Goal: Task Accomplishment & Management: Use online tool/utility

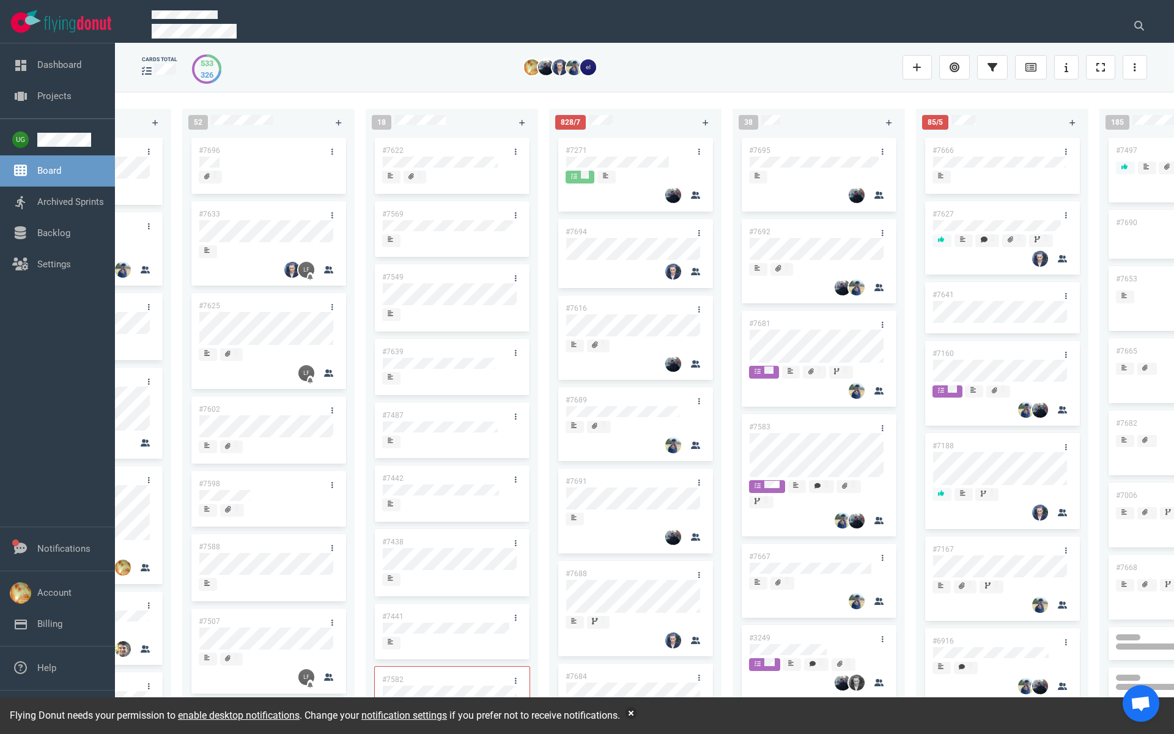
scroll to position [0, 521]
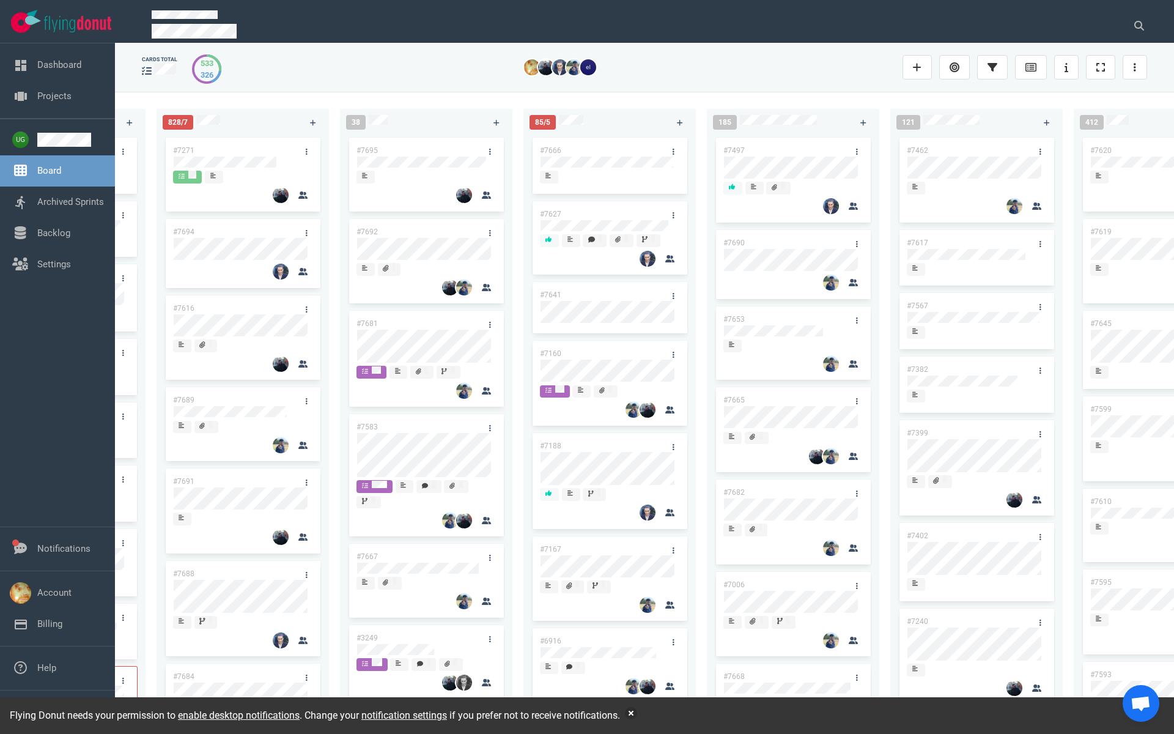
click at [738, 150] on link "#7497" at bounding box center [734, 150] width 21 height 9
click at [366, 152] on link "#7695" at bounding box center [367, 150] width 21 height 9
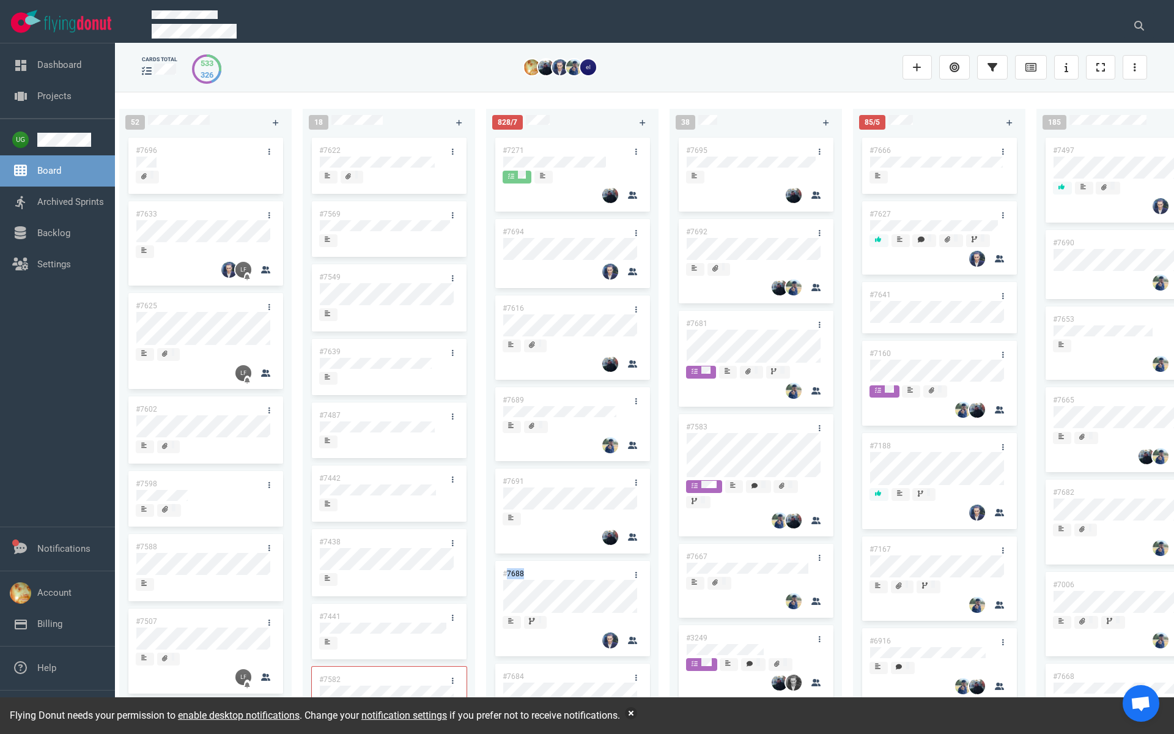
scroll to position [0, 216]
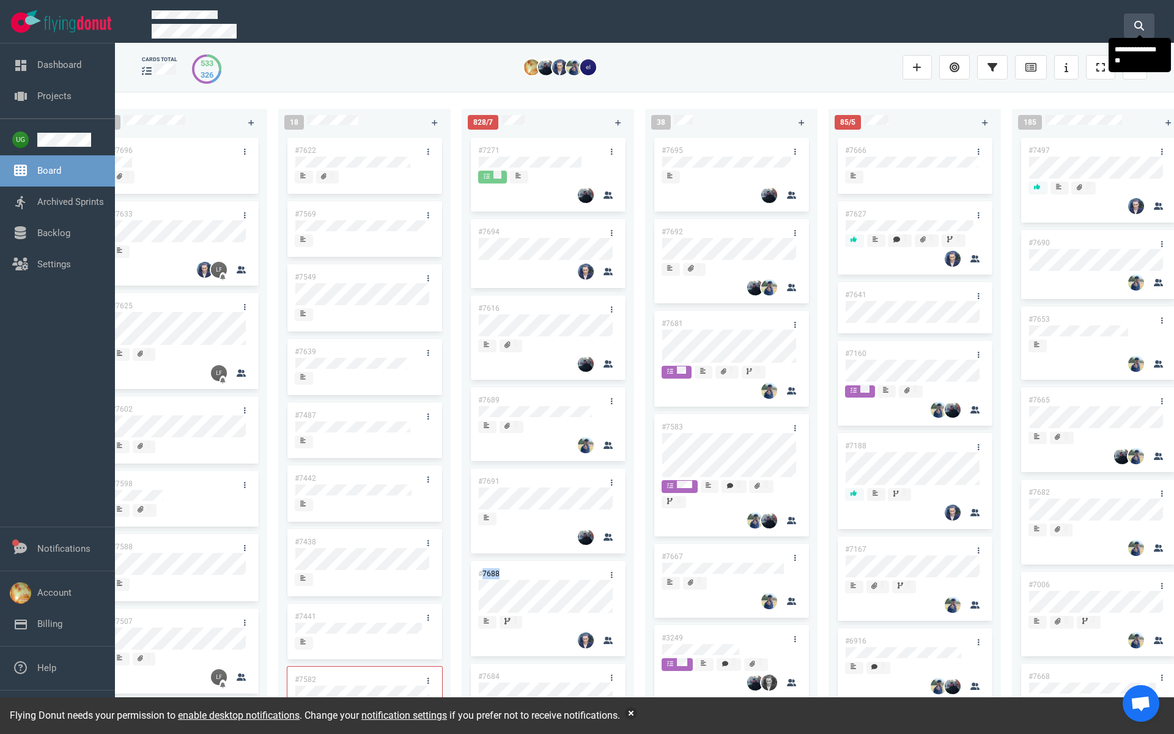
click at [1137, 21] on icon at bounding box center [1140, 26] width 10 height 10
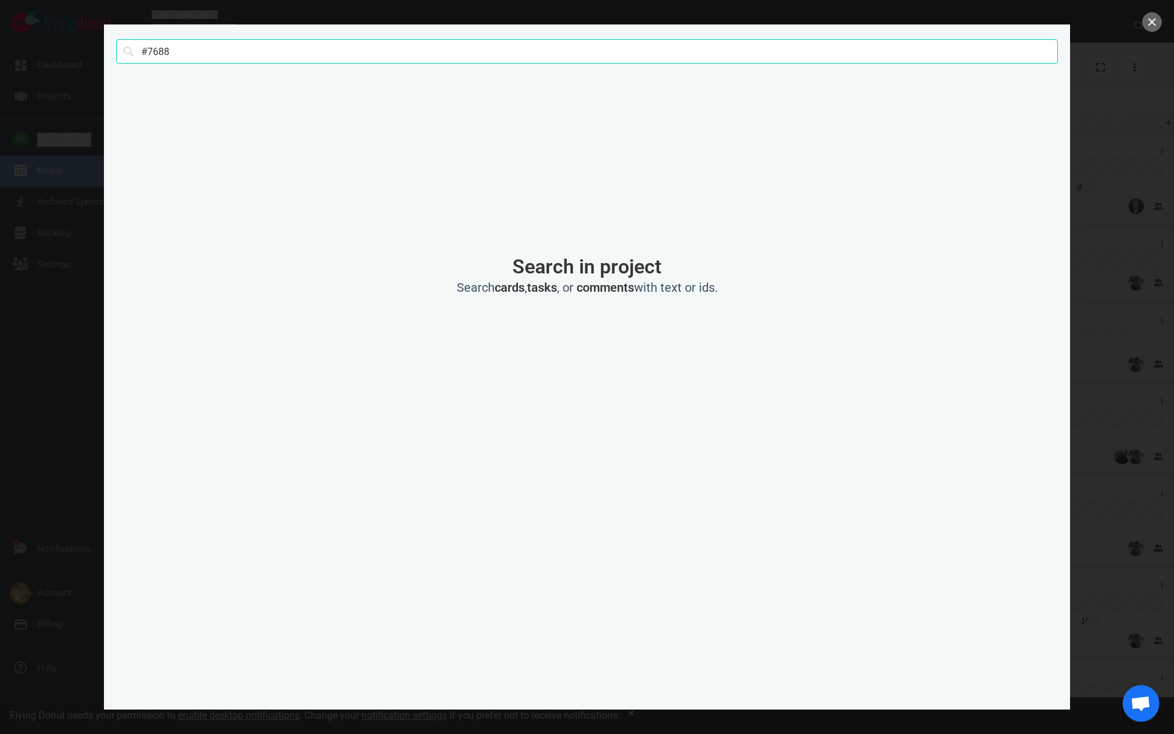
type input "#7688"
click button "Search" at bounding box center [0, 0] width 0 height 0
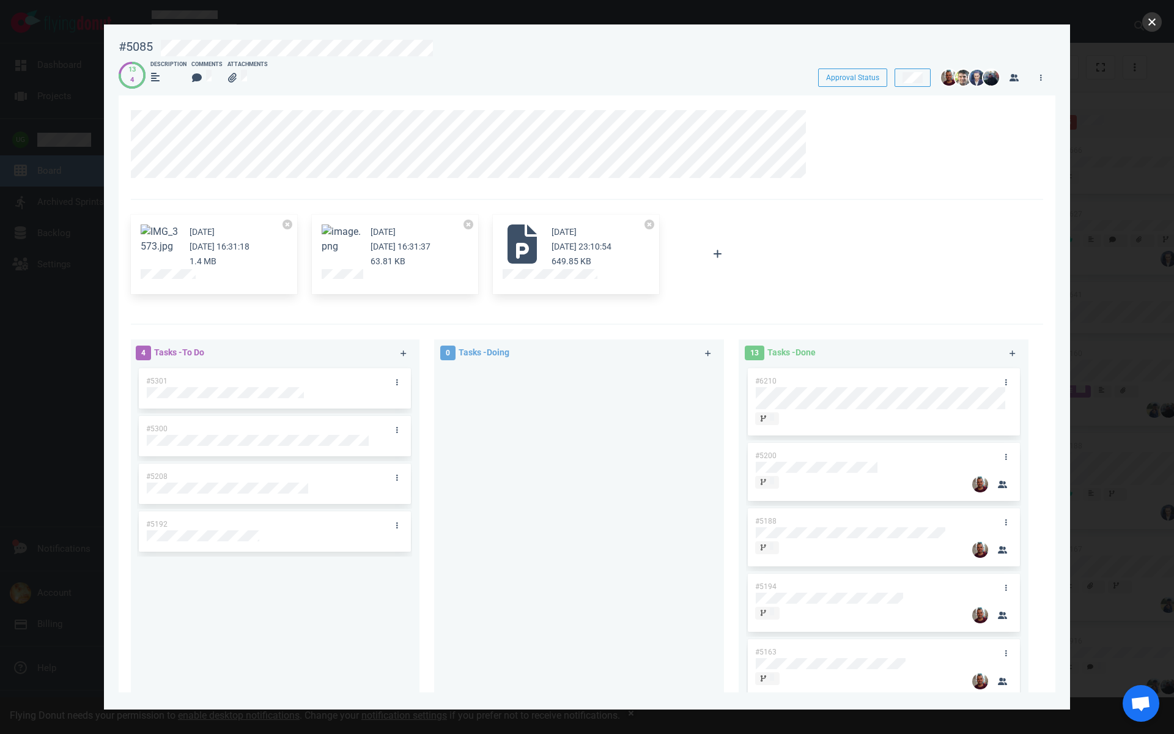
click at [1156, 26] on button "close" at bounding box center [1153, 22] width 20 height 20
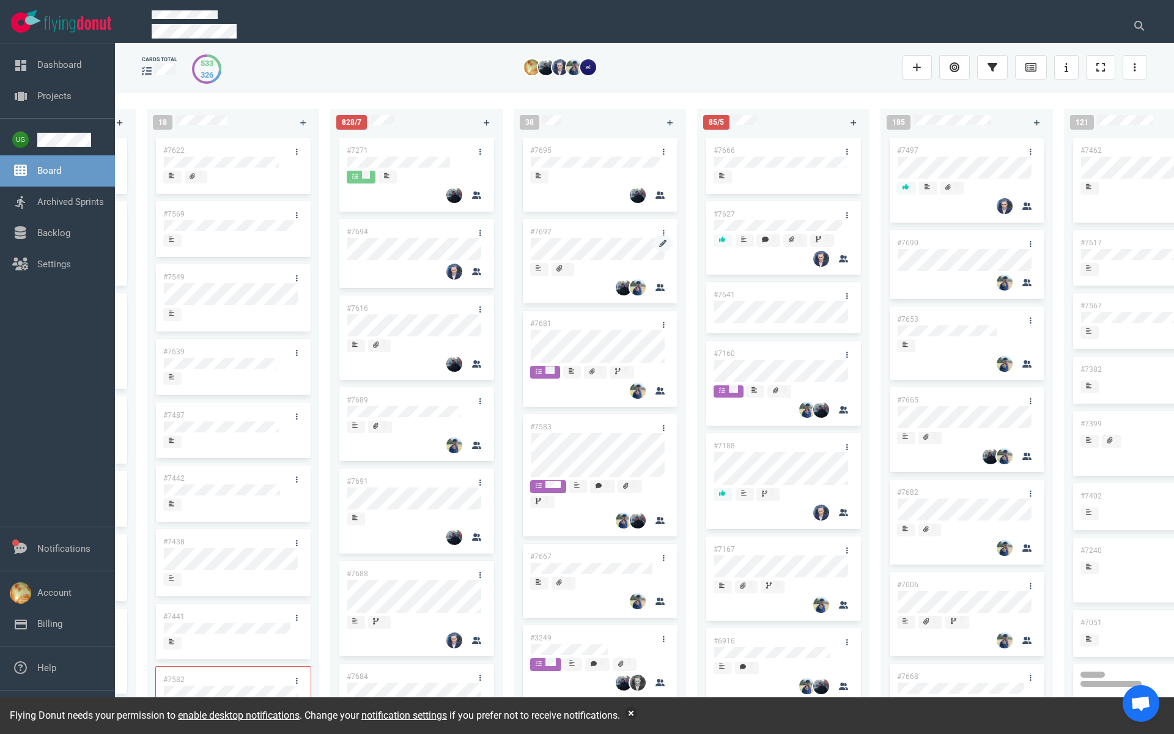
scroll to position [0, 371]
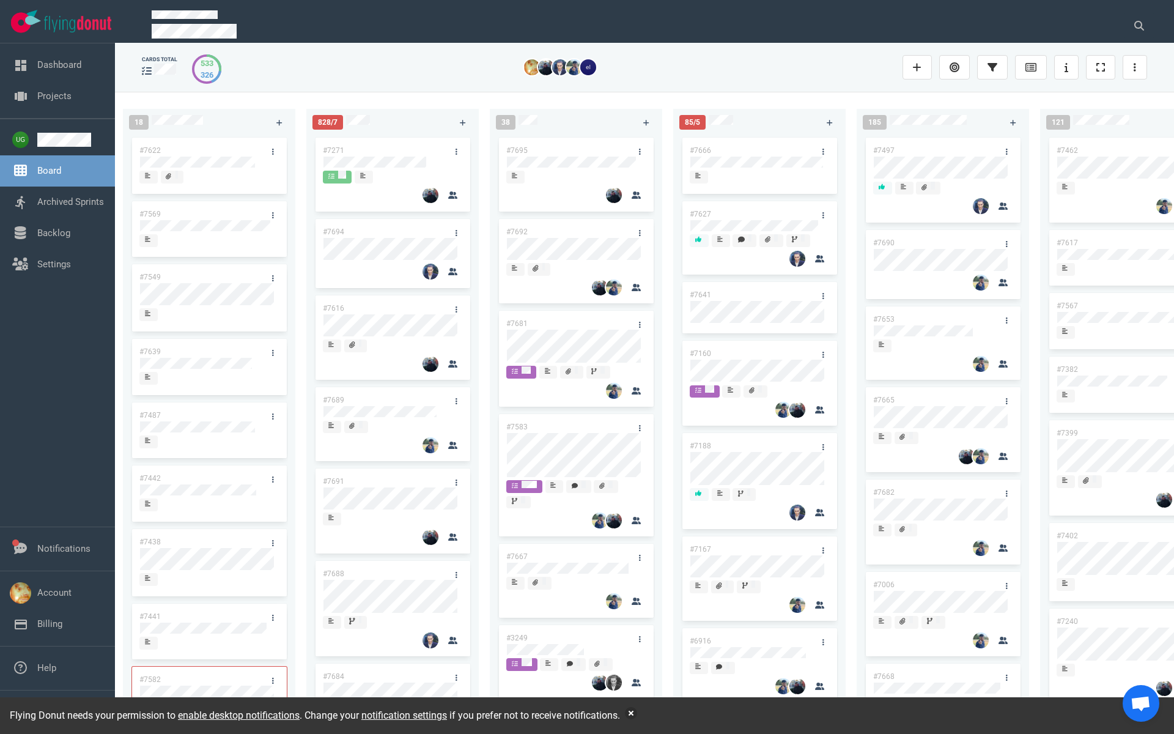
click at [705, 147] on link "#7666" at bounding box center [700, 150] width 21 height 9
click at [1137, 21] on icon at bounding box center [1140, 26] width 10 height 10
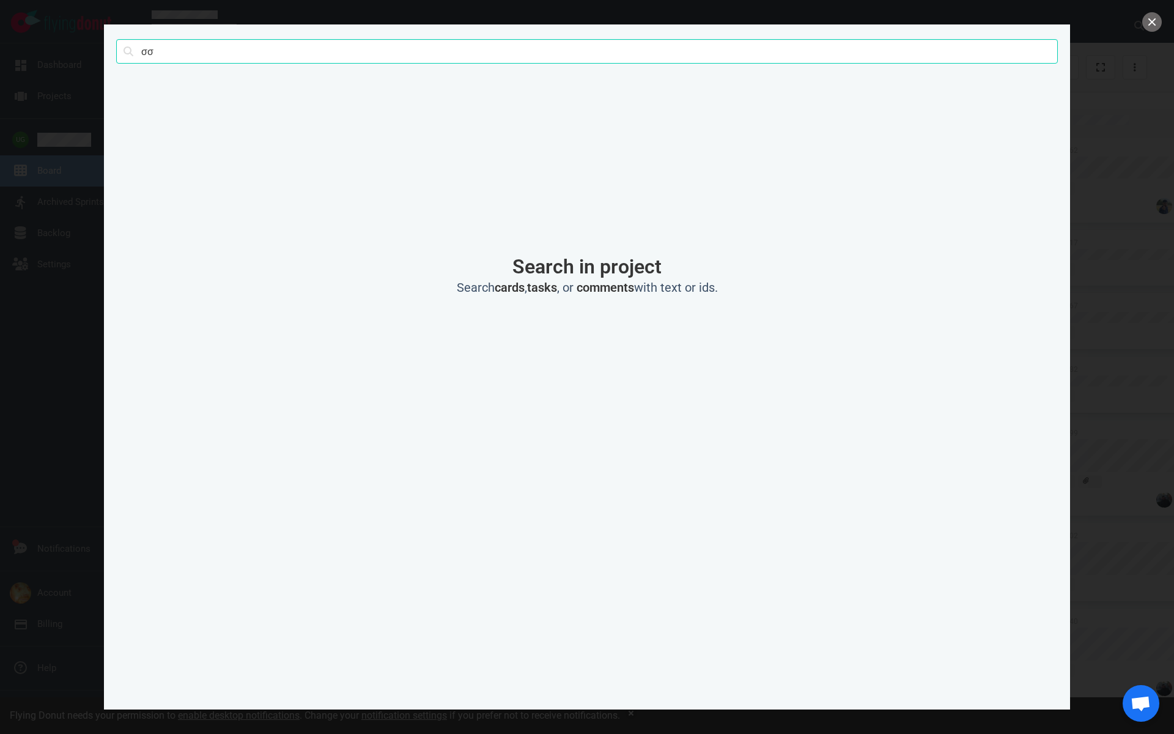
type input "σ"
click button "Search" at bounding box center [0, 0] width 0 height 0
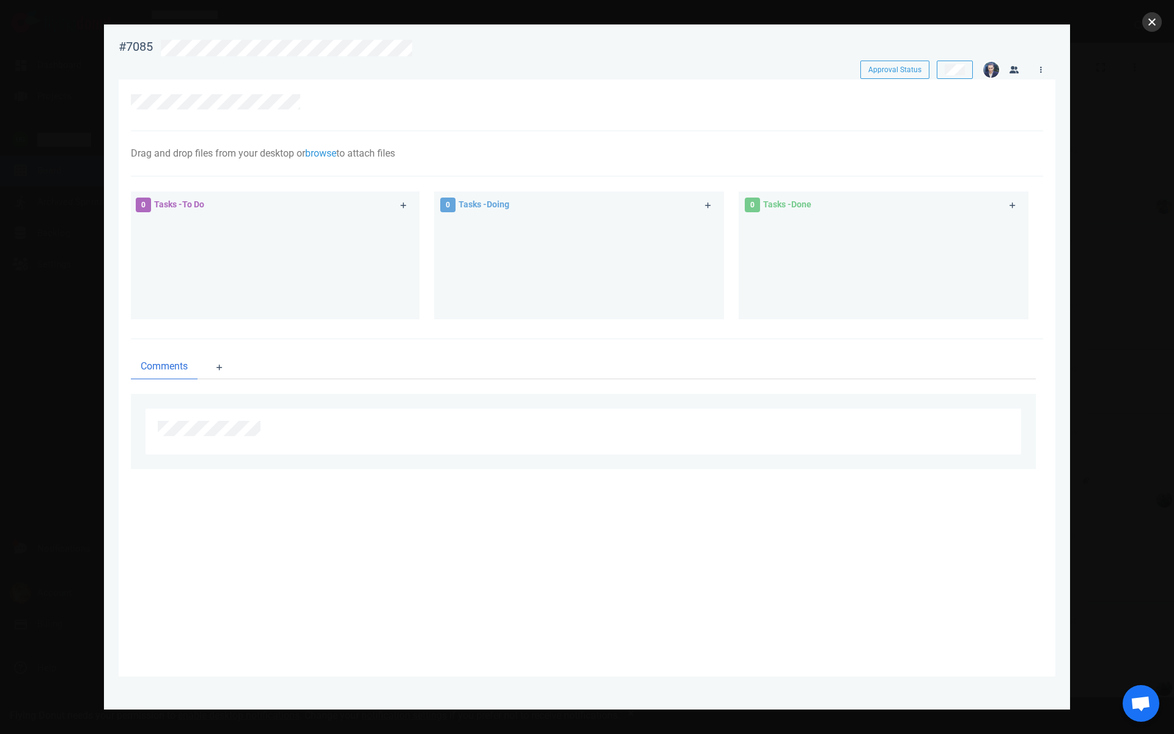
click at [1156, 24] on button "close" at bounding box center [1153, 22] width 20 height 20
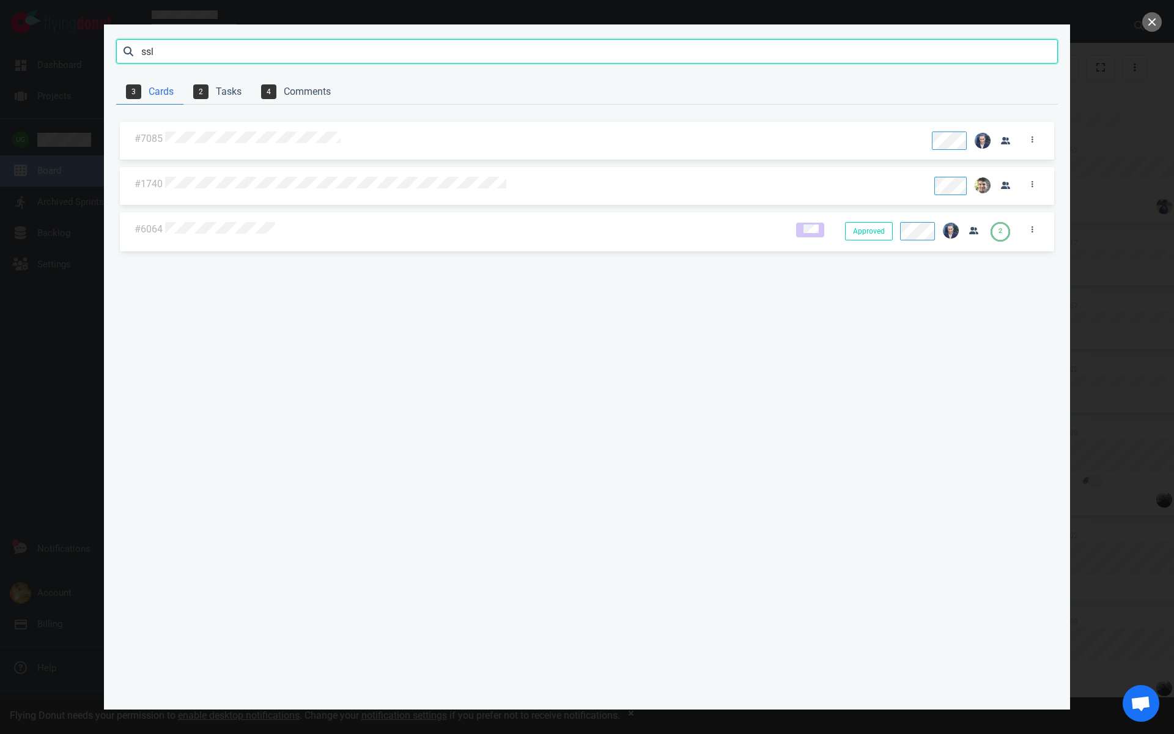
drag, startPoint x: 160, startPoint y: 51, endPoint x: 116, endPoint y: 51, distance: 44.0
click at [116, 51] on input "ssl" at bounding box center [587, 51] width 942 height 24
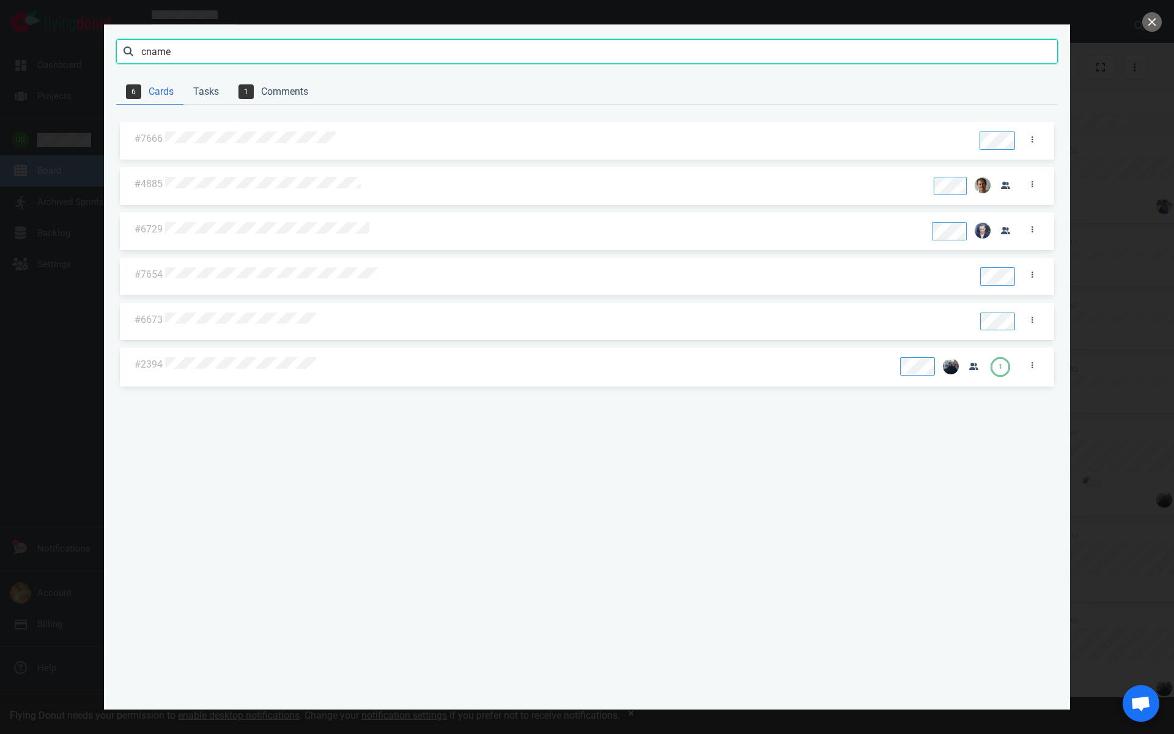
type input "cname"
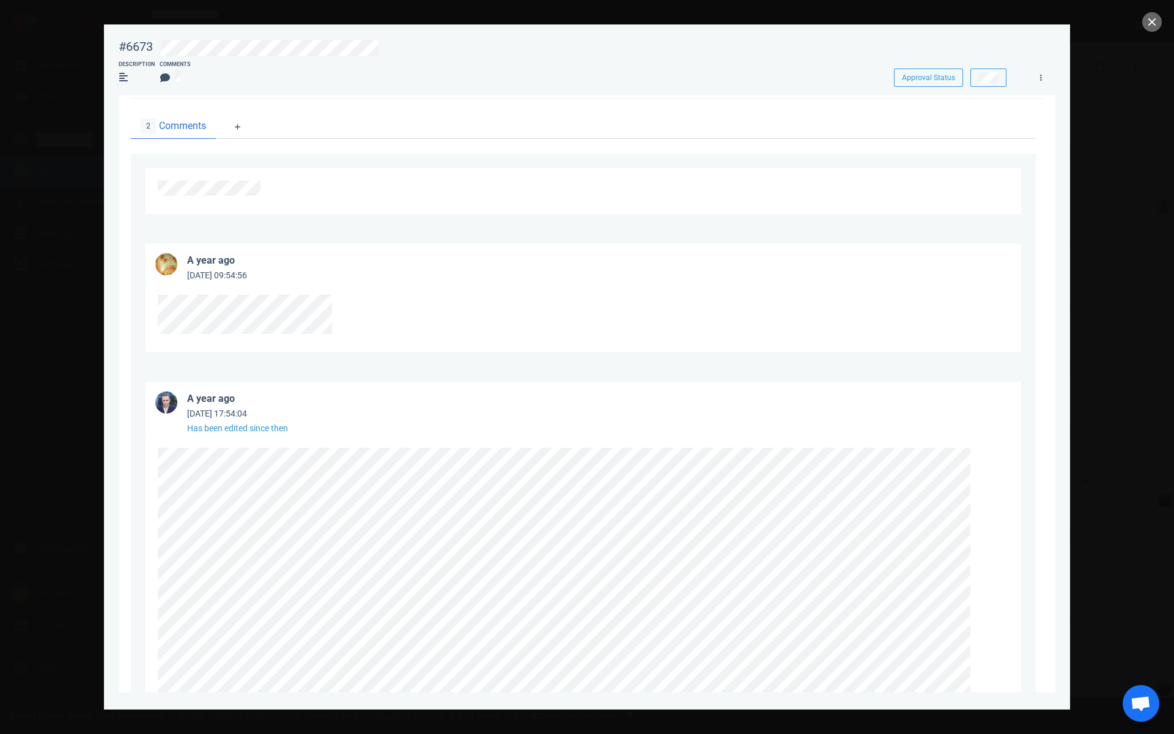
scroll to position [403, 0]
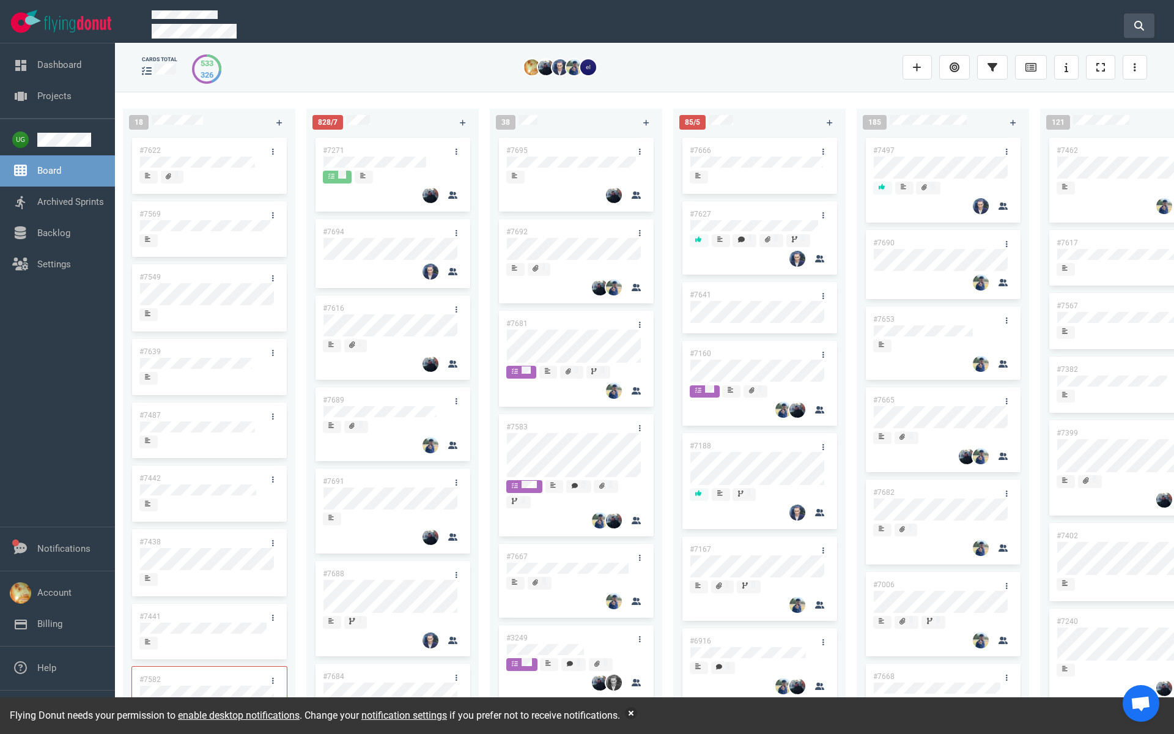
click at [1147, 28] on button at bounding box center [1139, 25] width 31 height 24
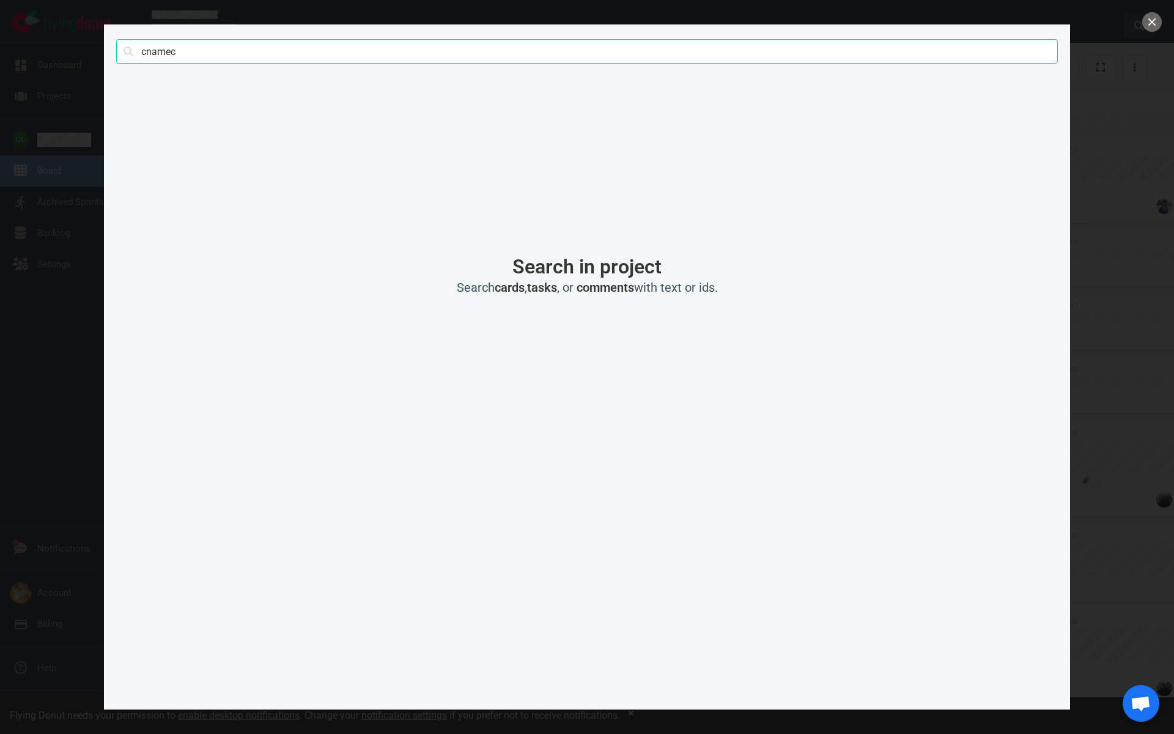
type input "cname"
click button "Search" at bounding box center [0, 0] width 0 height 0
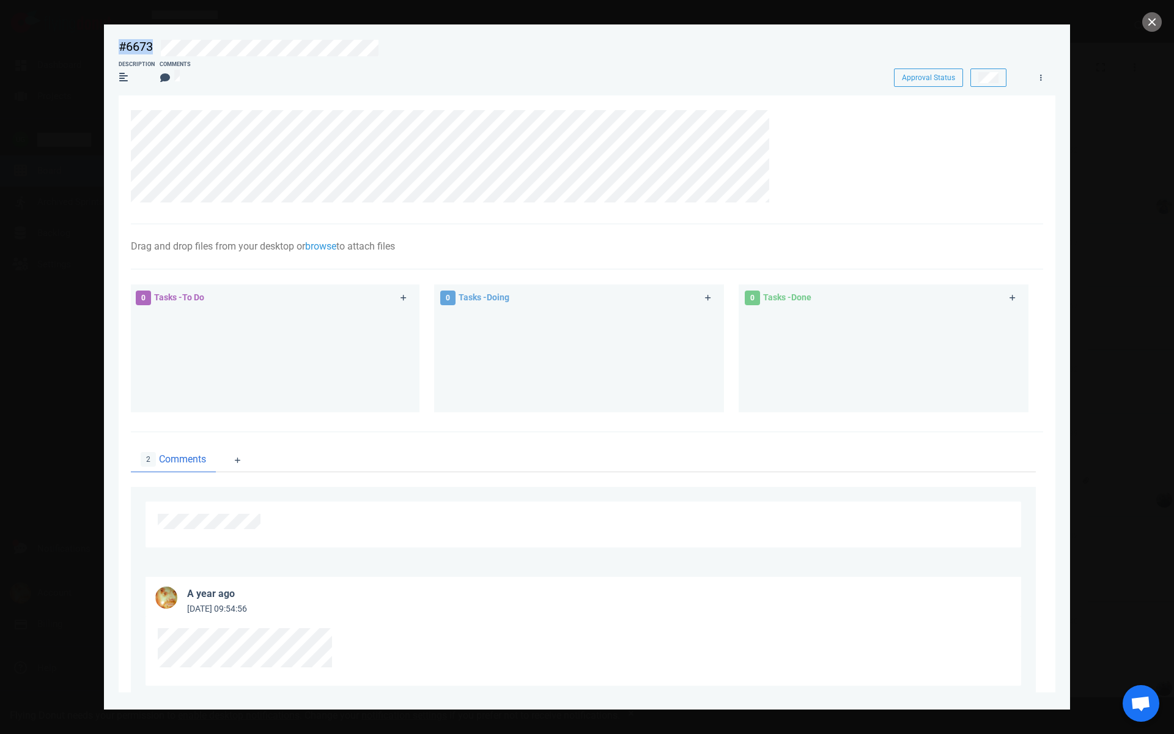
drag, startPoint x: 395, startPoint y: 48, endPoint x: 106, endPoint y: 48, distance: 288.7
click at [106, 48] on section "#6673 Approval Status Description Comments Approval Status Drag and drop files …" at bounding box center [587, 361] width 967 height 675
click at [1152, 26] on button "close" at bounding box center [1153, 22] width 20 height 20
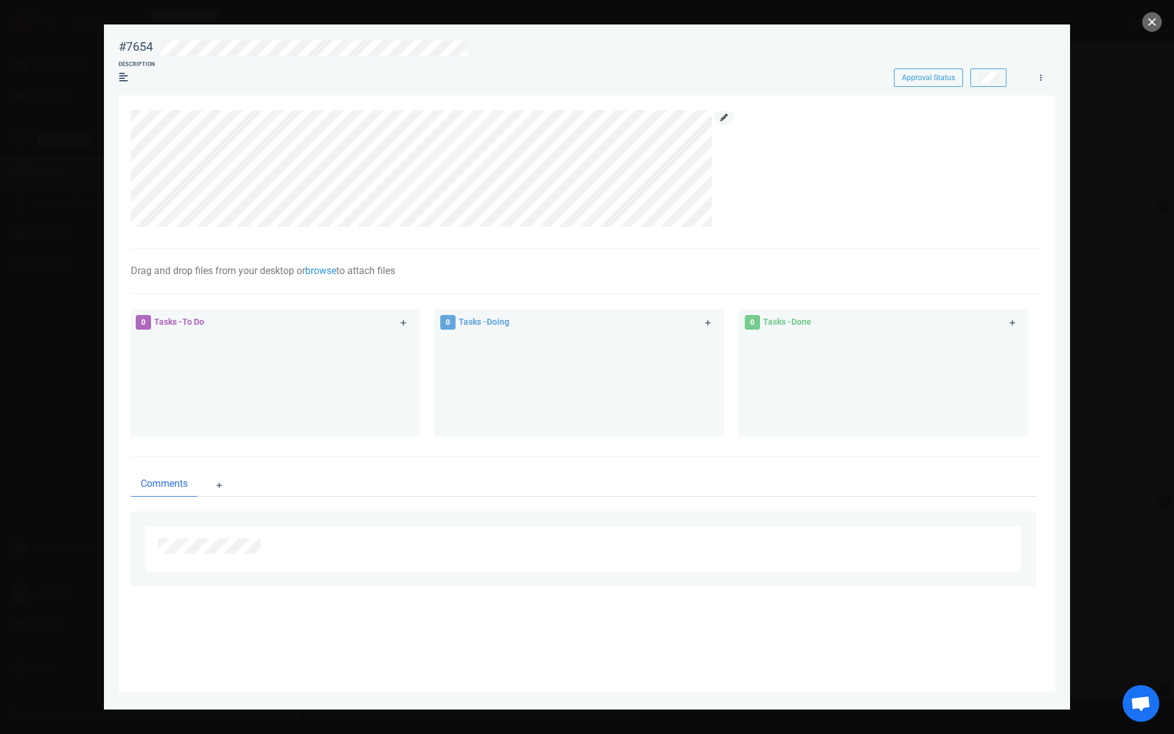
click at [723, 118] on icon at bounding box center [724, 117] width 7 height 7
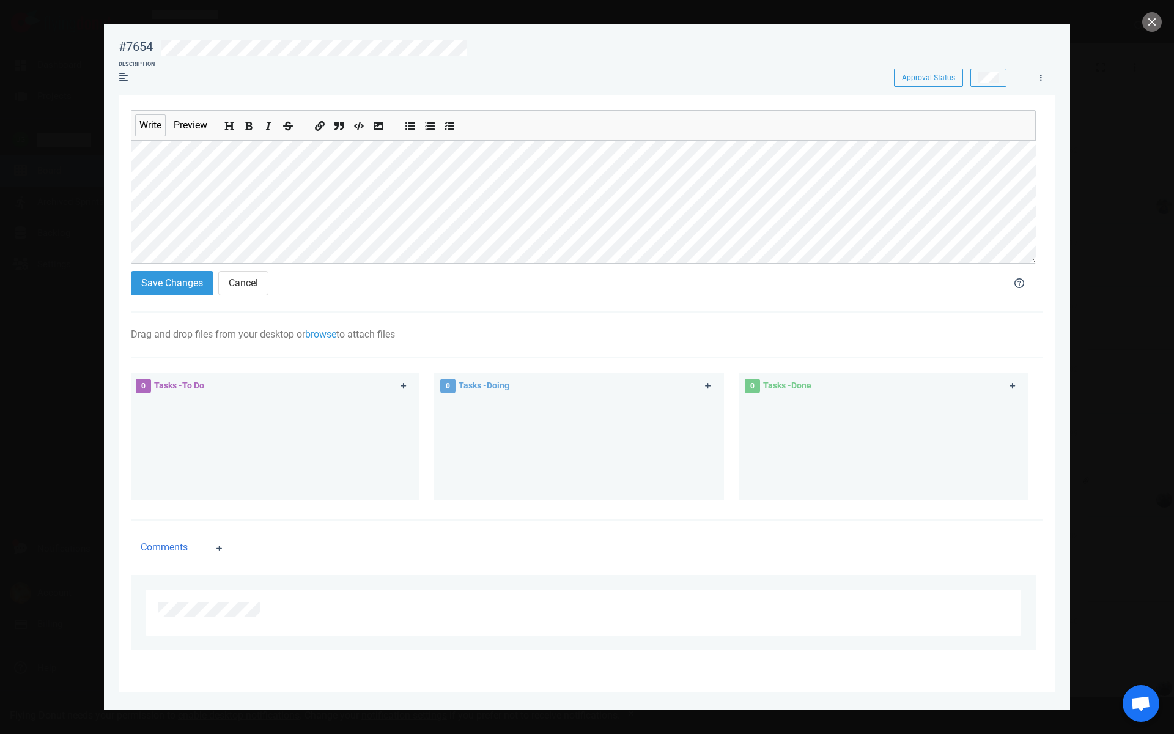
scroll to position [51, 0]
click at [179, 284] on button "Save Changes" at bounding box center [172, 283] width 83 height 24
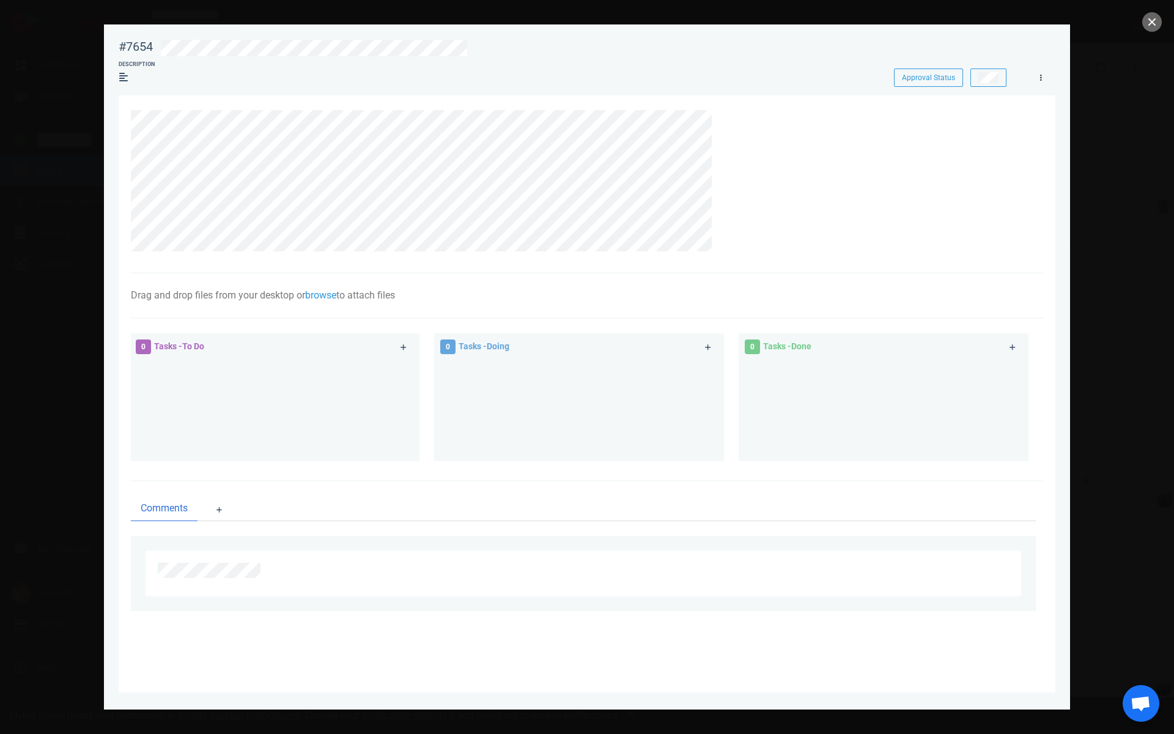
click at [1042, 77] on icon at bounding box center [1042, 77] width 2 height 7
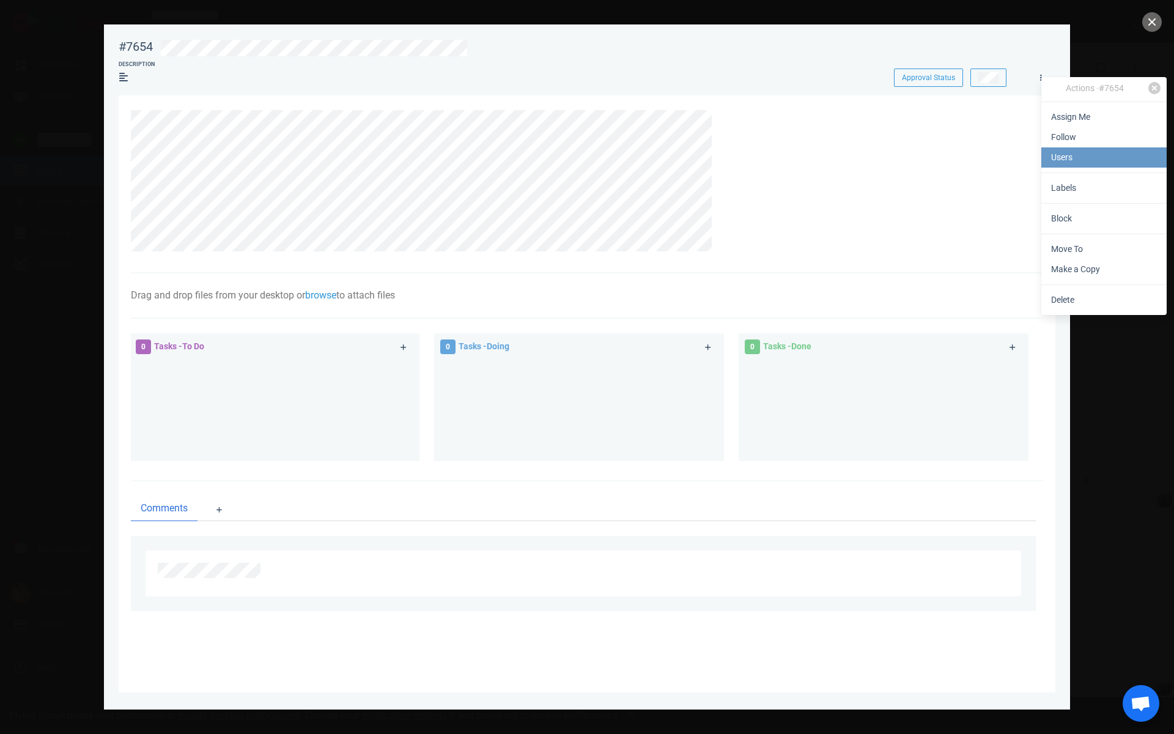
click at [1060, 160] on link "Users" at bounding box center [1104, 157] width 125 height 20
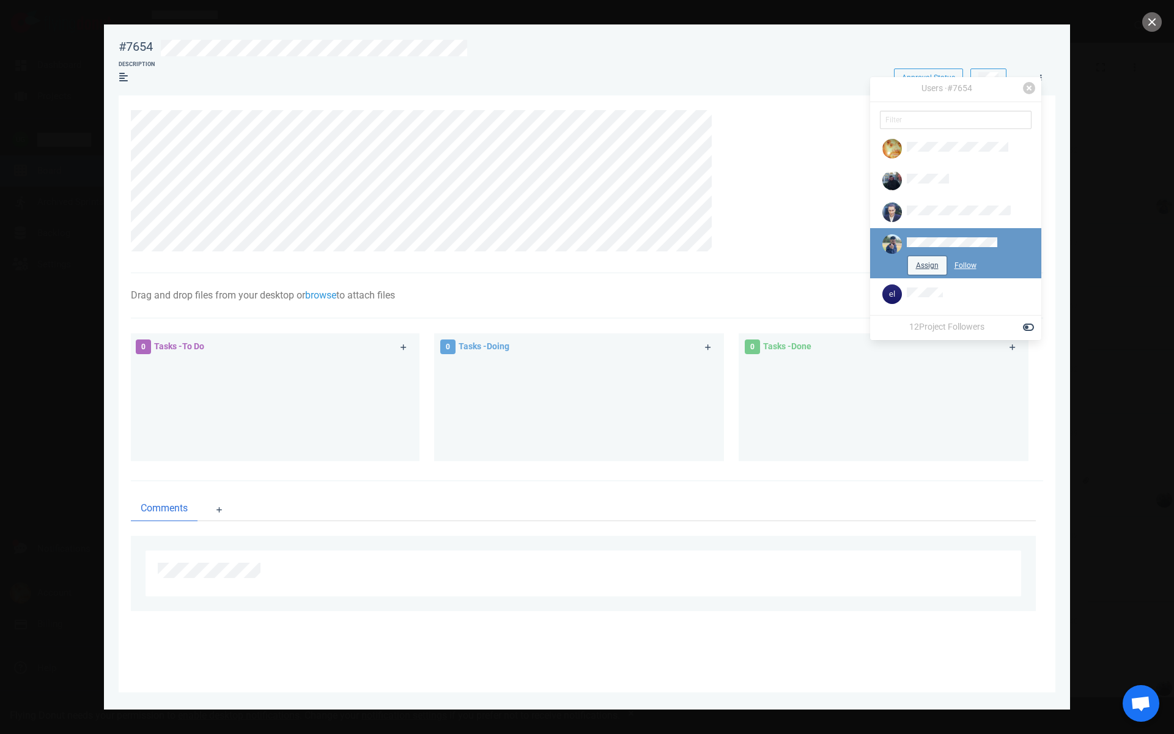
click at [917, 265] on button "Assign" at bounding box center [927, 265] width 39 height 18
click at [776, 164] on div at bounding box center [580, 181] width 899 height 142
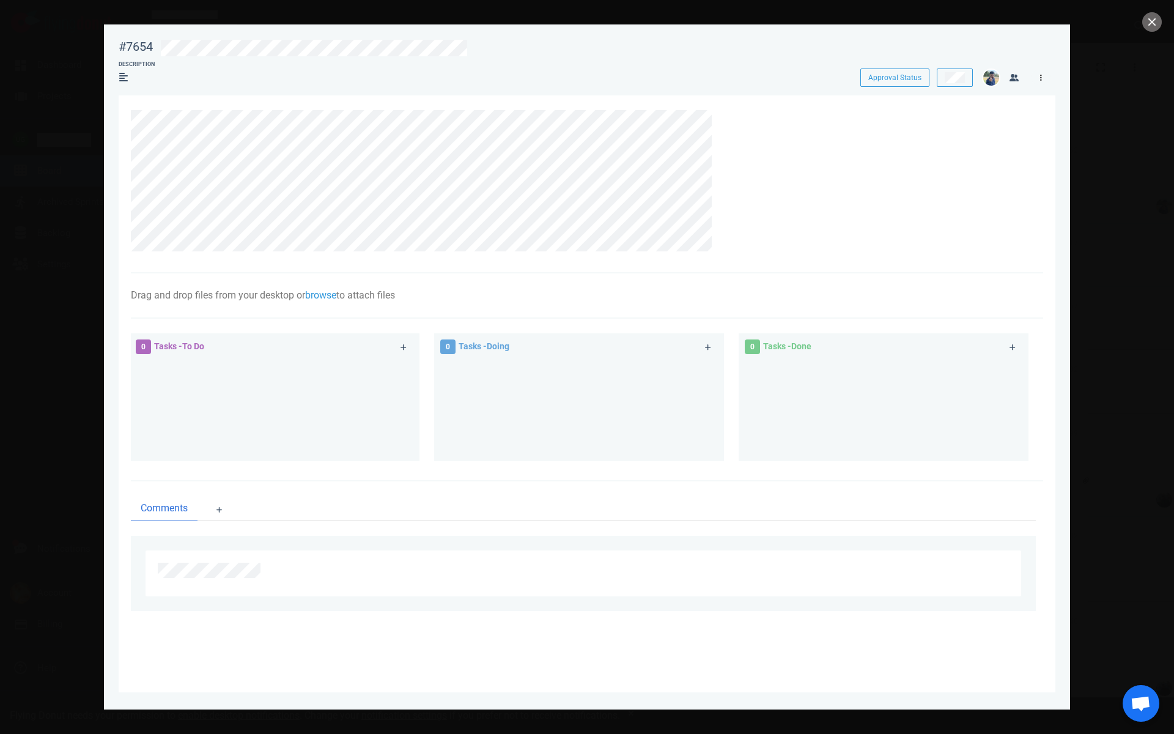
click at [1040, 78] on link at bounding box center [1041, 77] width 20 height 15
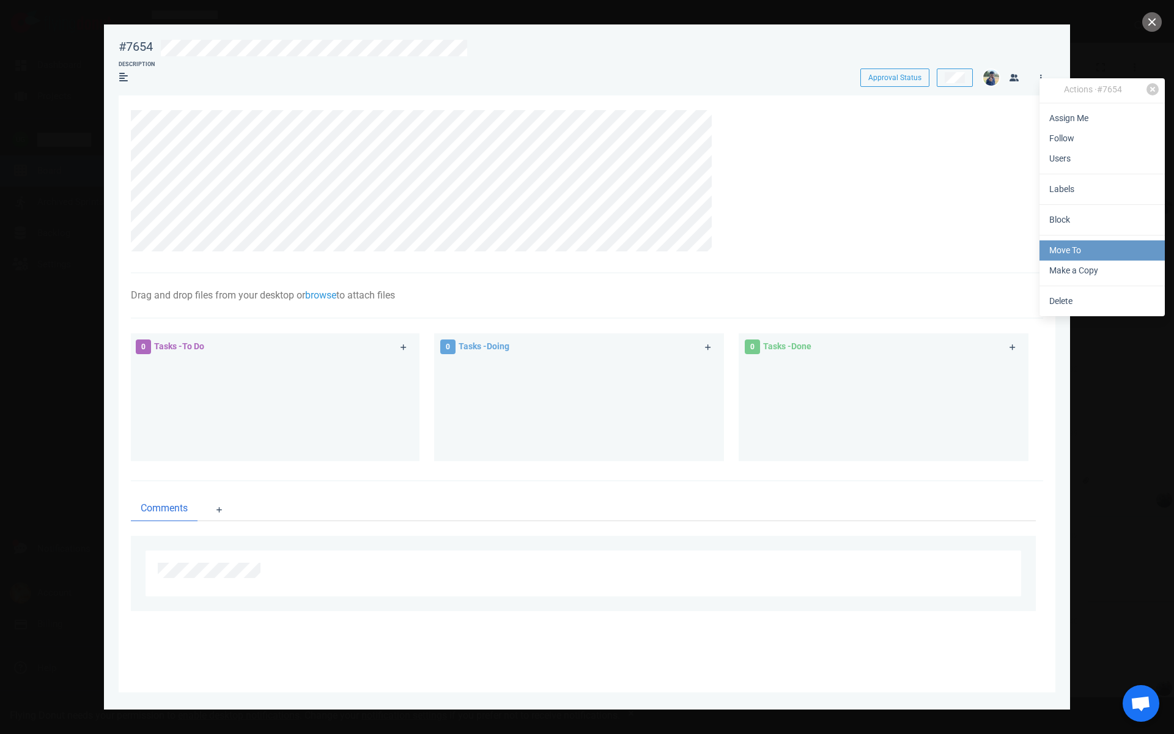
click at [1056, 245] on link "Move To" at bounding box center [1102, 250] width 125 height 20
select select "sprint"
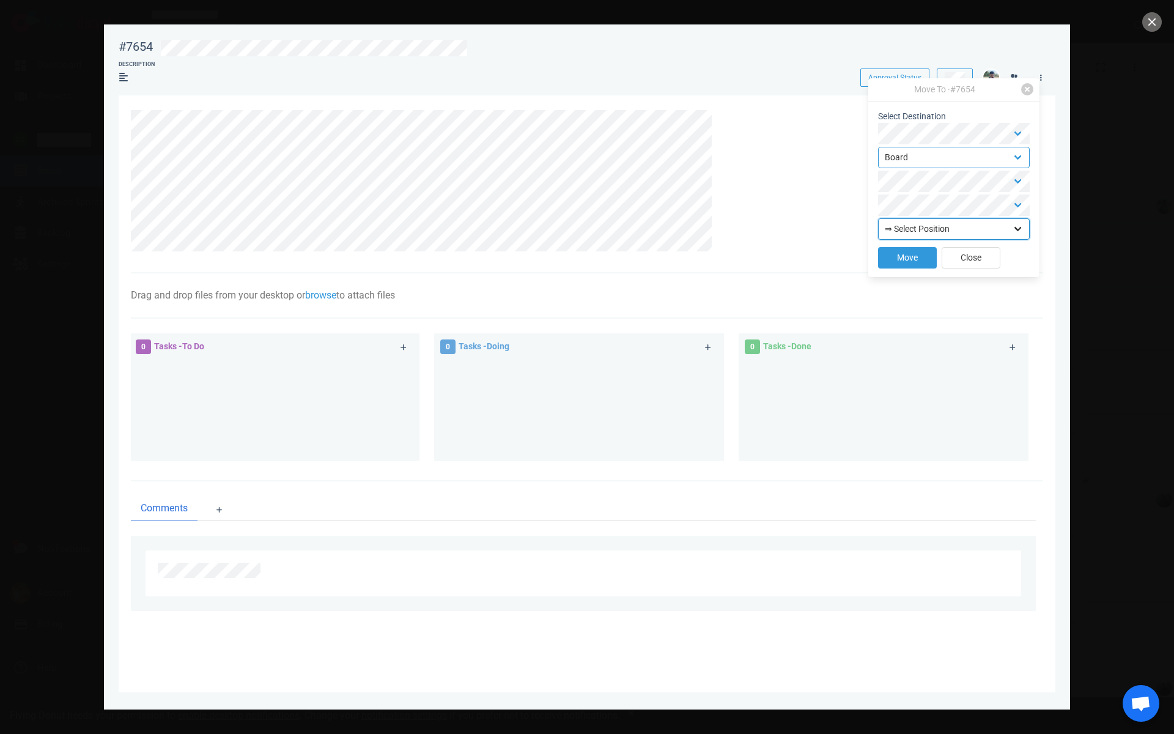
click at [906, 221] on select "⇒ Select Position Top Bottom" at bounding box center [954, 228] width 152 height 21
select select "top"
click at [904, 259] on button "Move" at bounding box center [907, 257] width 59 height 21
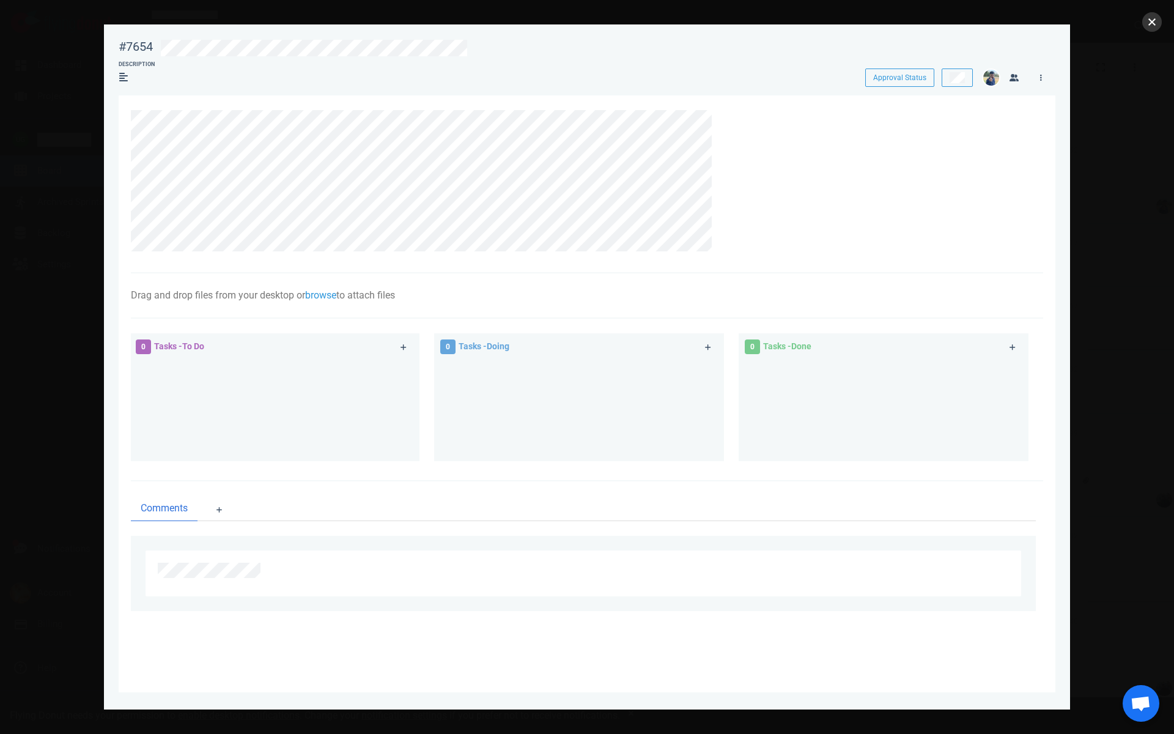
click at [1153, 20] on button "close" at bounding box center [1153, 22] width 20 height 20
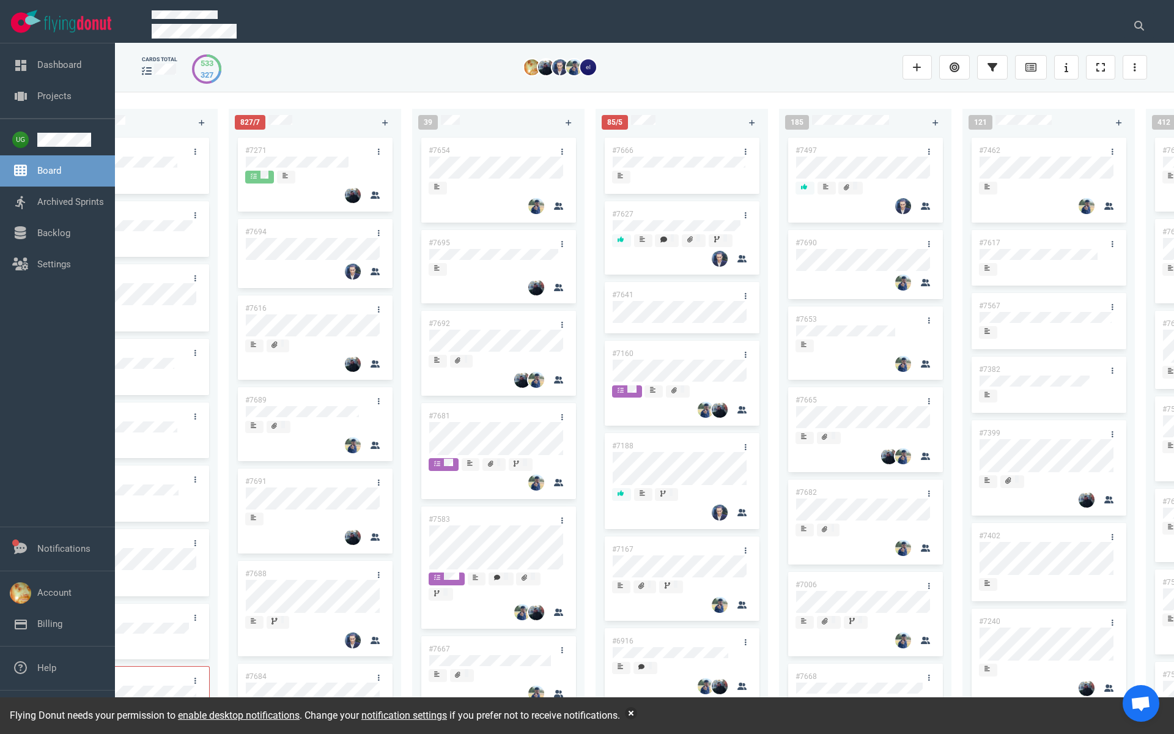
scroll to position [0, 450]
click at [561, 244] on icon at bounding box center [562, 243] width 2 height 7
click at [588, 531] on link "Delete" at bounding box center [619, 528] width 125 height 20
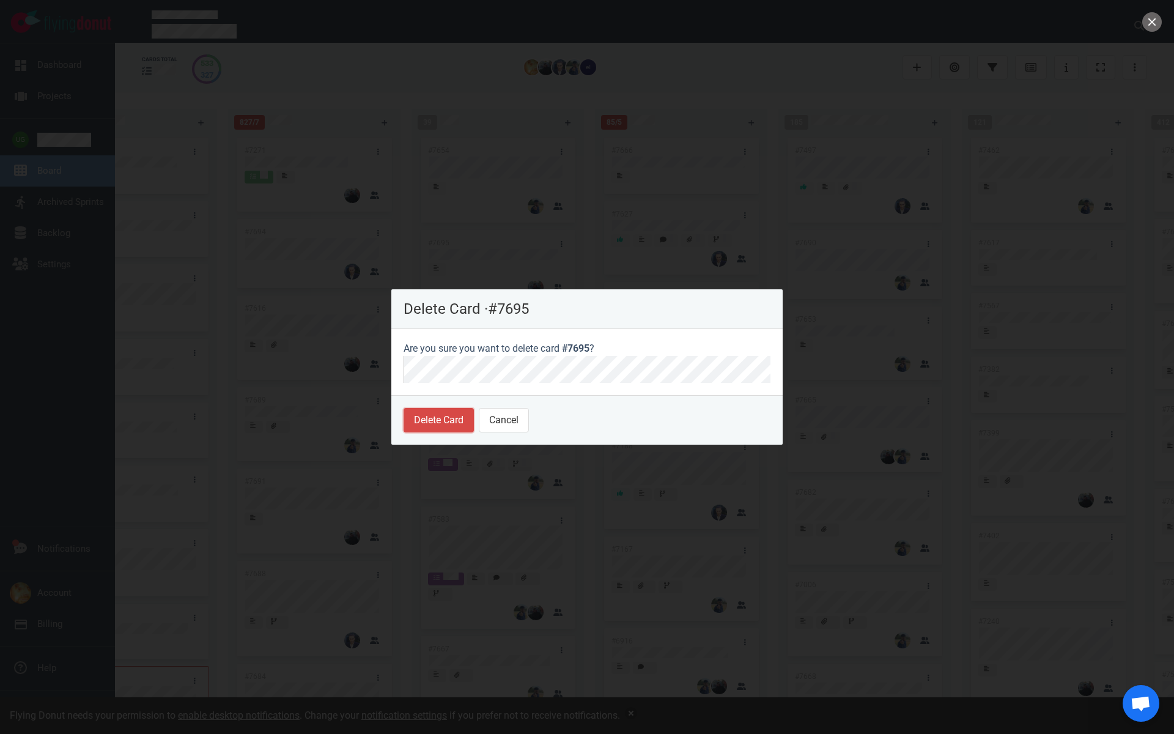
click at [447, 423] on button "Delete Card" at bounding box center [439, 420] width 70 height 24
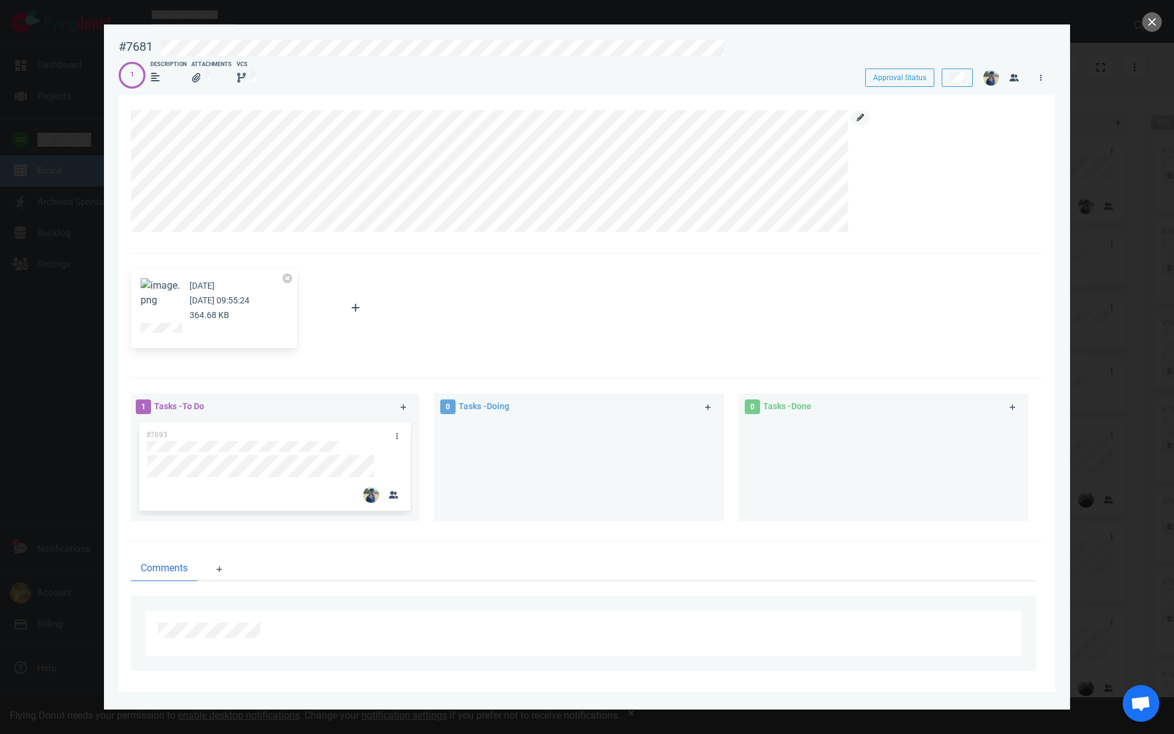
click at [857, 120] on icon at bounding box center [860, 117] width 7 height 7
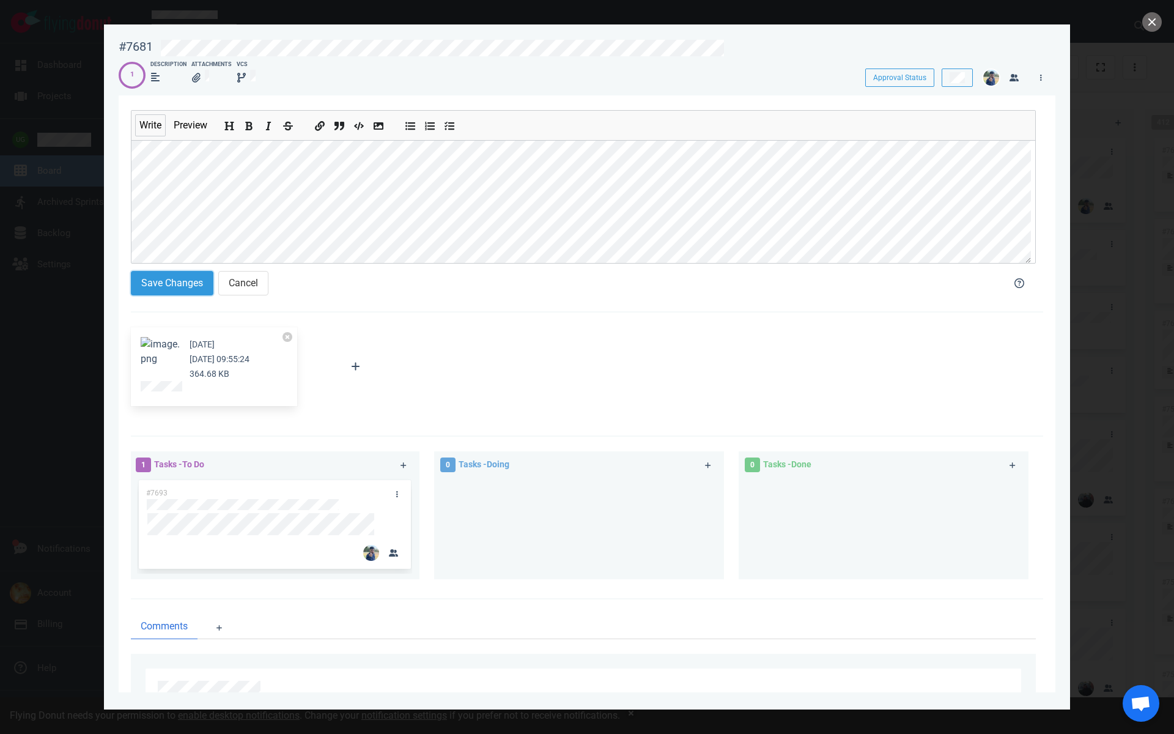
click at [195, 281] on button "Save Changes" at bounding box center [172, 283] width 83 height 24
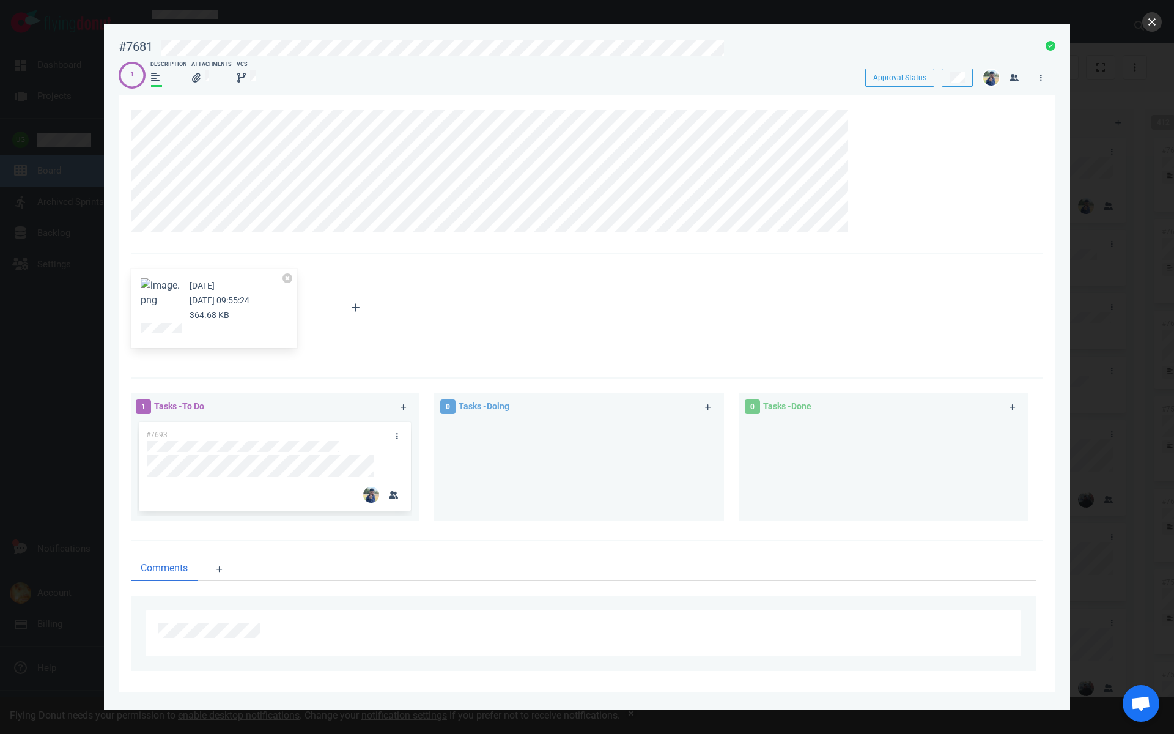
click at [1149, 28] on button "close" at bounding box center [1153, 22] width 20 height 20
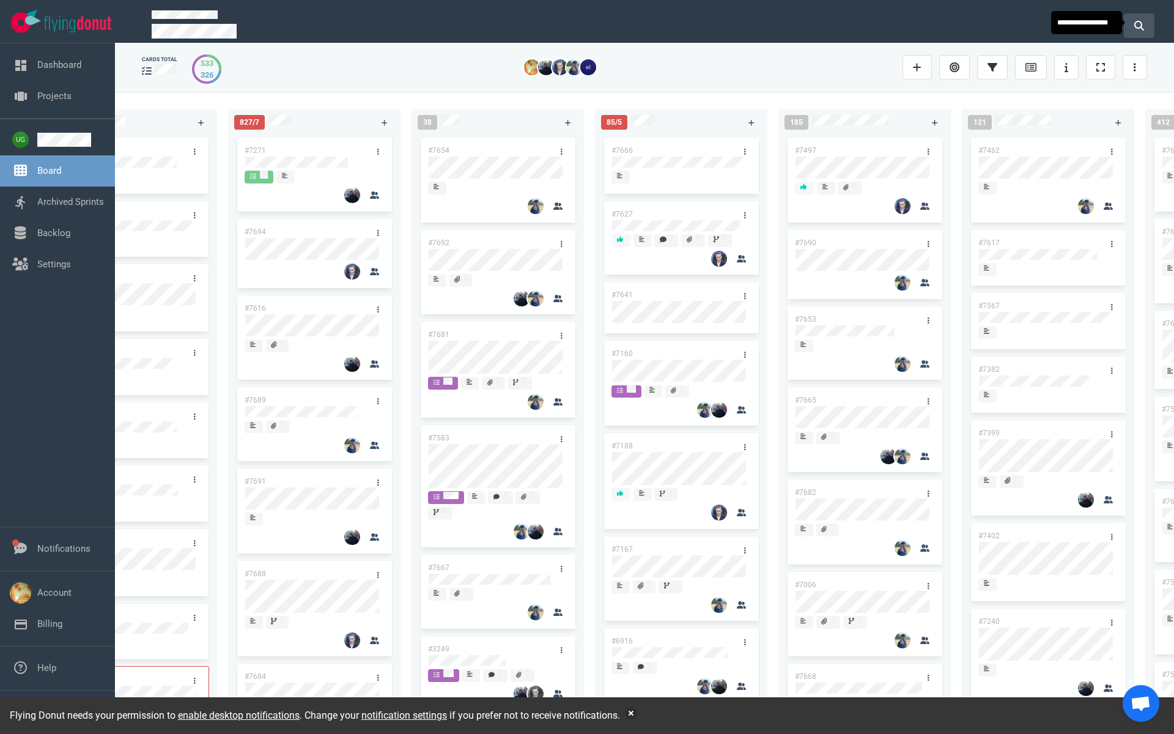
click at [1132, 27] on button at bounding box center [1139, 25] width 31 height 24
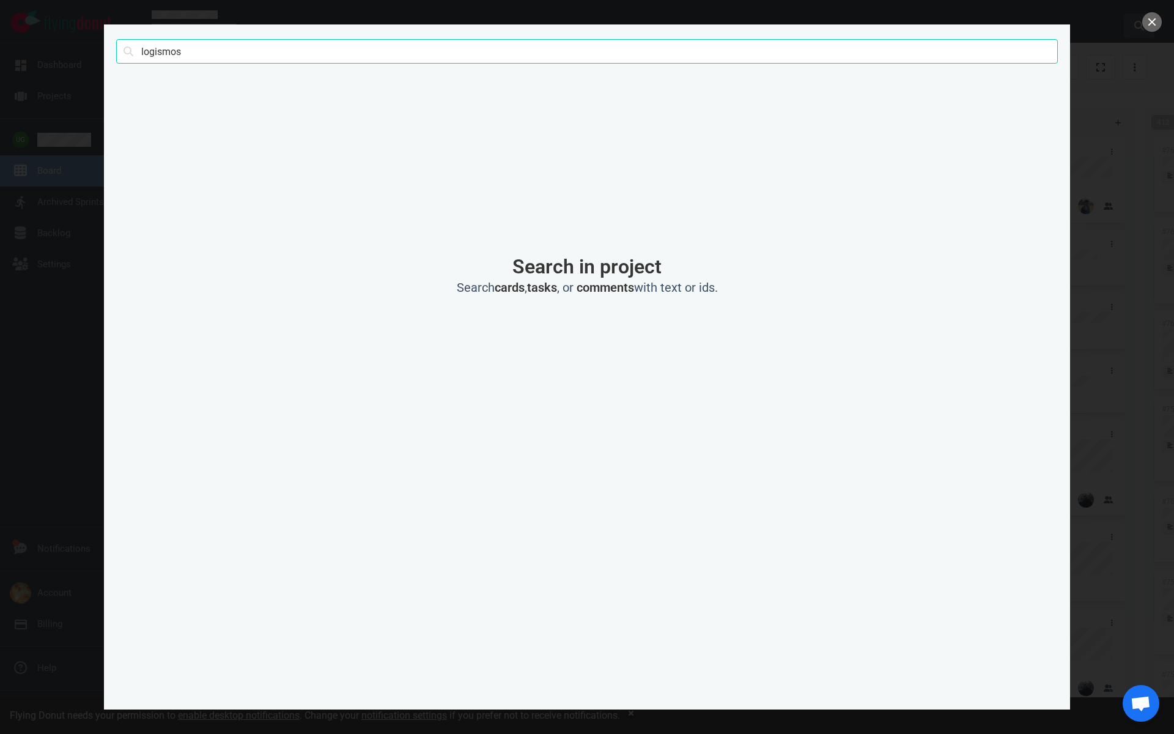
type input "logismos"
click button "Search" at bounding box center [0, 0] width 0 height 0
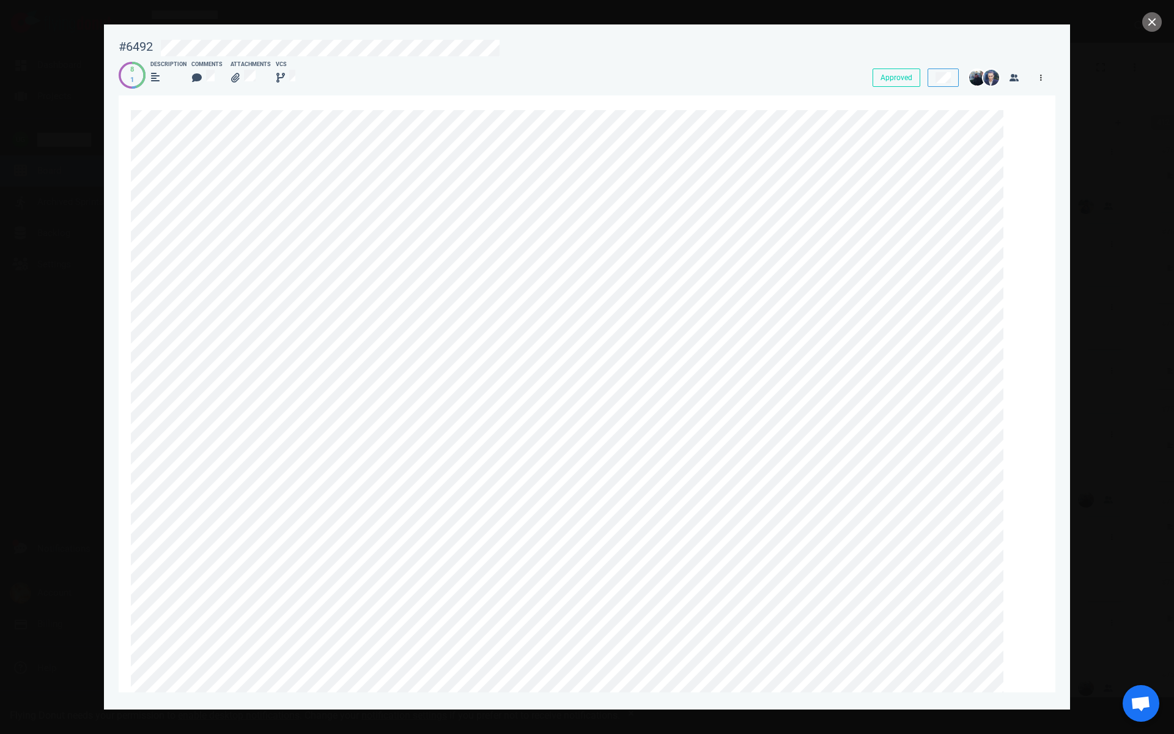
click at [1044, 84] on link at bounding box center [1041, 77] width 20 height 15
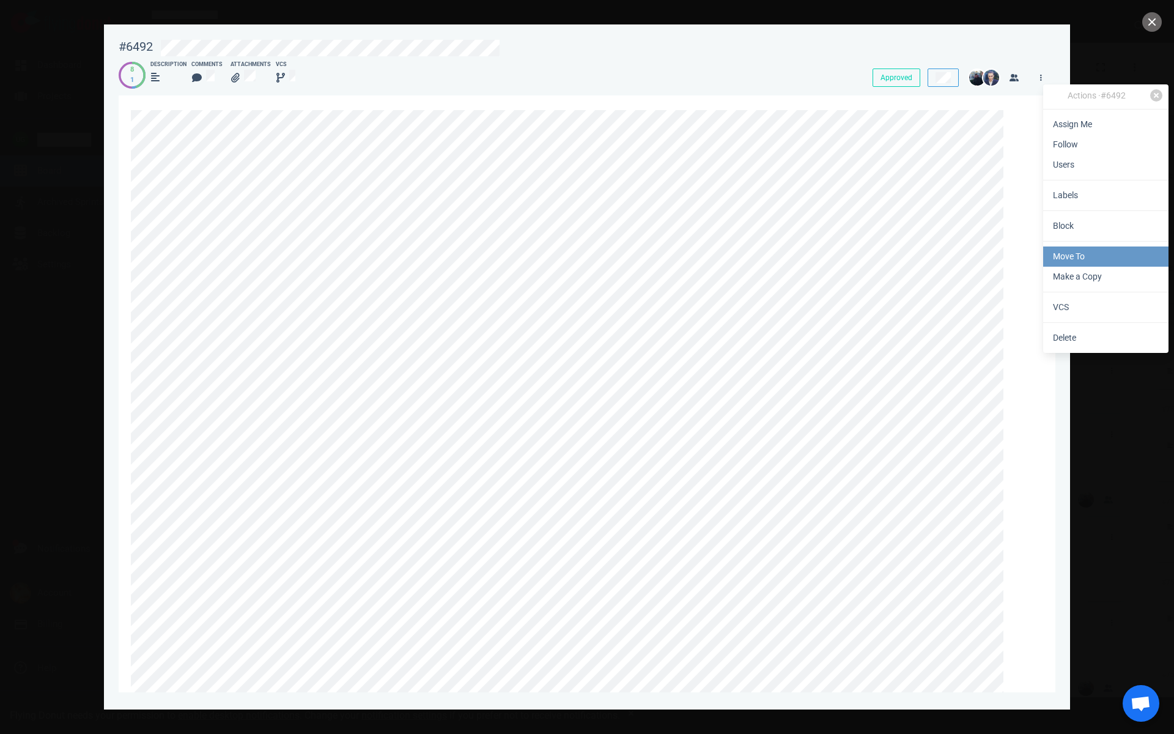
click at [1069, 254] on link "Move To" at bounding box center [1106, 257] width 125 height 20
select select "sprint"
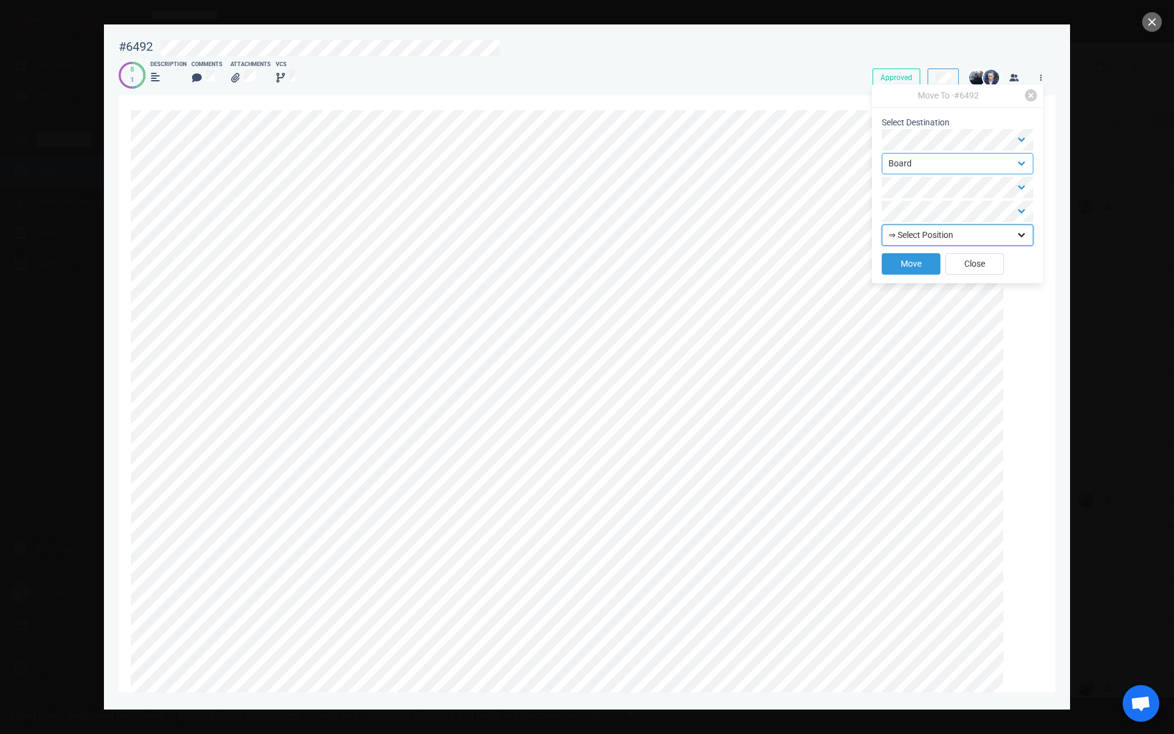
click at [946, 237] on select "⇒ Select Position Top Bottom" at bounding box center [958, 235] width 152 height 21
select select "top"
click at [908, 267] on button "Move" at bounding box center [911, 263] width 59 height 21
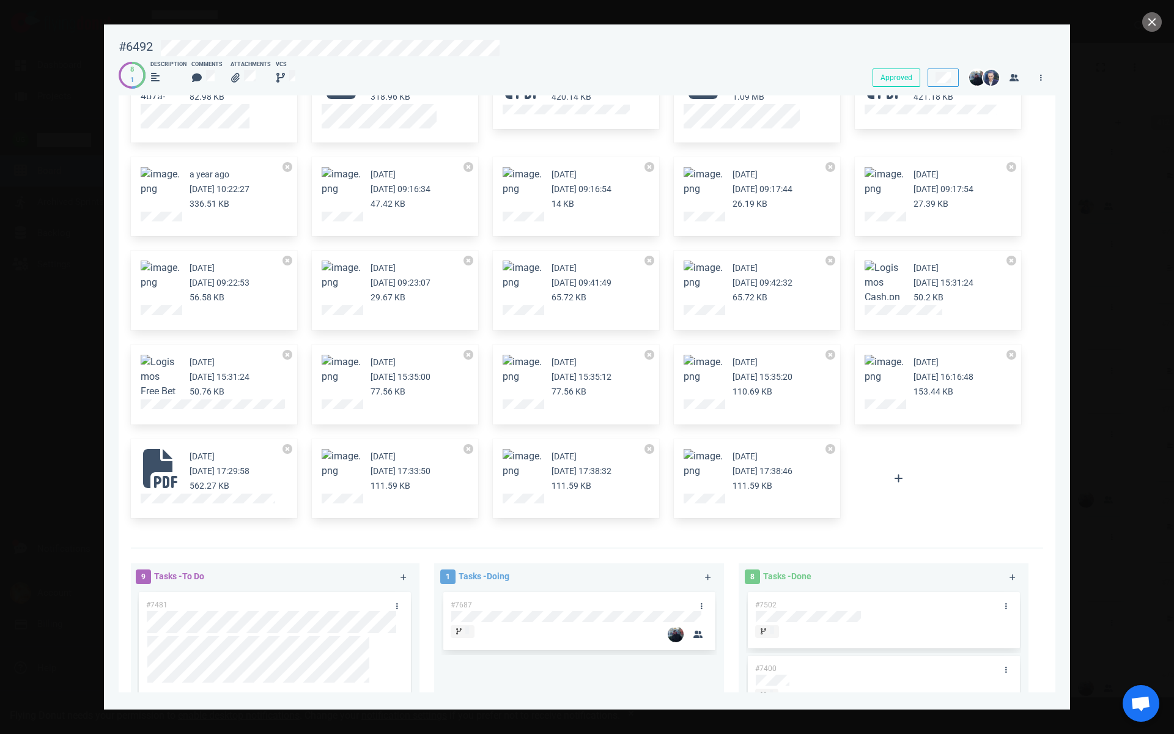
scroll to position [4417, 0]
click at [718, 461] on span at bounding box center [703, 455] width 39 height 12
click at [702, 492] on article "21 days ago Aug 18, 2025 17:38:46 111.59 KB" at bounding box center [757, 470] width 147 height 44
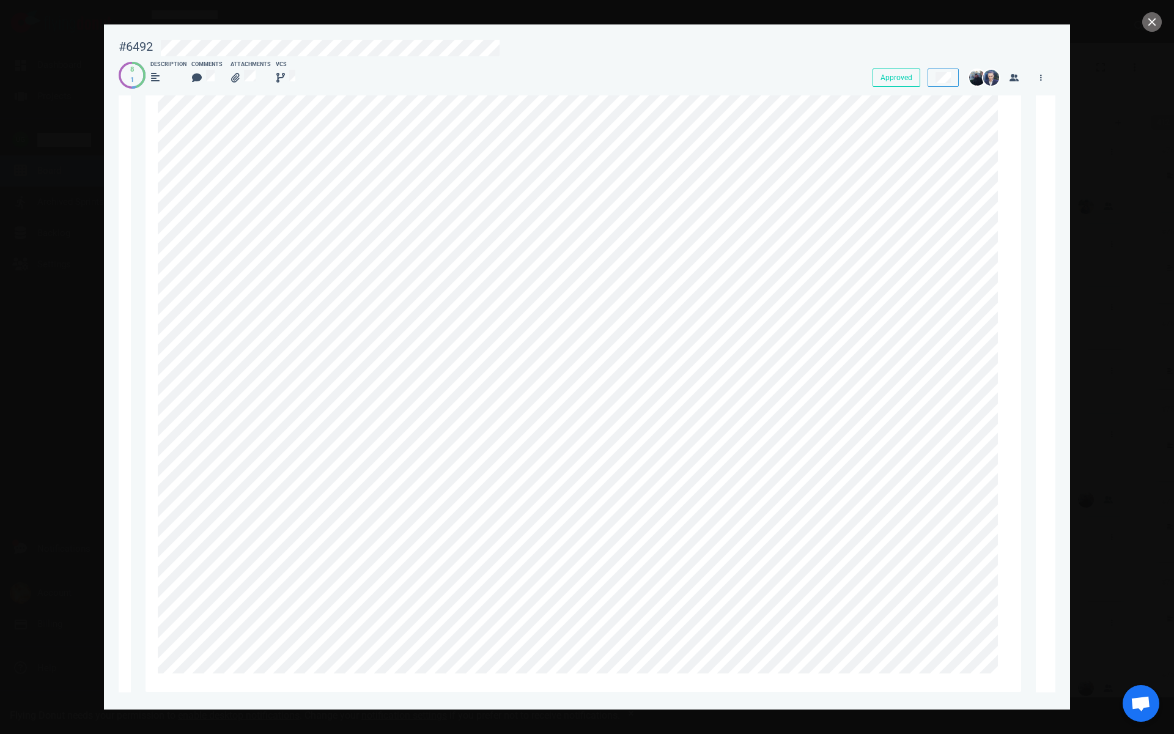
scroll to position [9945, 0]
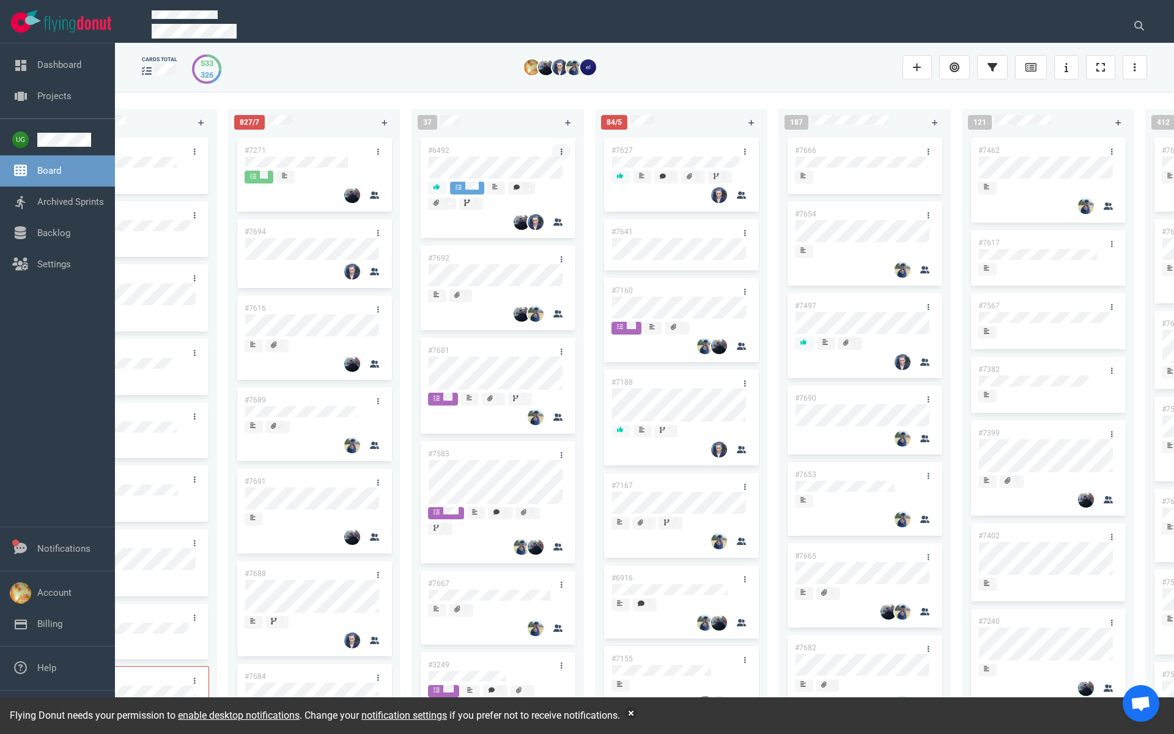
click at [558, 147] on link at bounding box center [562, 151] width 20 height 15
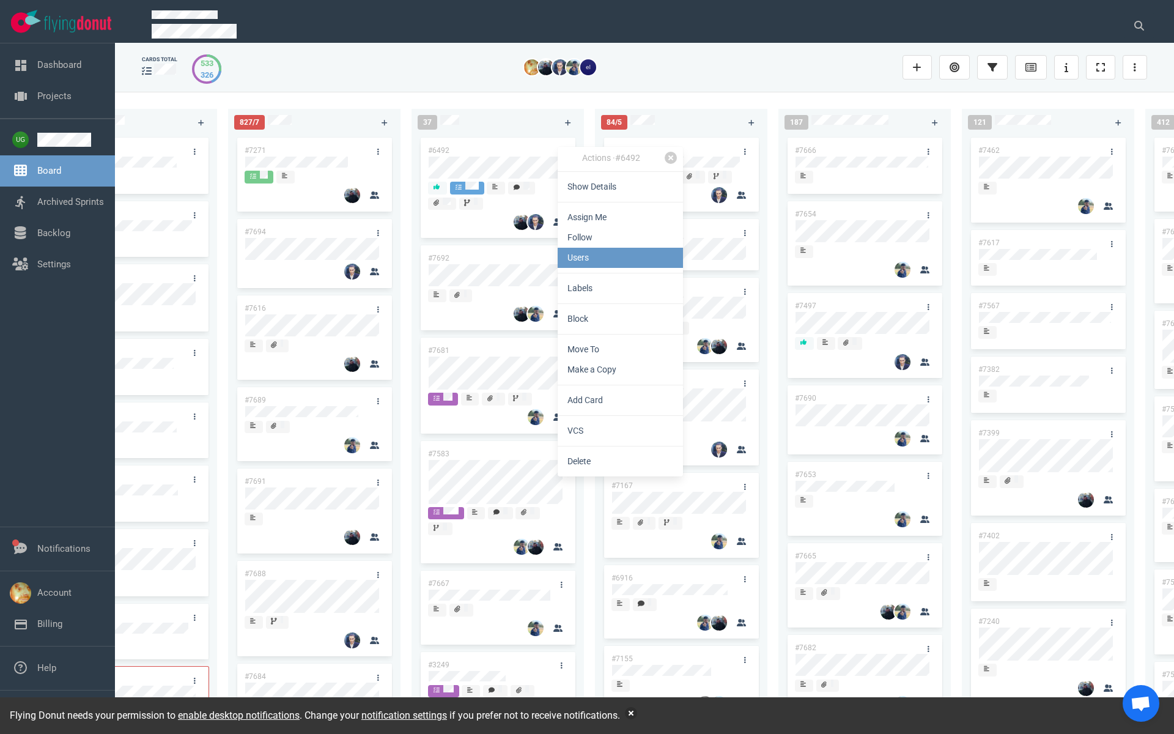
click at [602, 256] on link "Users" at bounding box center [620, 258] width 125 height 20
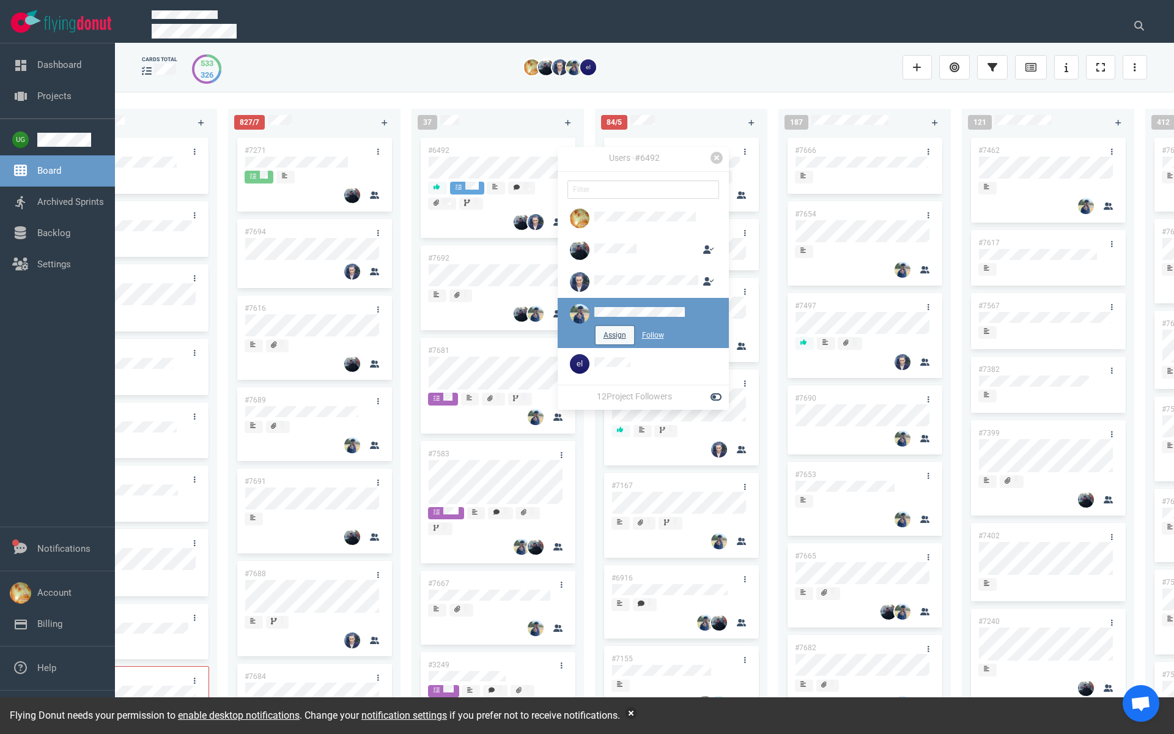
click at [613, 336] on button "Assign" at bounding box center [615, 335] width 39 height 18
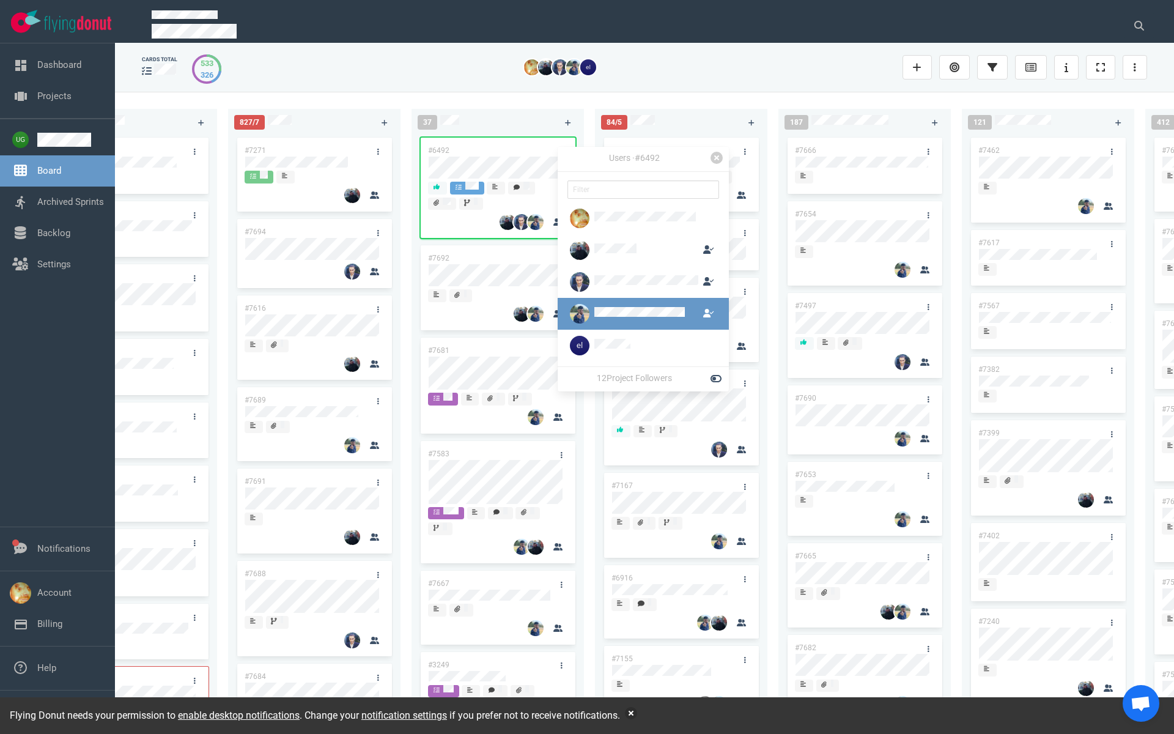
click at [511, 100] on div "223 #7646 #7563 #1948 #1674 #1617 #1660 #362 #4673 #2261 #2378 #2684 #2904 #267…" at bounding box center [644, 413] width 1059 height 642
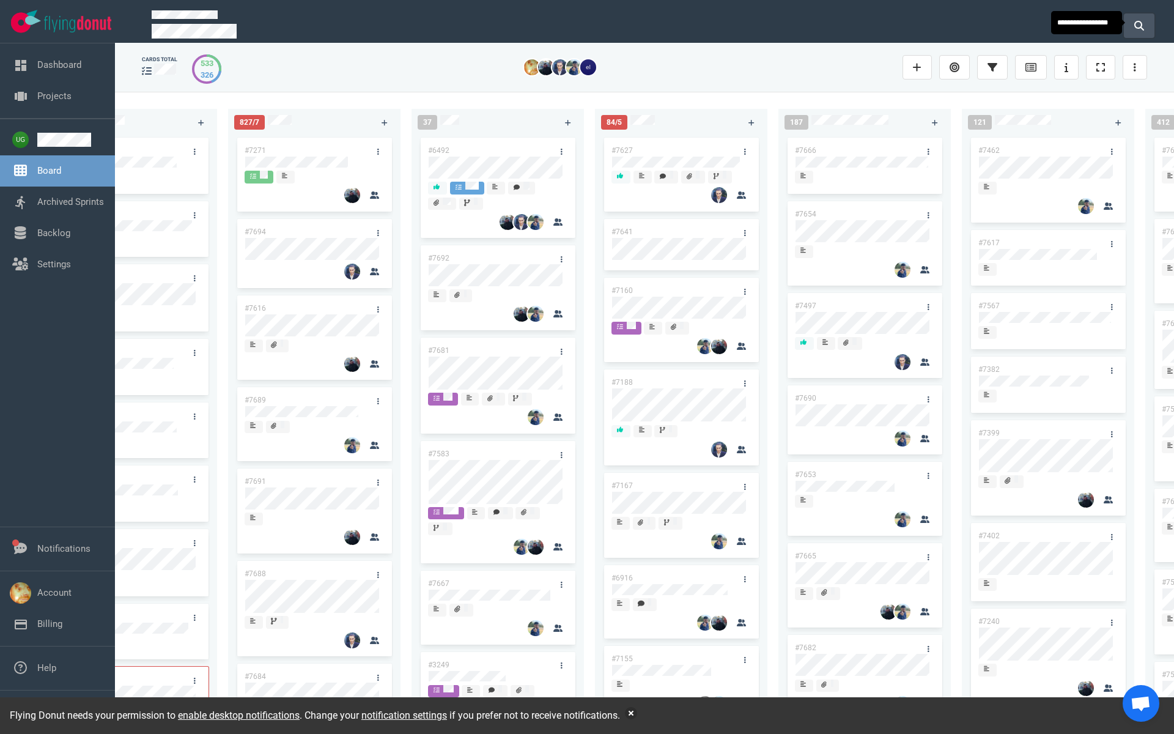
click at [1138, 21] on icon at bounding box center [1140, 26] width 10 height 10
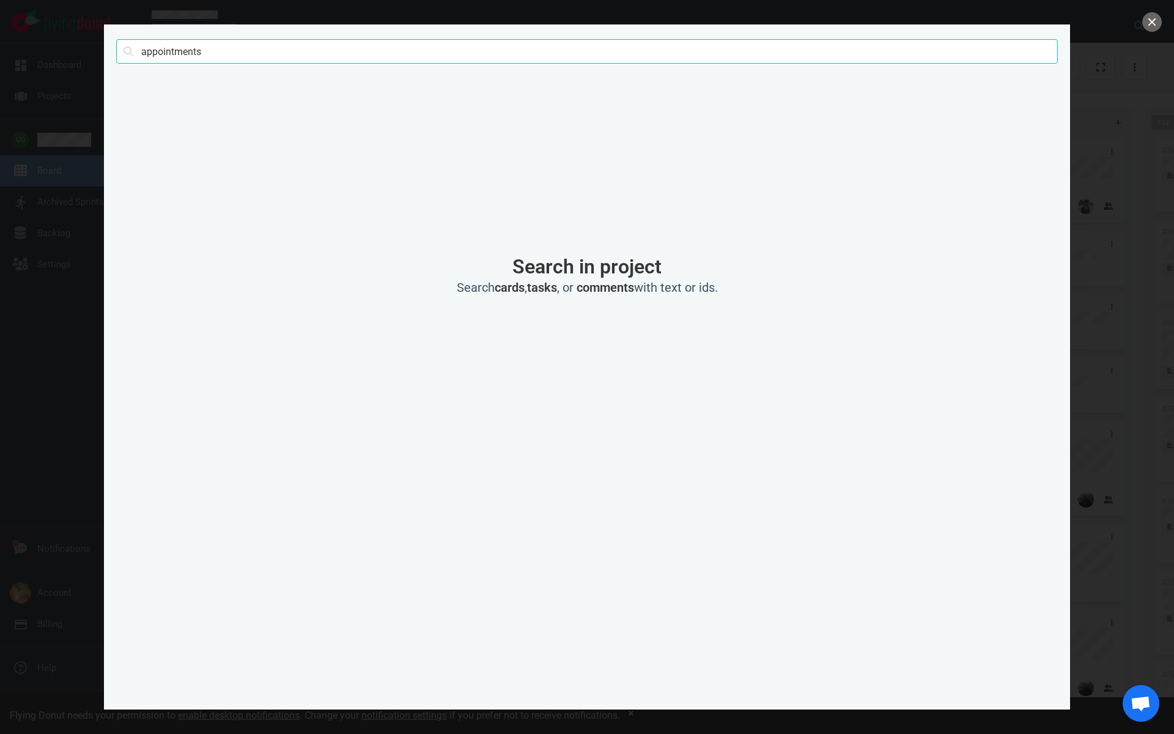
click button "Search" at bounding box center [0, 0] width 0 height 0
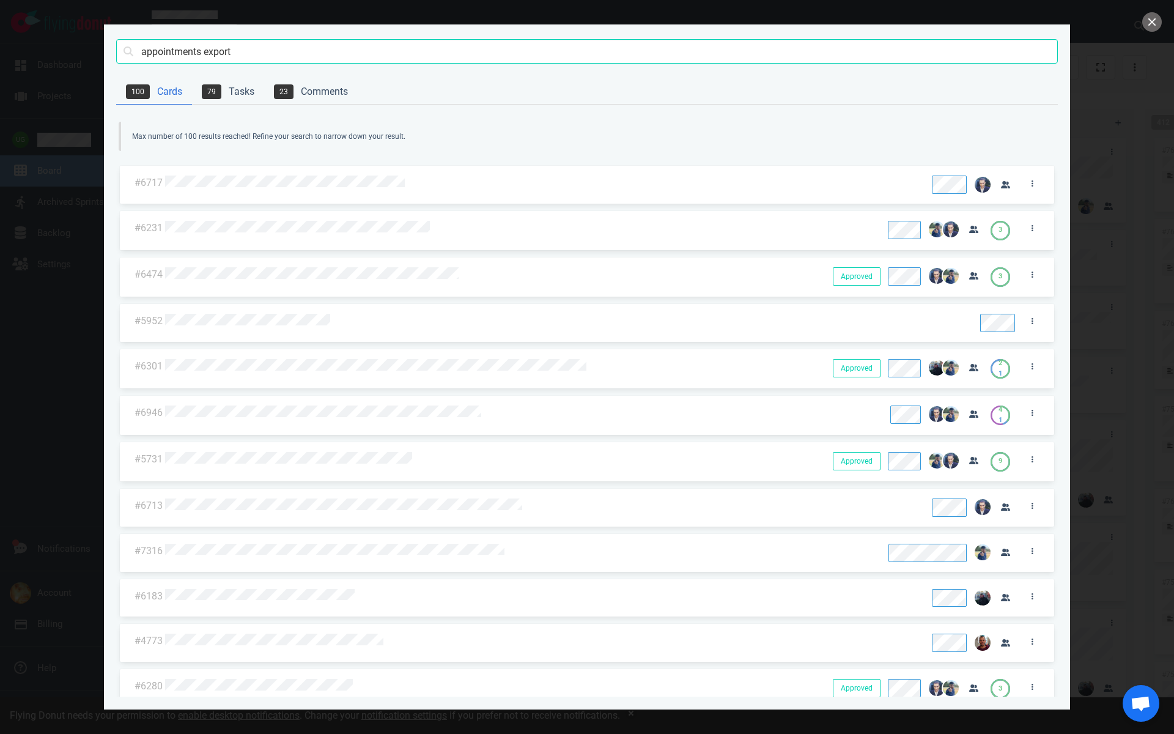
type input "appointments export"
click button "Search" at bounding box center [0, 0] width 0 height 0
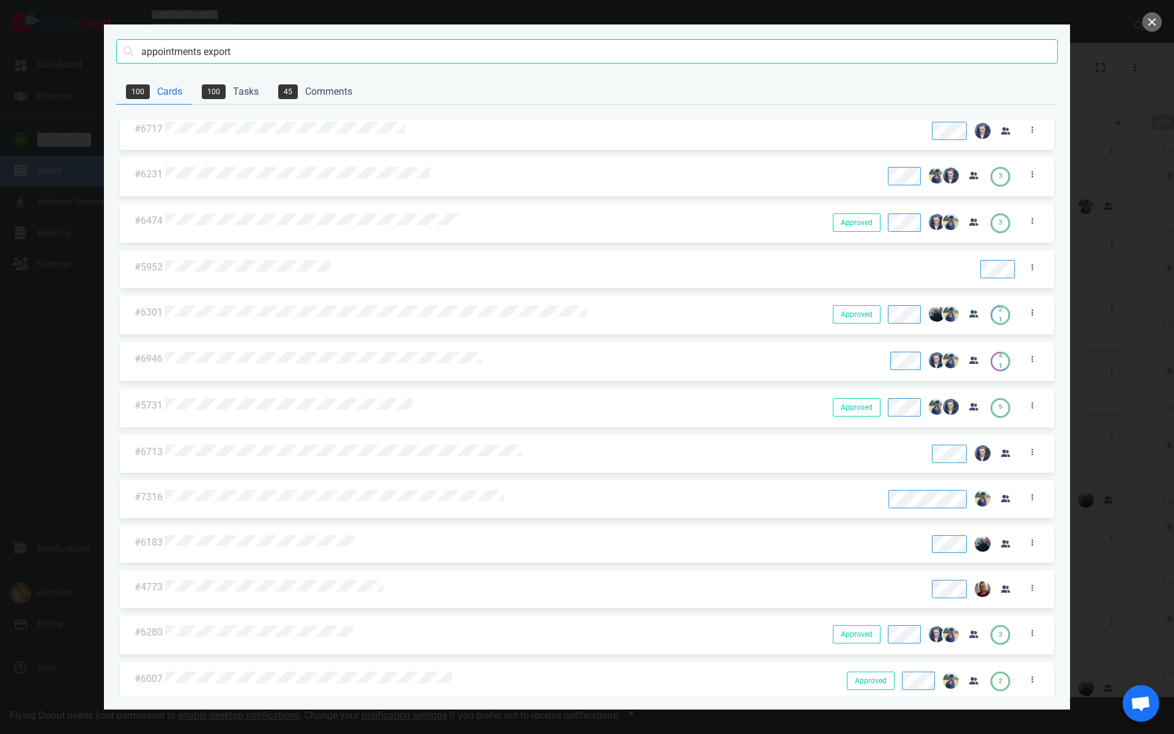
scroll to position [0, 0]
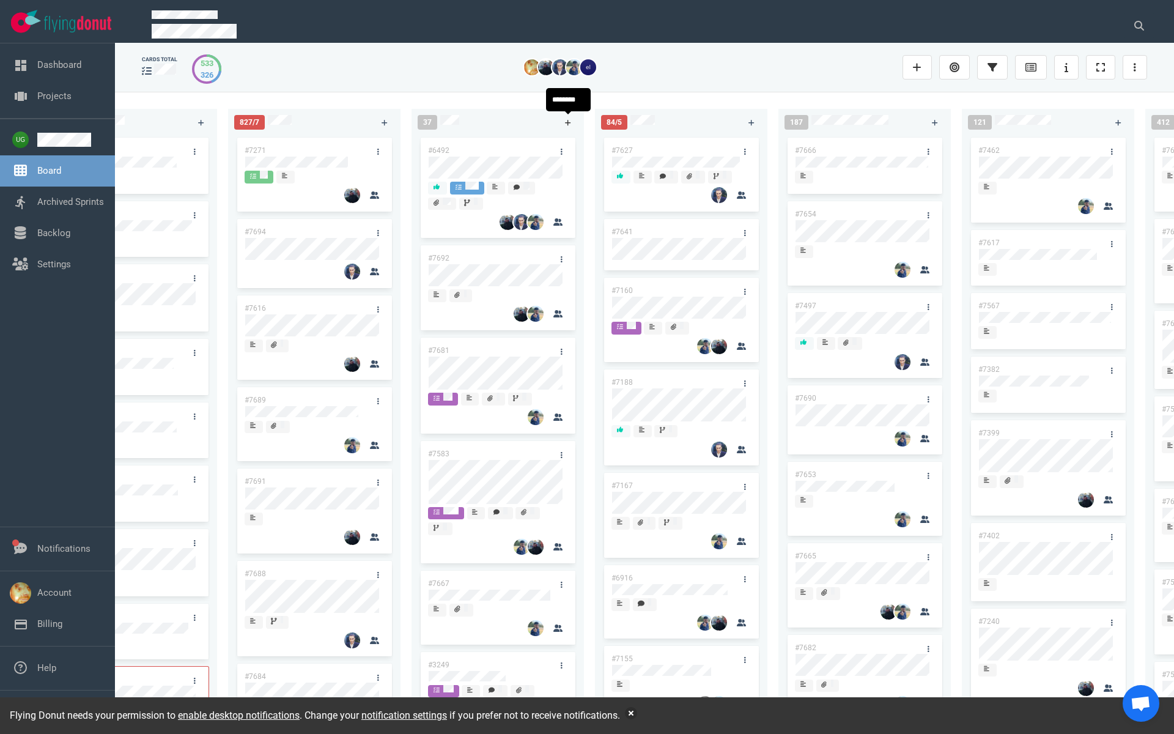
click at [568, 124] on icon at bounding box center [568, 122] width 7 height 7
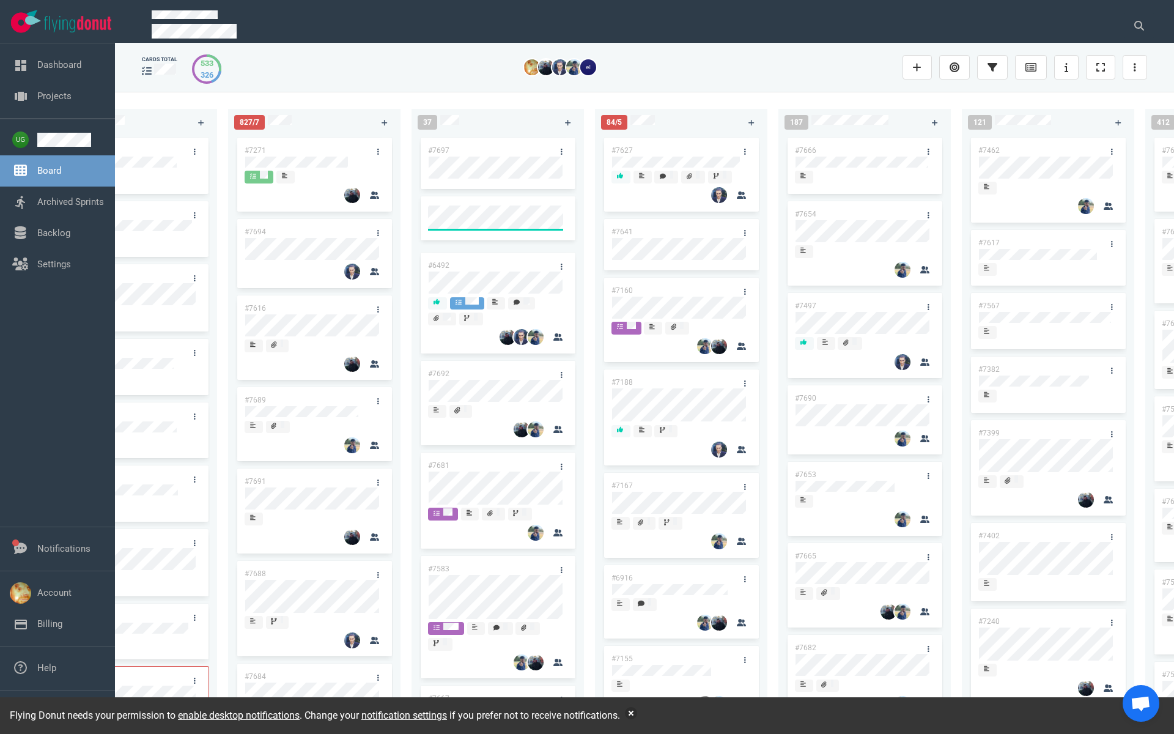
click at [440, 153] on link "#7697" at bounding box center [438, 150] width 21 height 9
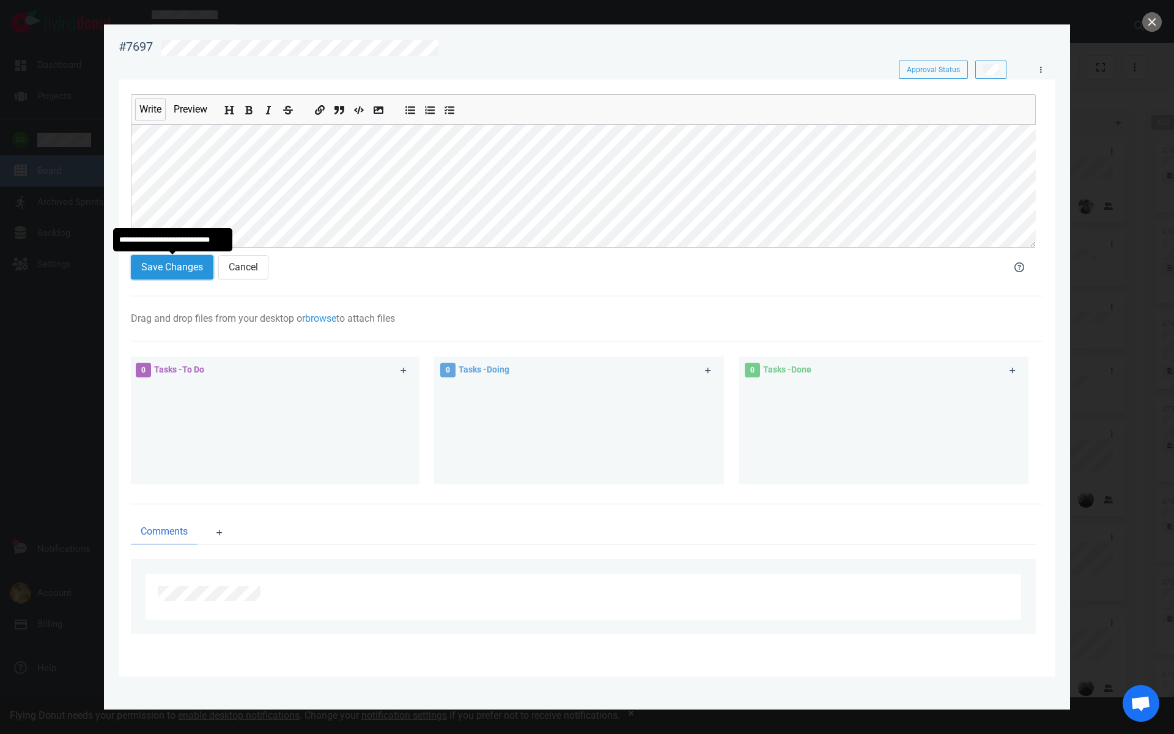
click at [177, 260] on button "Save Changes" at bounding box center [172, 267] width 83 height 24
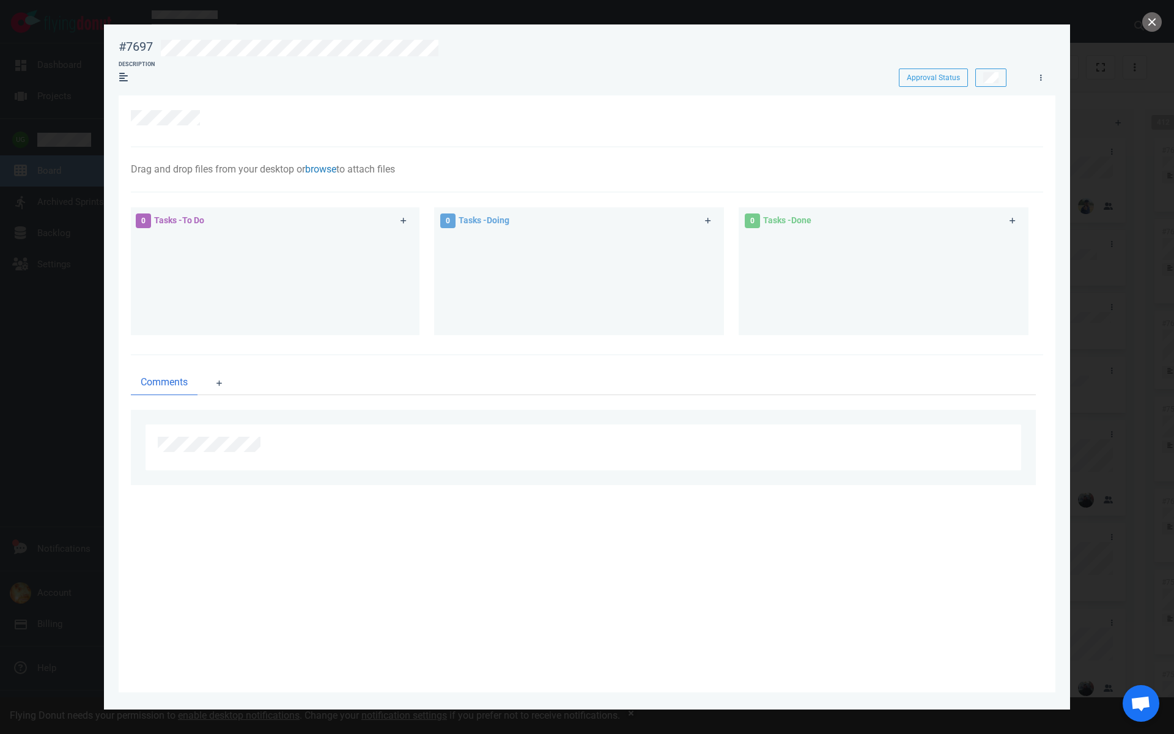
click at [330, 168] on link "browse" at bounding box center [320, 169] width 31 height 12
click at [351, 209] on link "Computer" at bounding box center [388, 208] width 117 height 20
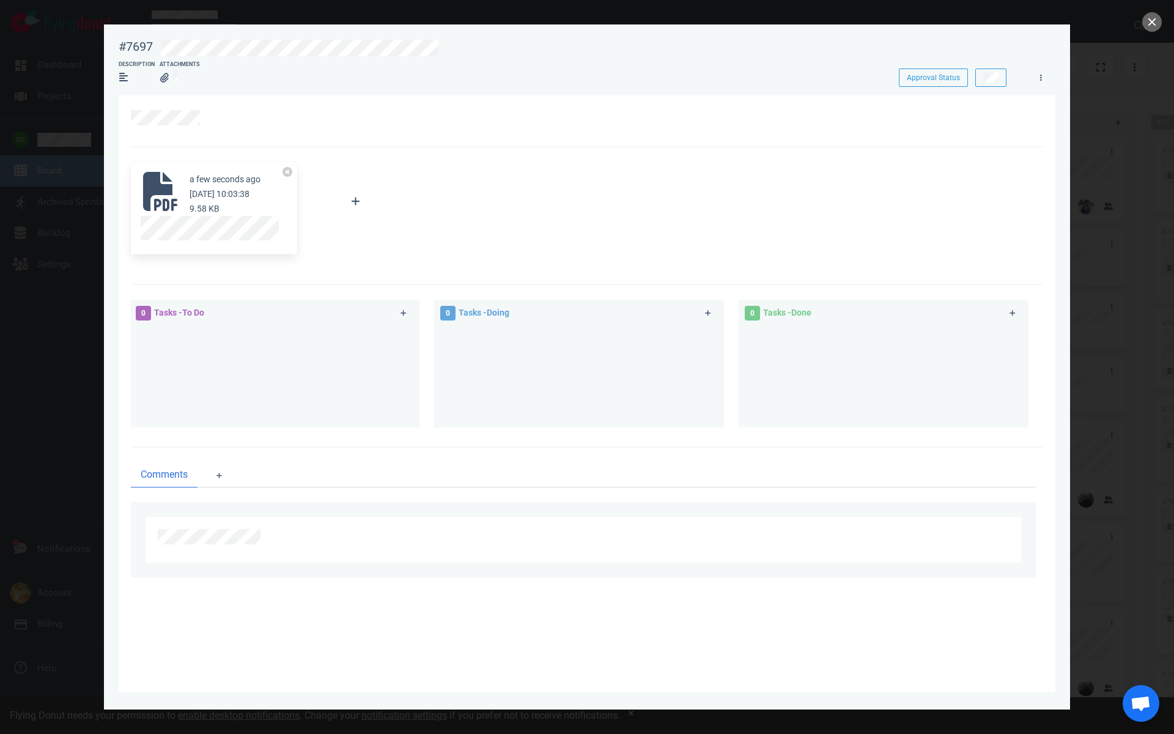
click at [1031, 80] on div at bounding box center [1037, 74] width 27 height 24
click at [1043, 80] on link at bounding box center [1041, 77] width 20 height 15
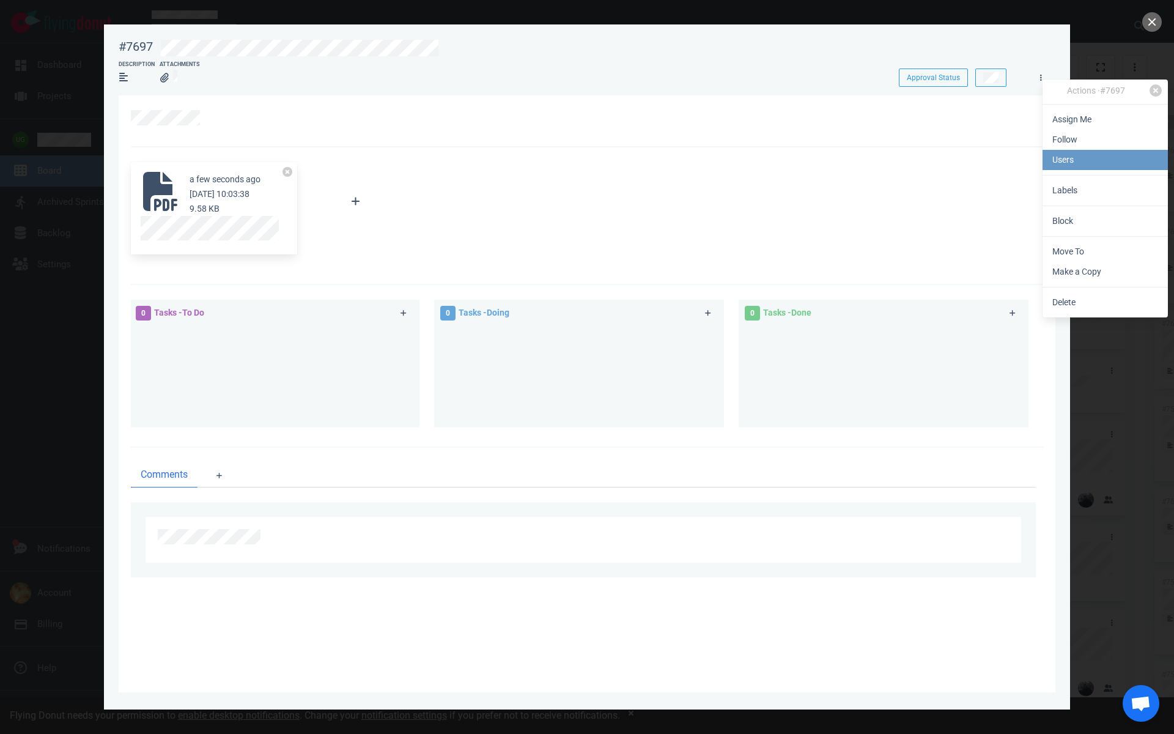
click at [1063, 159] on link "Users" at bounding box center [1105, 160] width 125 height 20
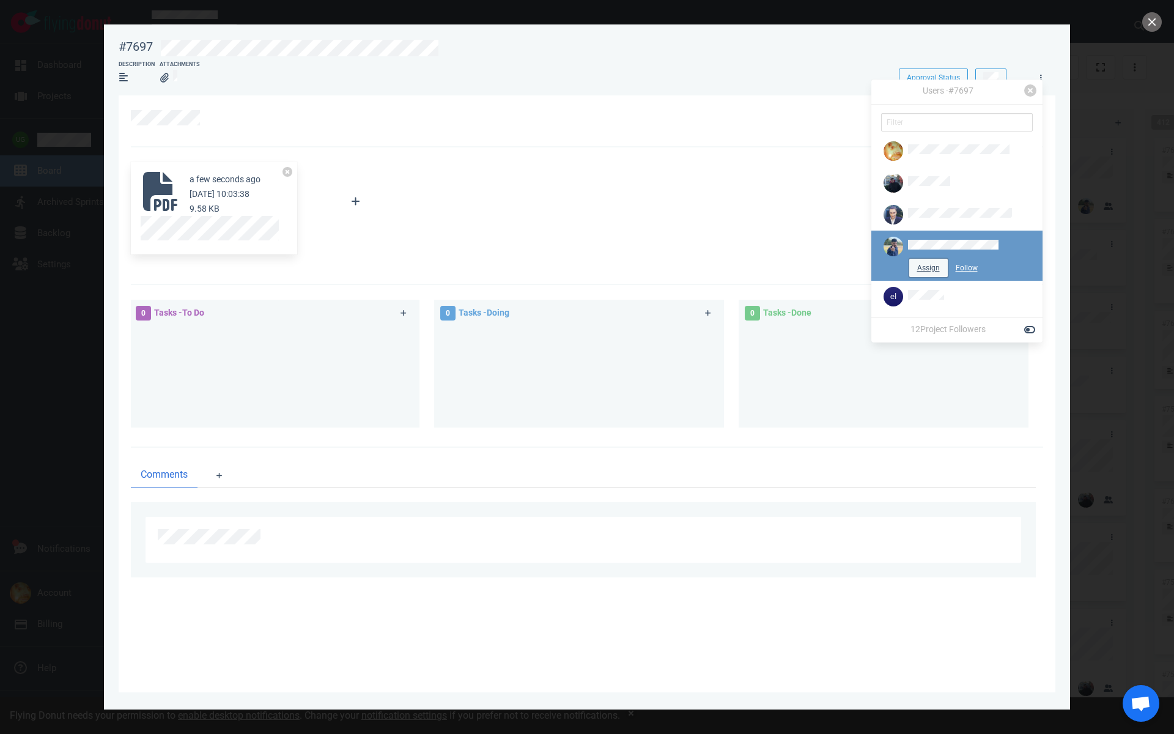
click at [912, 267] on button "Assign" at bounding box center [929, 268] width 39 height 18
click at [1142, 29] on div at bounding box center [587, 367] width 1174 height 734
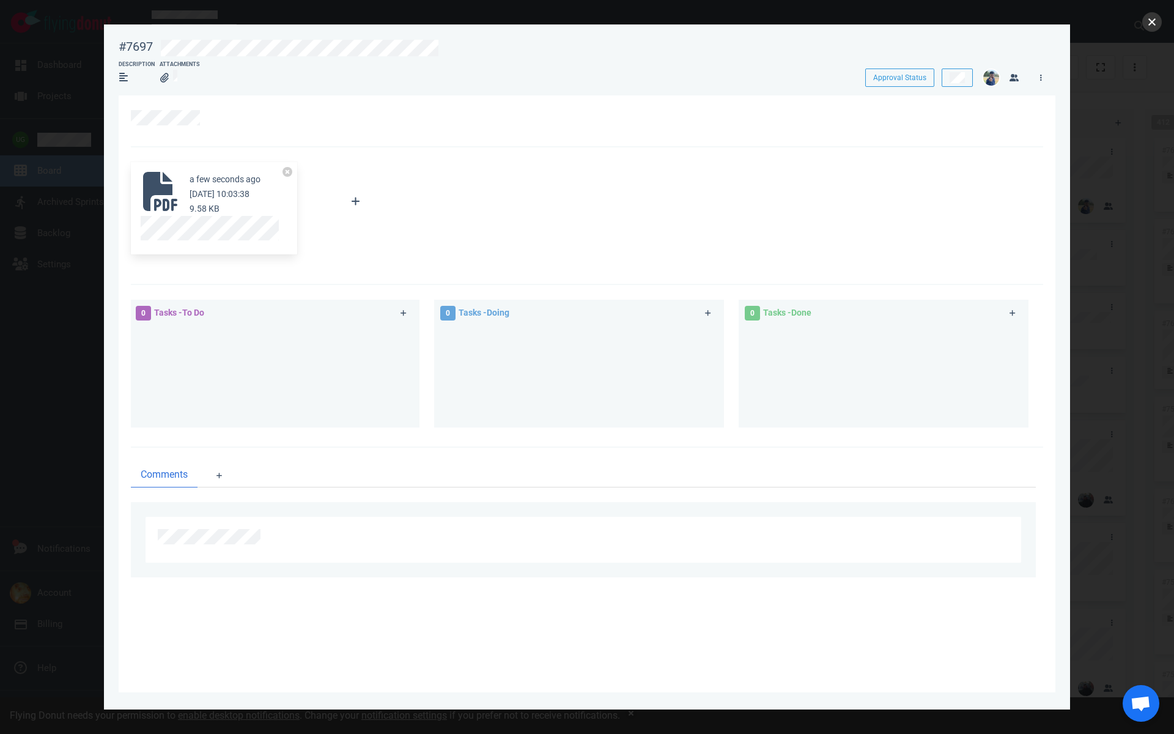
click at [1150, 20] on button "close" at bounding box center [1153, 22] width 20 height 20
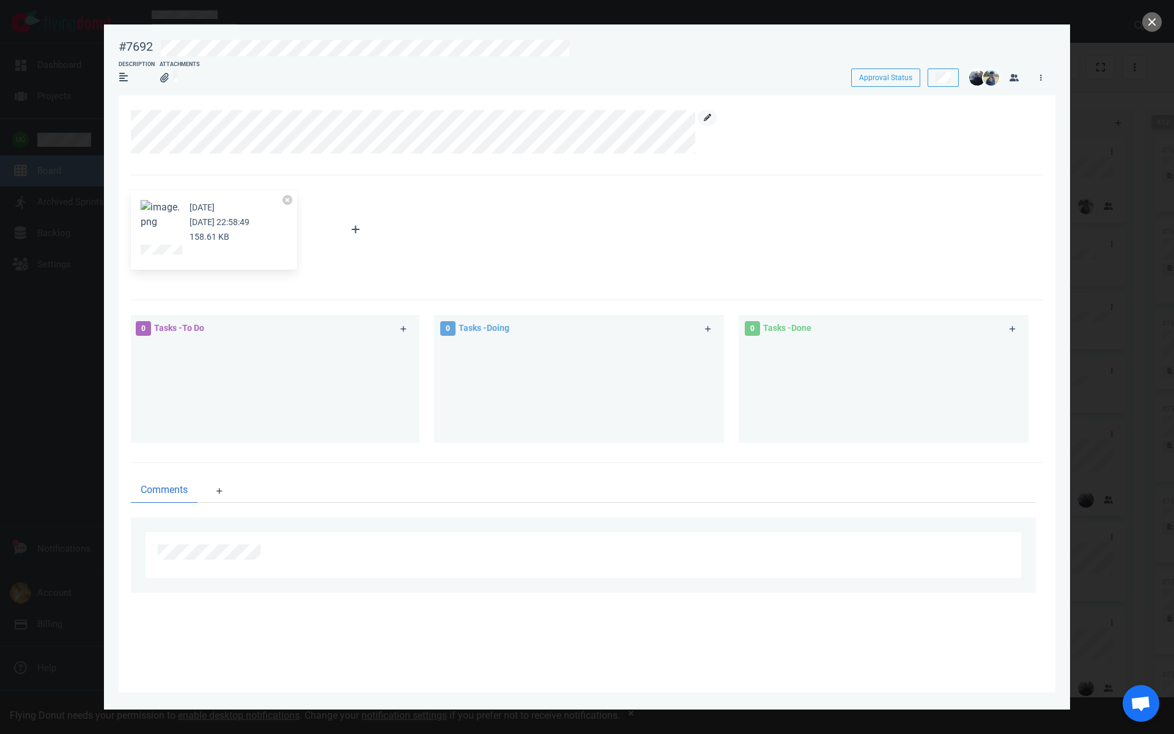
click at [703, 116] on link at bounding box center [708, 117] width 20 height 15
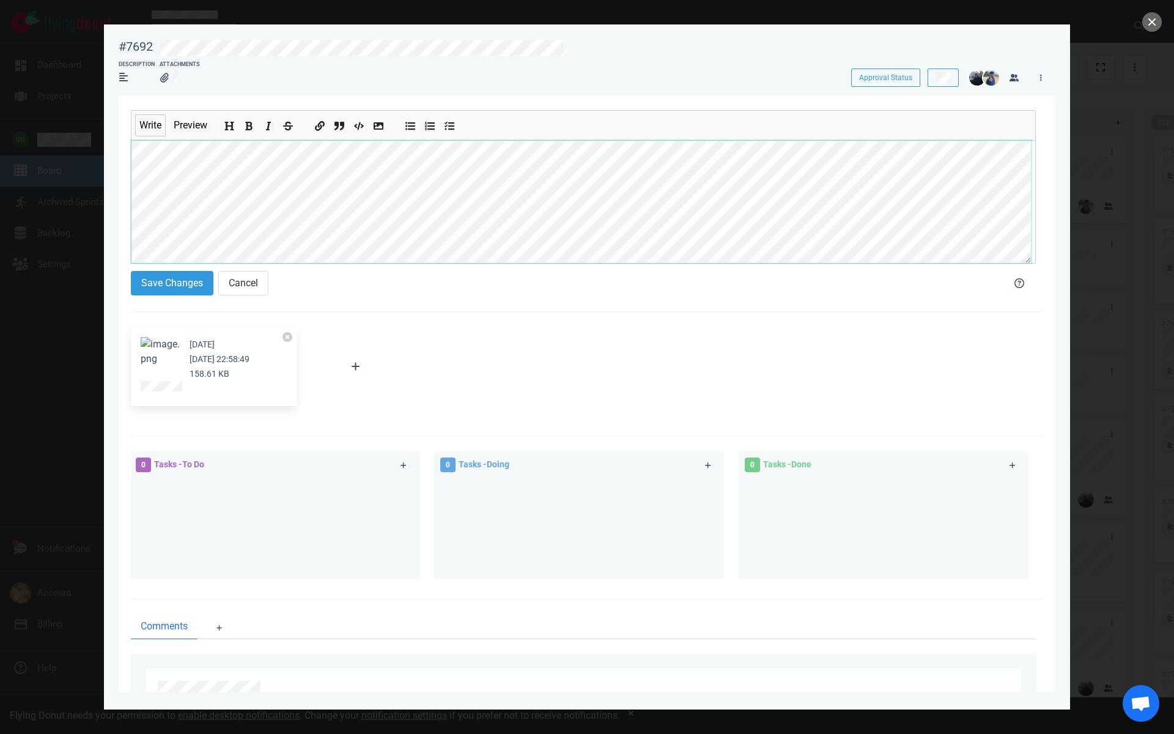
click at [108, 154] on section "#7692 Approval Status Description Attachments Approval Status Write Preview Sav…" at bounding box center [587, 361] width 967 height 675
click at [181, 286] on button "Save Changes" at bounding box center [172, 283] width 83 height 24
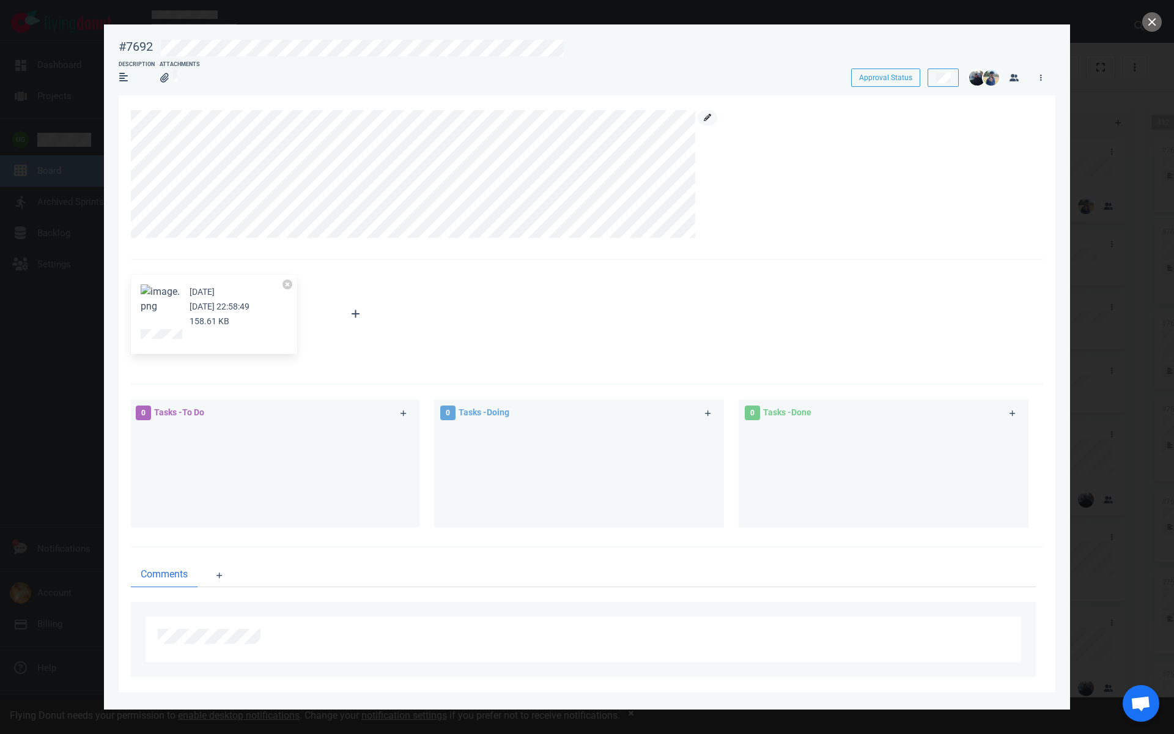
click at [709, 122] on link at bounding box center [708, 117] width 20 height 15
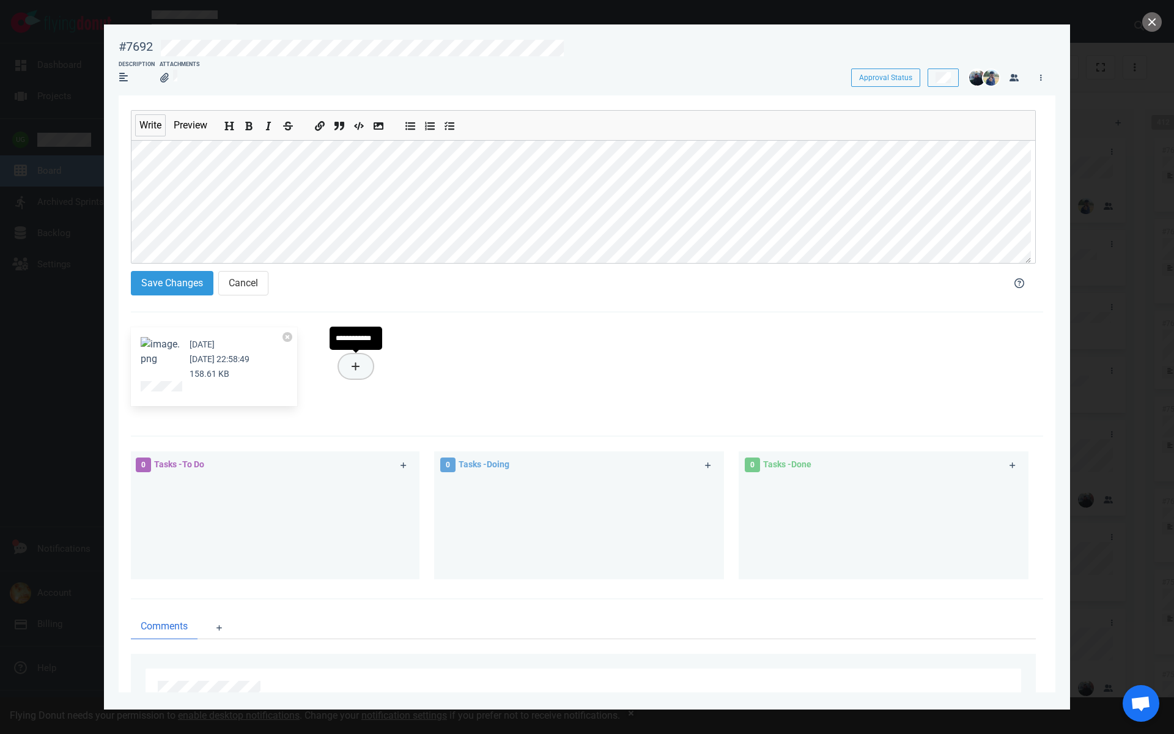
click at [360, 366] on button at bounding box center [356, 366] width 34 height 24
click at [400, 402] on link "Computer" at bounding box center [418, 406] width 117 height 20
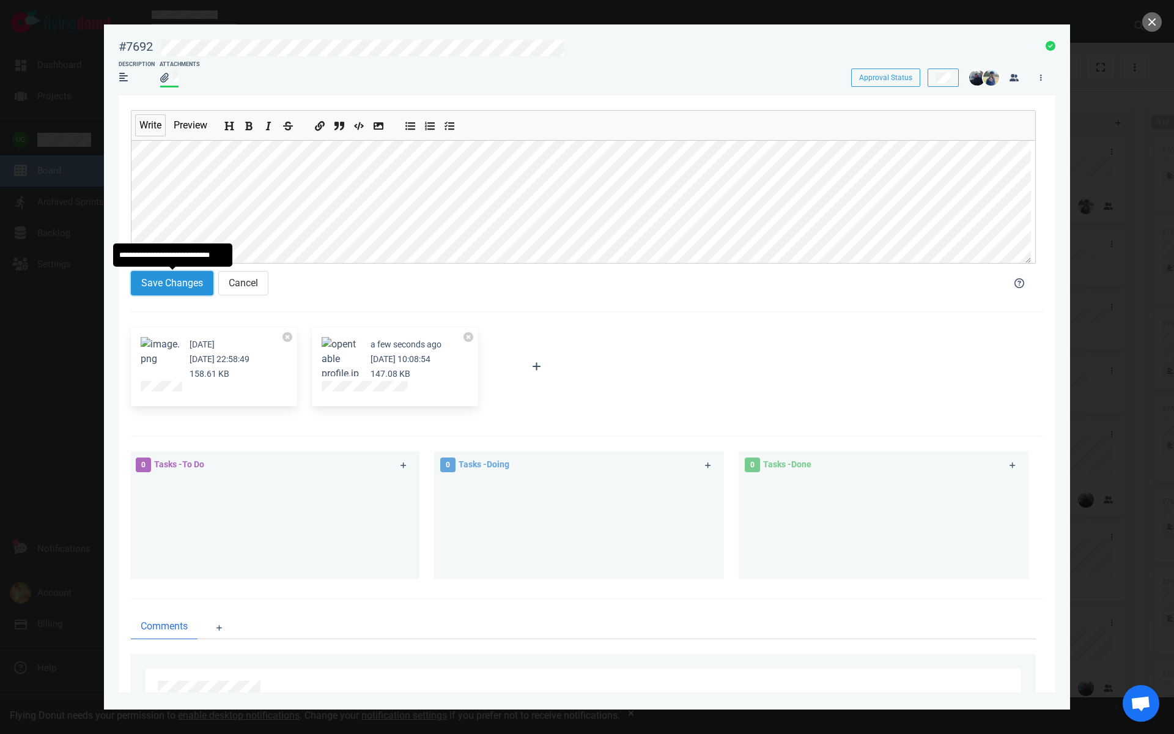
click at [179, 283] on button "Save Changes" at bounding box center [172, 283] width 83 height 24
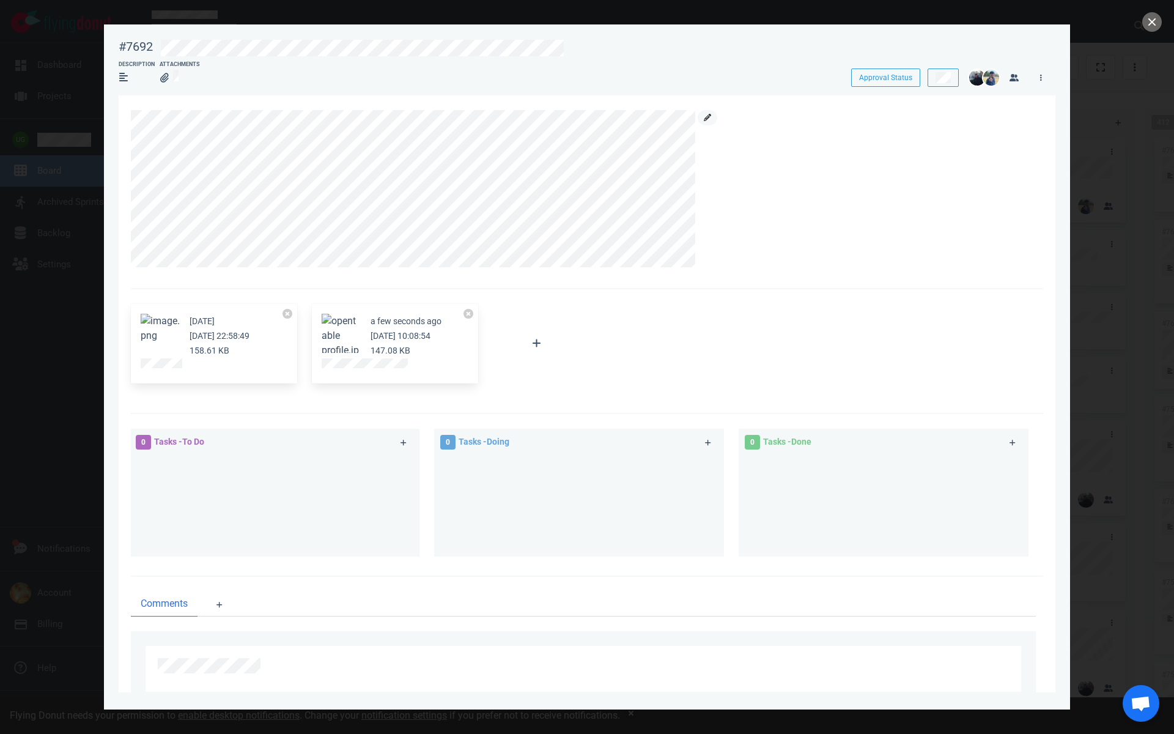
click at [707, 117] on icon at bounding box center [707, 117] width 7 height 7
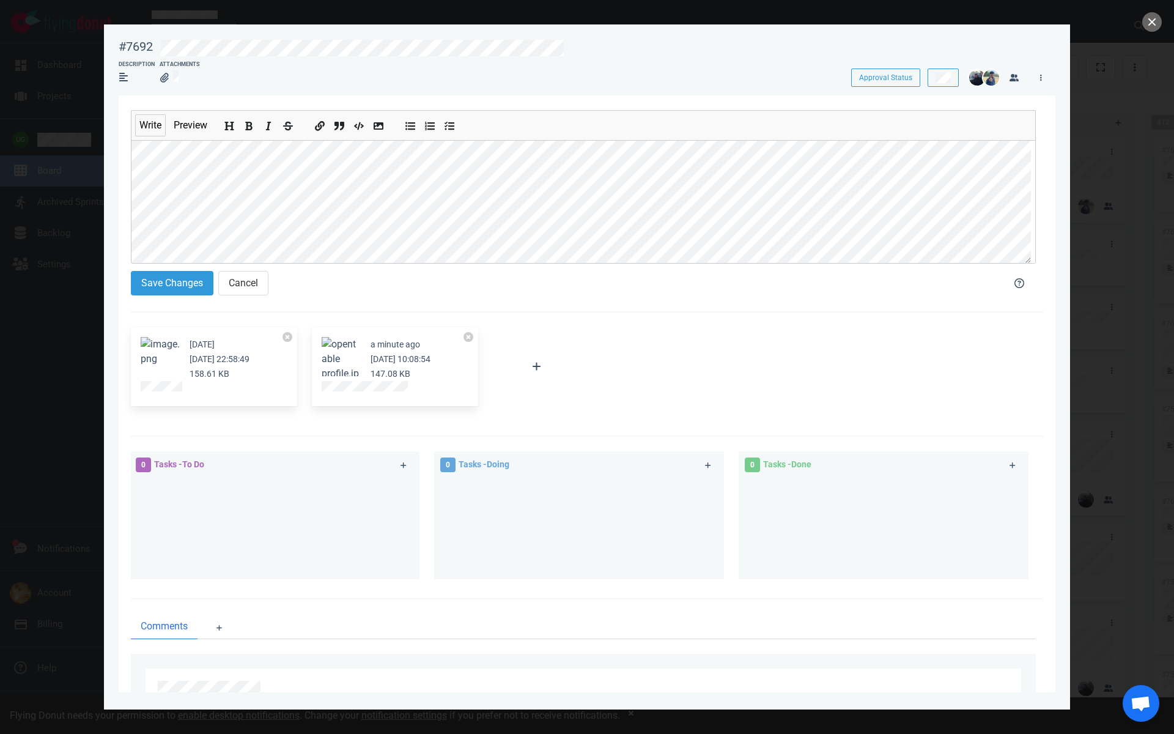
scroll to position [51, 0]
click at [166, 286] on button "Save Changes" at bounding box center [172, 283] width 83 height 24
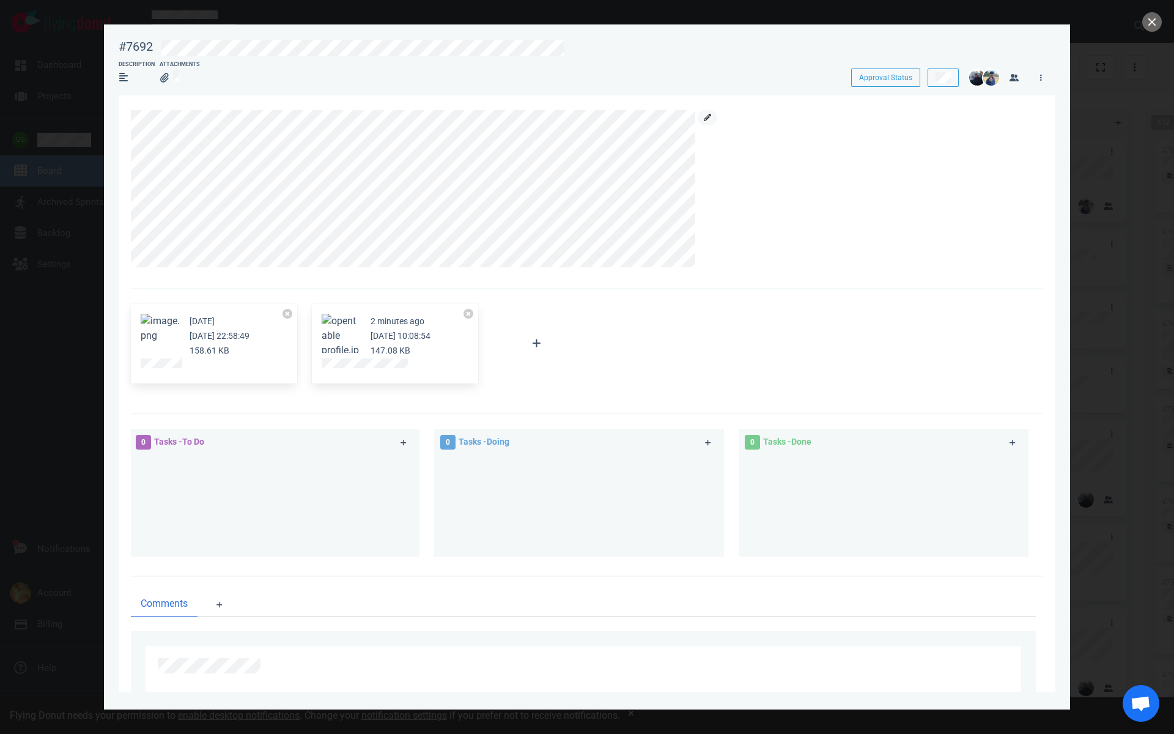
click at [712, 110] on link at bounding box center [708, 117] width 20 height 15
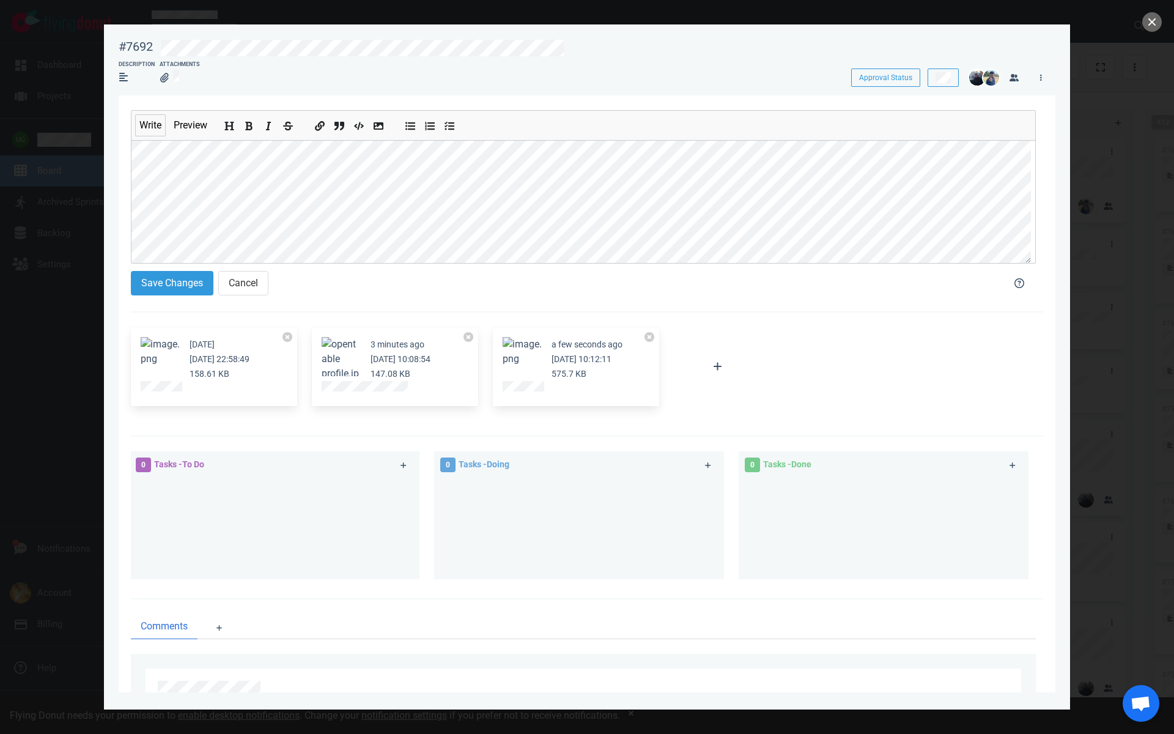
click at [187, 295] on section "Save Changes Cancel" at bounding box center [560, 285] width 859 height 29
click at [187, 286] on button "Save Changes" at bounding box center [172, 283] width 83 height 24
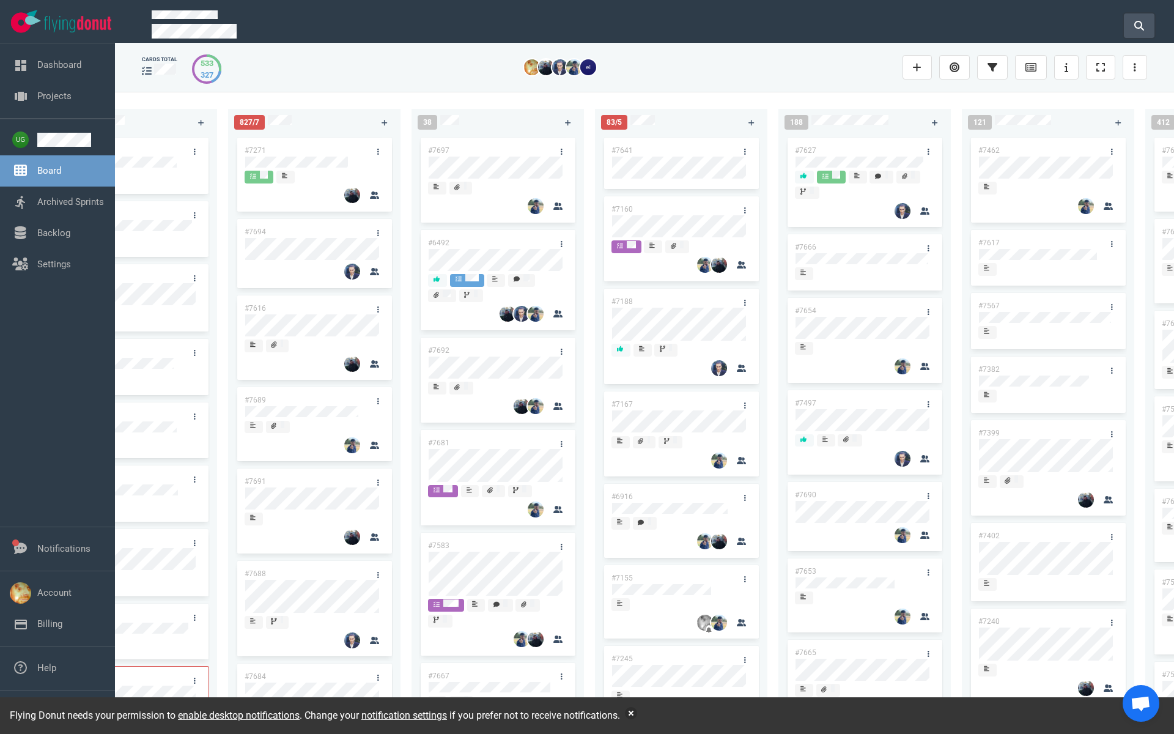
click at [1135, 23] on icon at bounding box center [1140, 26] width 10 height 10
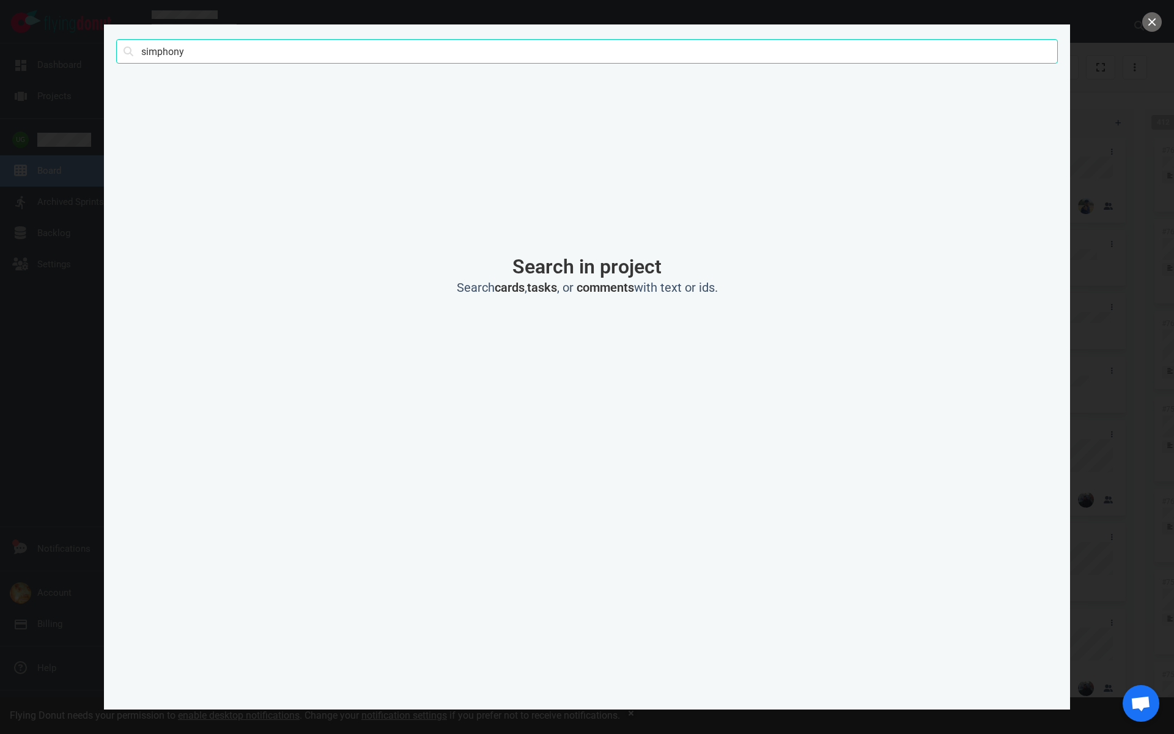
type input "simphony"
click button "Search" at bounding box center [0, 0] width 0 height 0
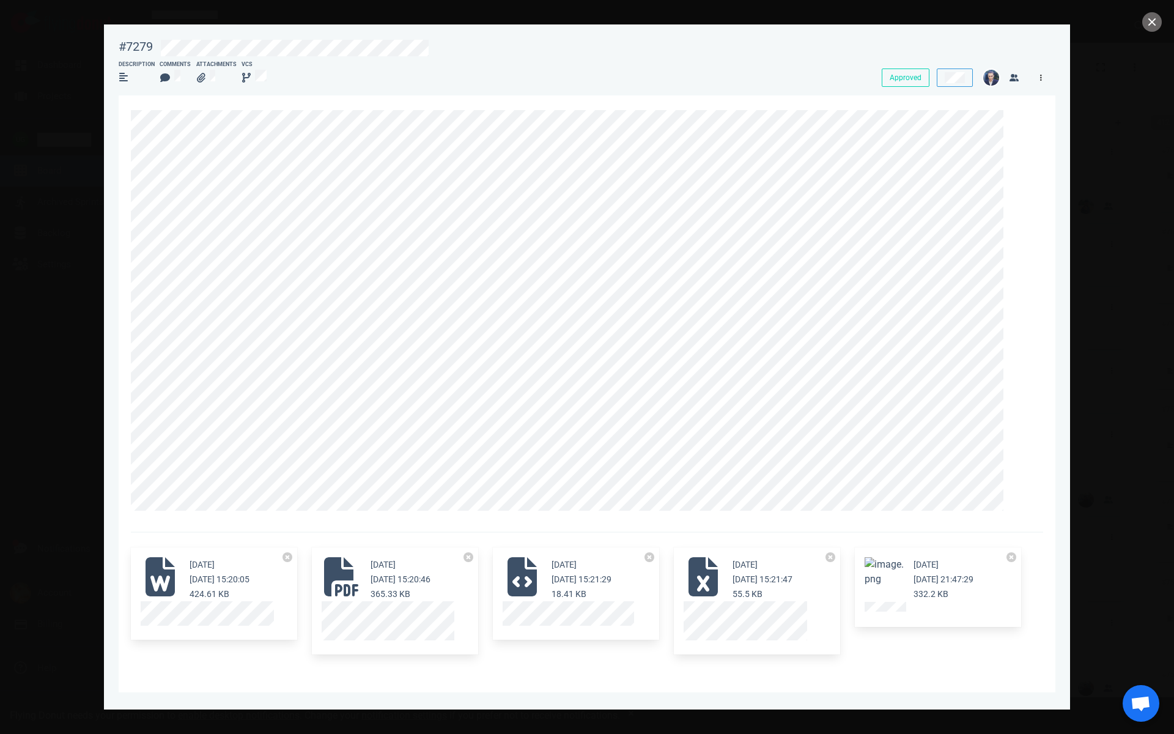
click at [1044, 80] on link at bounding box center [1041, 77] width 20 height 15
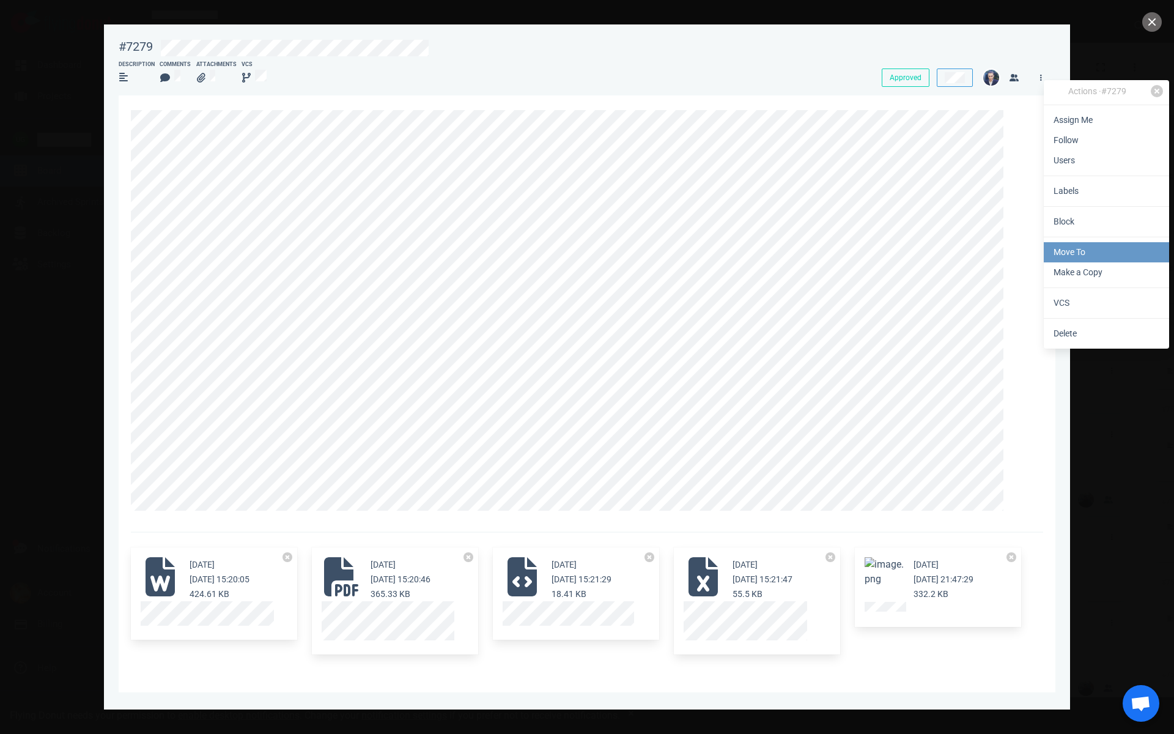
click at [1067, 247] on link "Move To" at bounding box center [1106, 252] width 125 height 20
select select "sprint"
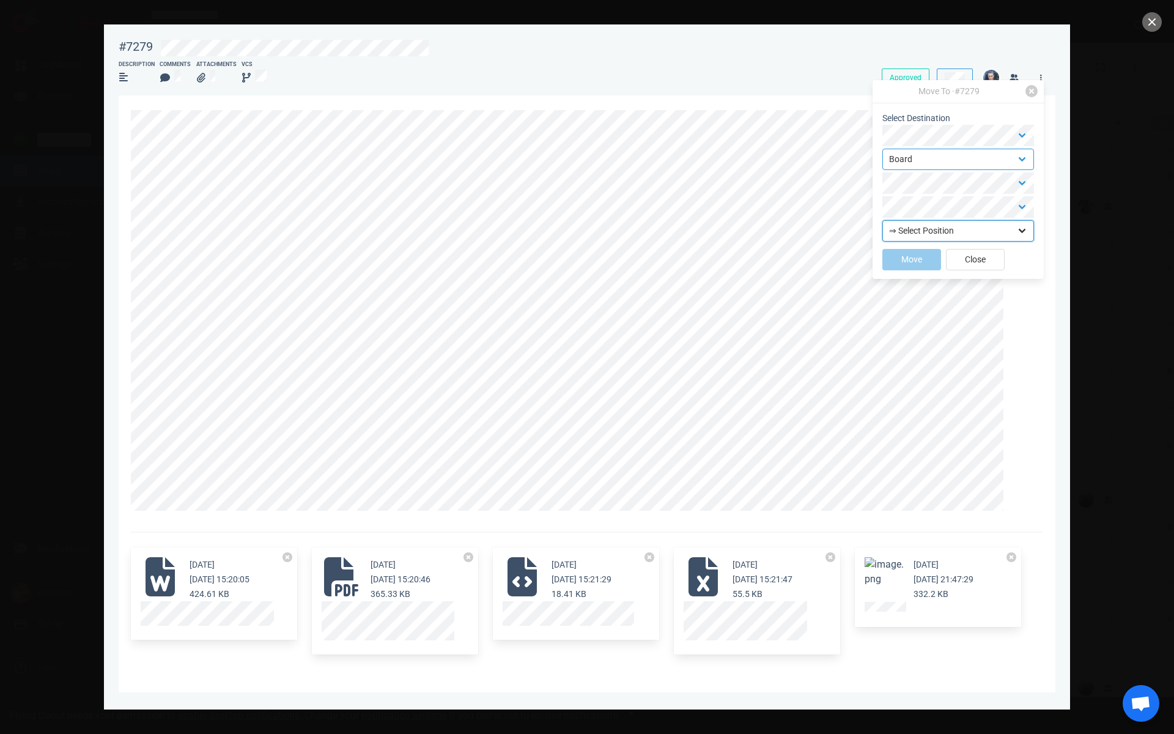
click at [902, 229] on select "⇒ Select Position Top Bottom" at bounding box center [959, 230] width 152 height 21
select select "top"
click at [898, 253] on button "Move" at bounding box center [912, 259] width 59 height 21
click at [1152, 29] on button "close" at bounding box center [1153, 22] width 20 height 20
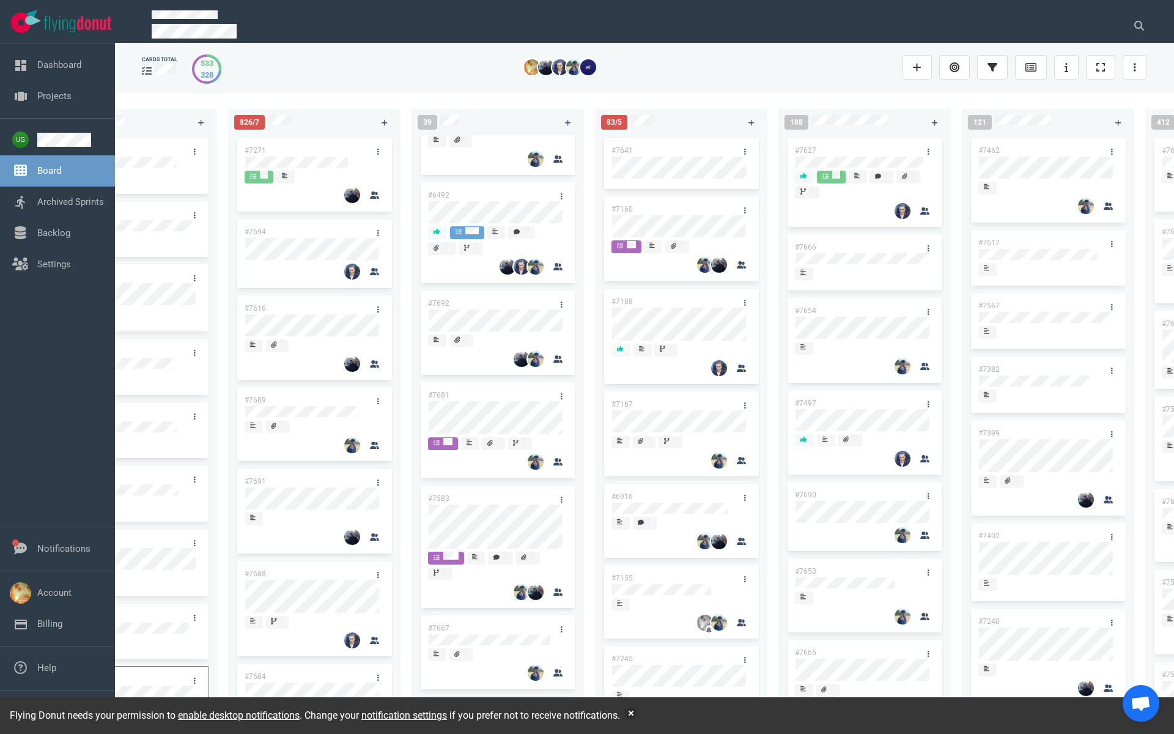
scroll to position [145, 0]
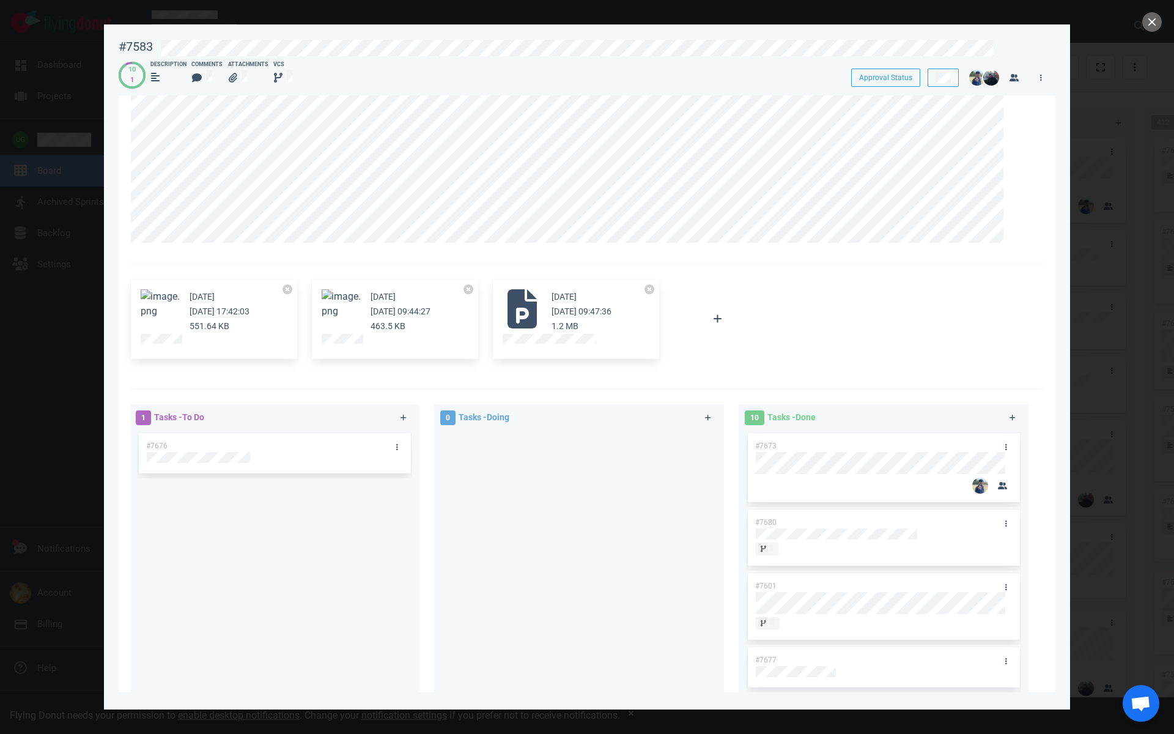
click at [767, 440] on div "#7673" at bounding box center [872, 446] width 248 height 26
click at [765, 447] on span "#7673" at bounding box center [765, 446] width 21 height 9
click at [1006, 449] on icon at bounding box center [1007, 446] width 2 height 7
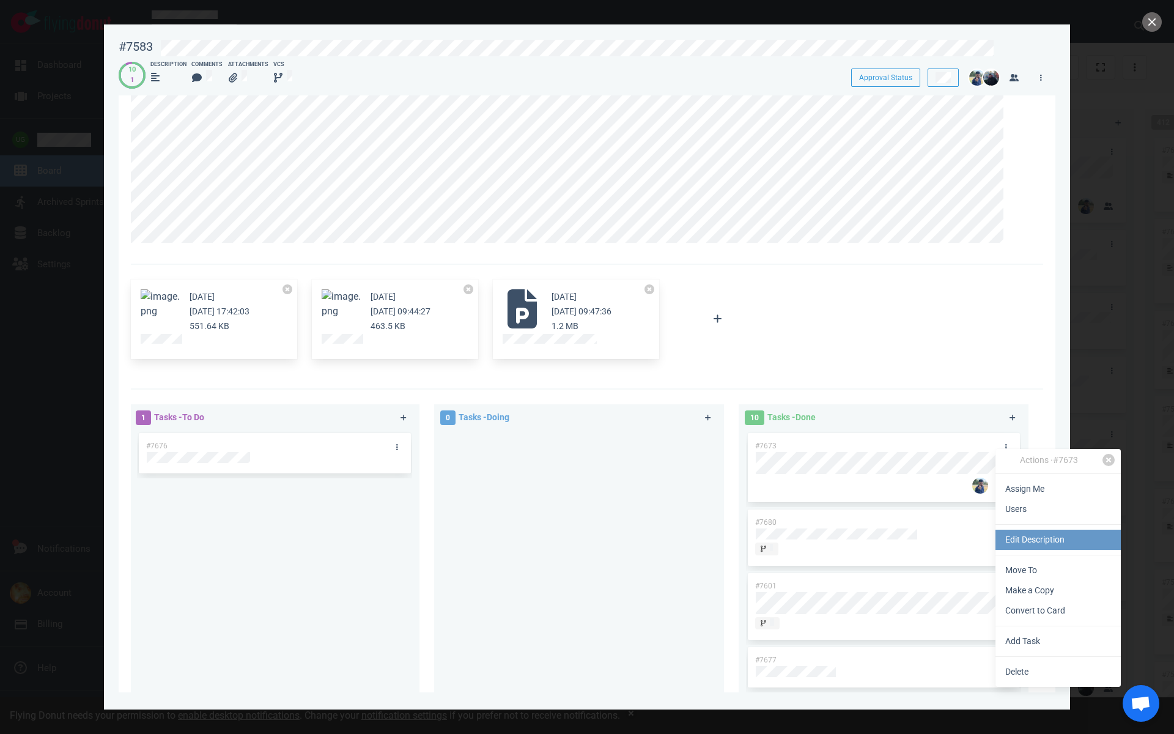
click at [1017, 538] on link "Edit Description" at bounding box center [1058, 540] width 125 height 20
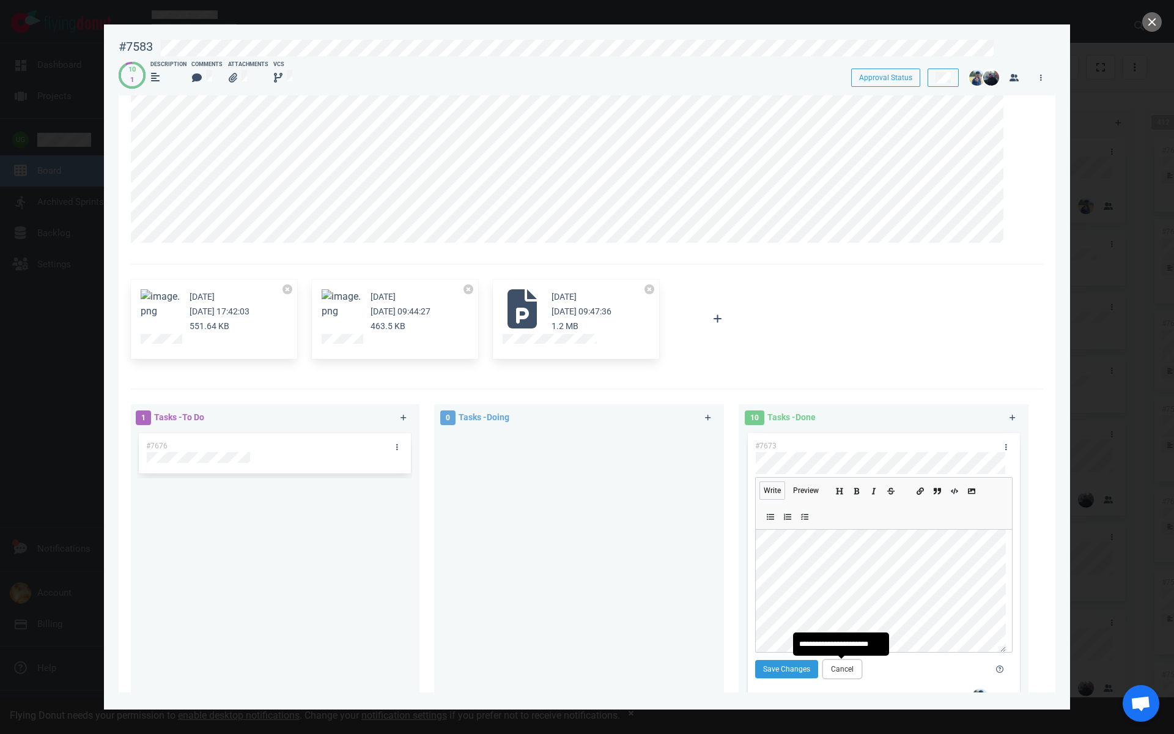
click at [843, 666] on button "Cancel" at bounding box center [842, 669] width 39 height 18
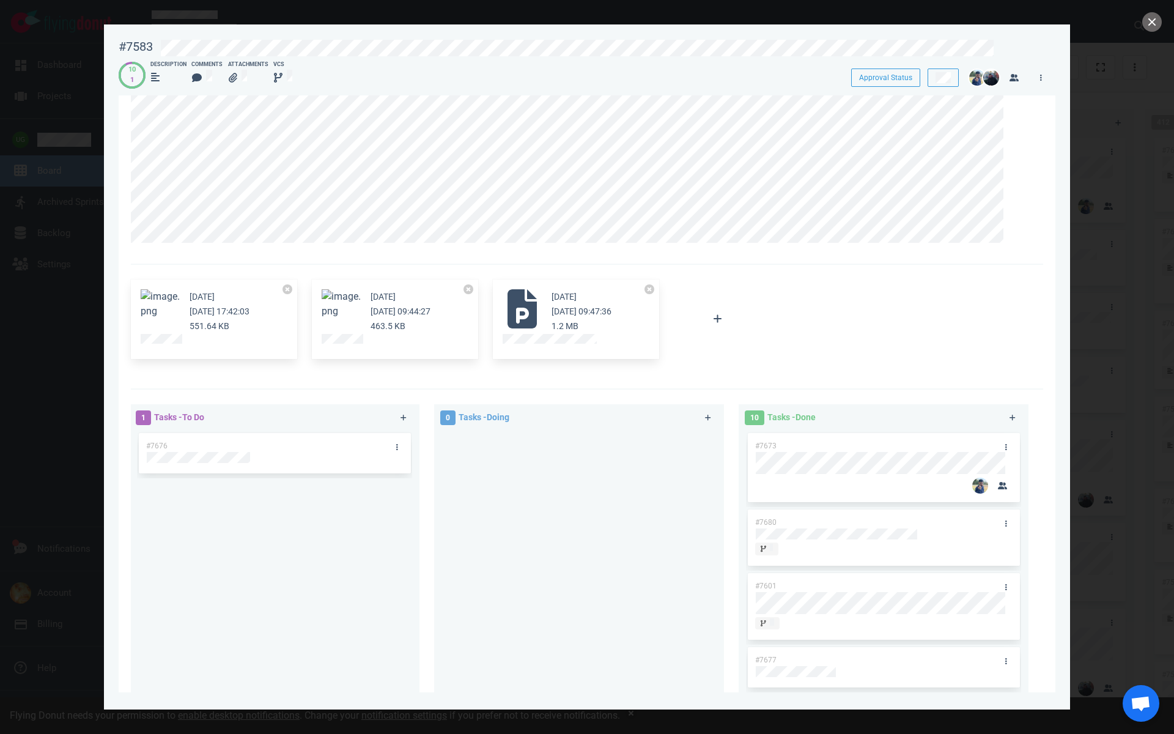
scroll to position [388, 0]
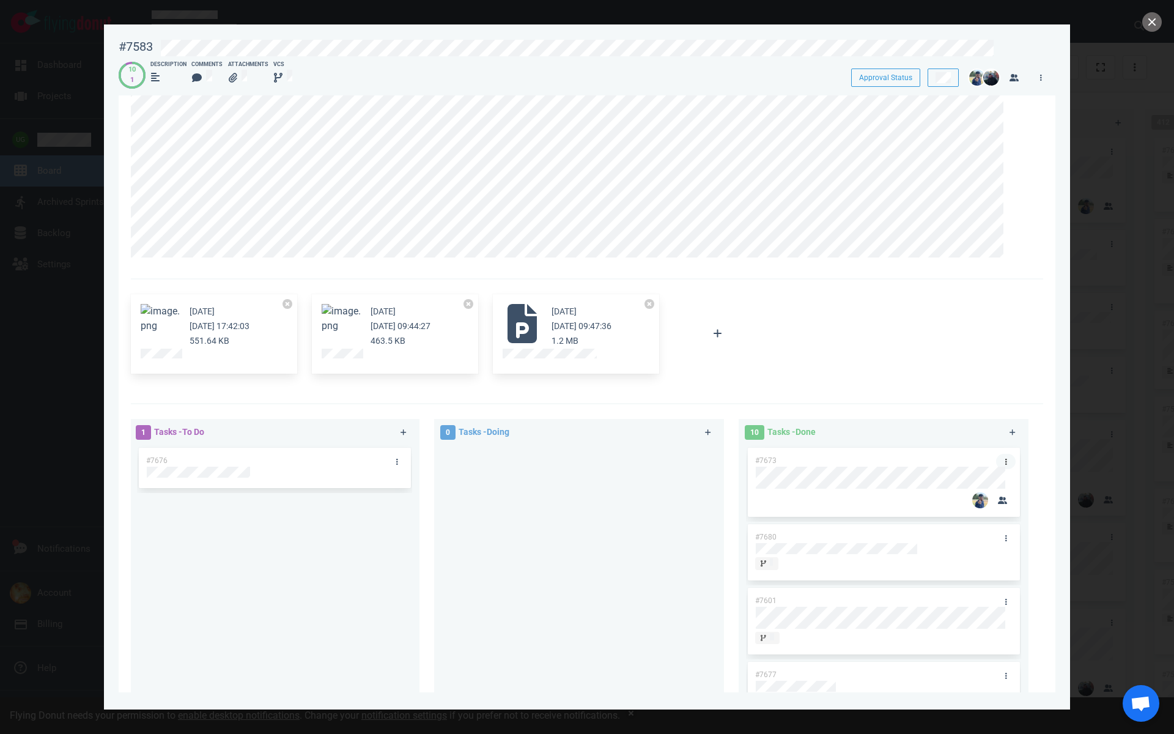
click at [998, 460] on link at bounding box center [1006, 461] width 20 height 15
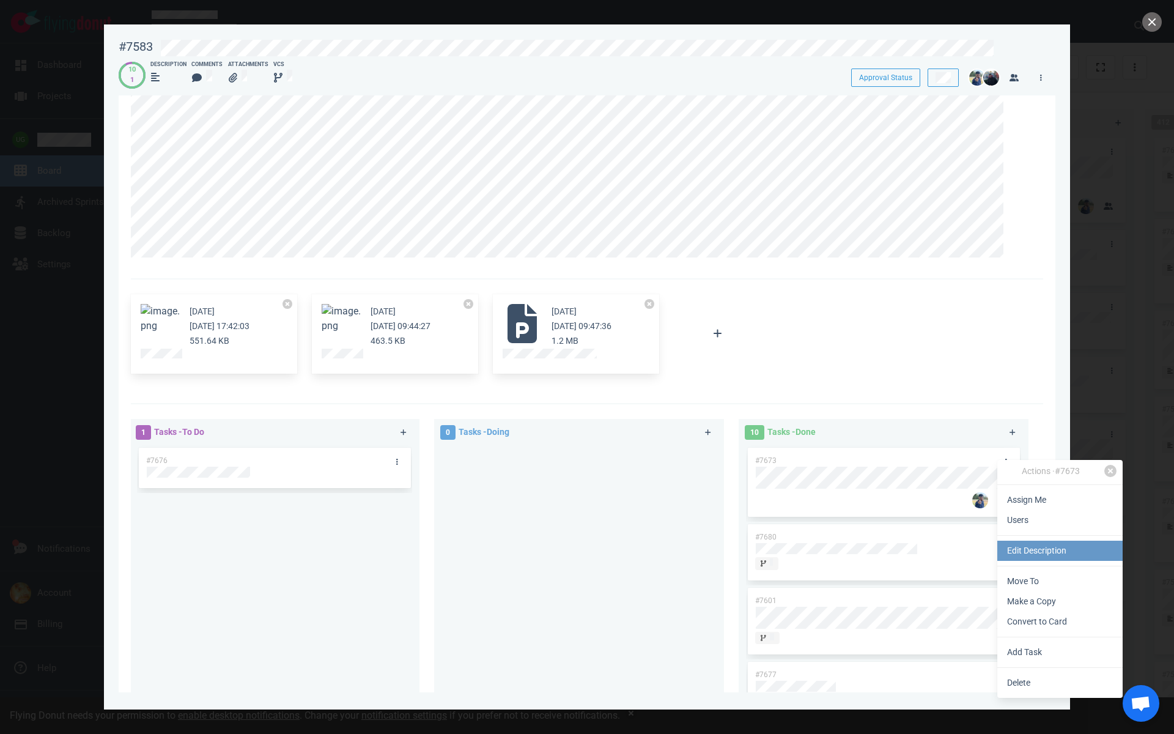
click at [1028, 551] on link "Edit Description" at bounding box center [1060, 551] width 125 height 20
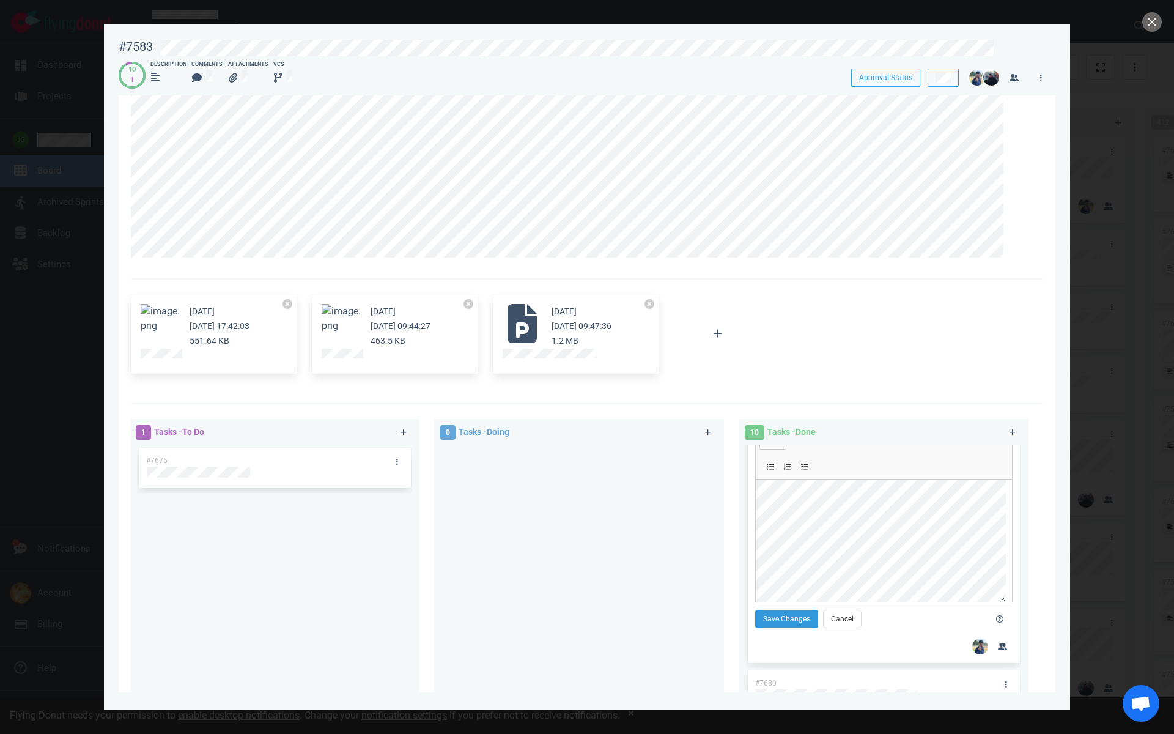
scroll to position [0, 0]
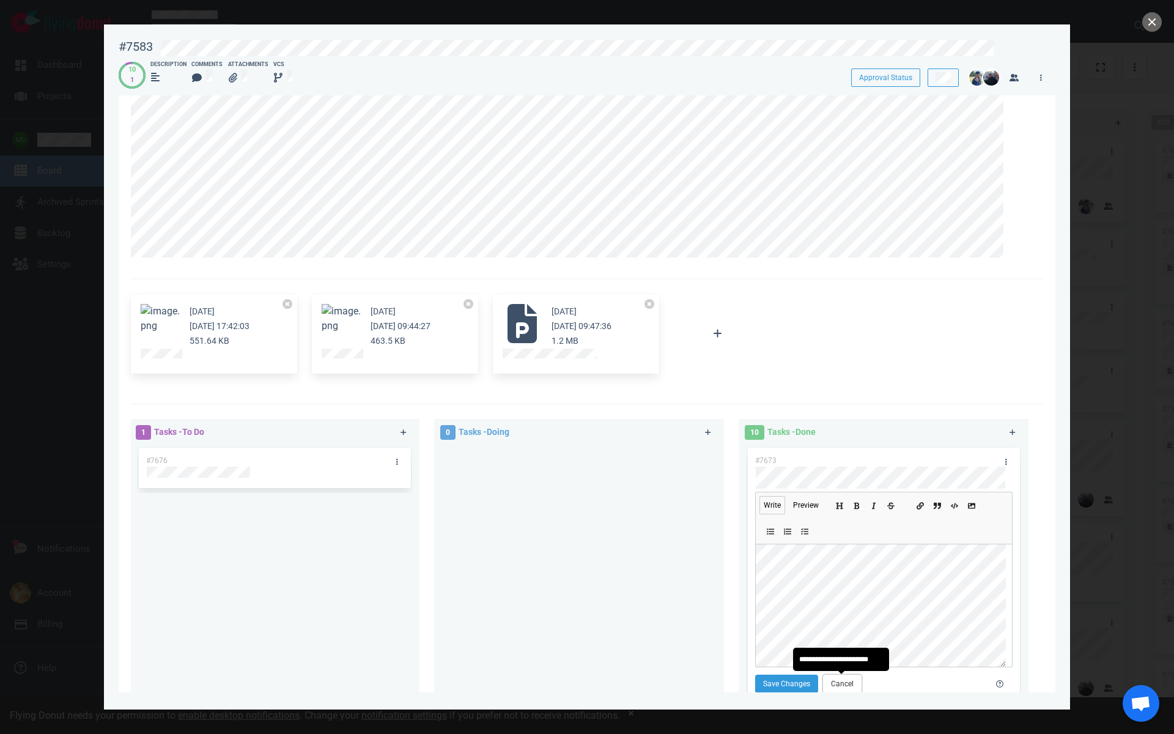
click at [850, 679] on button "Cancel" at bounding box center [842, 684] width 39 height 18
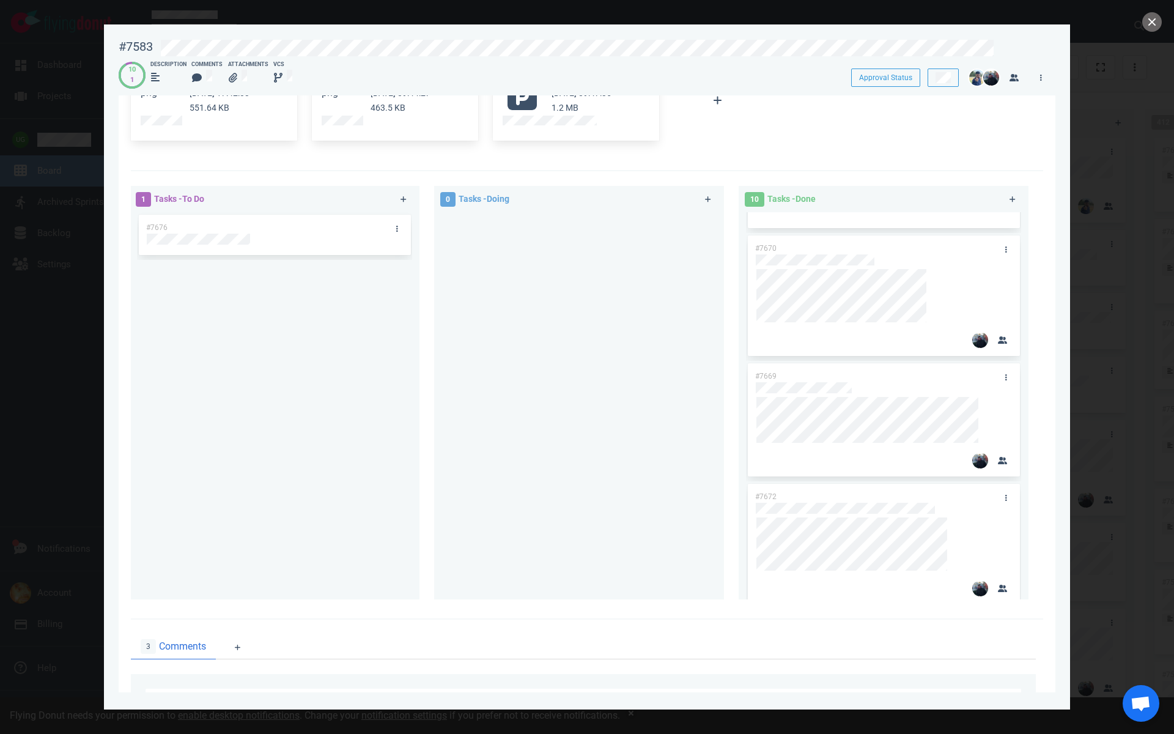
scroll to position [481, 0]
click at [1006, 489] on icon at bounding box center [1007, 487] width 2 height 7
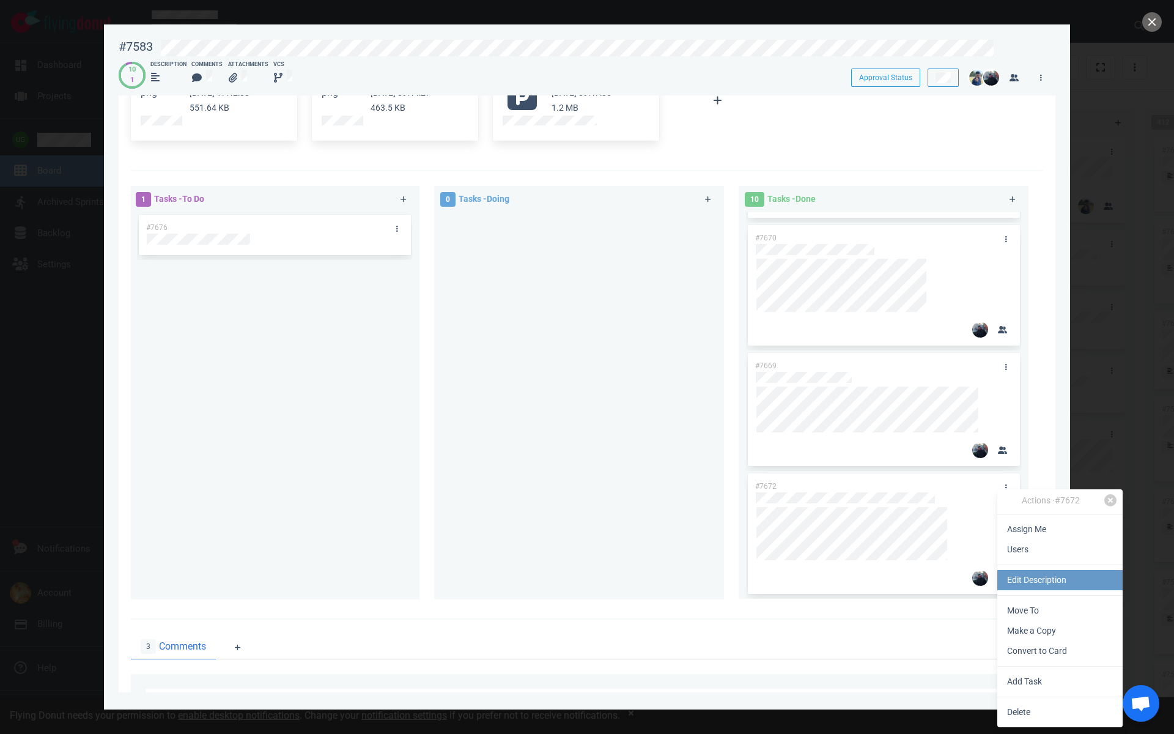
click at [1034, 580] on link "Edit Description" at bounding box center [1060, 580] width 125 height 20
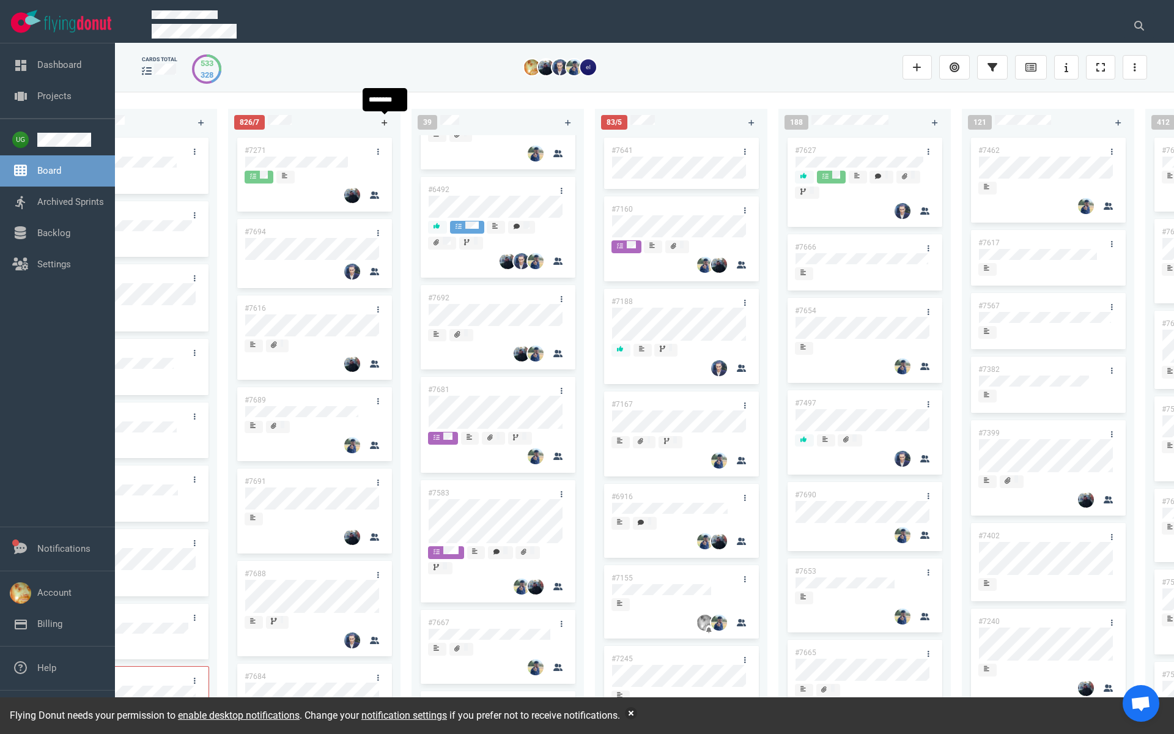
click at [384, 122] on icon at bounding box center [385, 123] width 6 height 6
